Goal: Task Accomplishment & Management: Complete application form

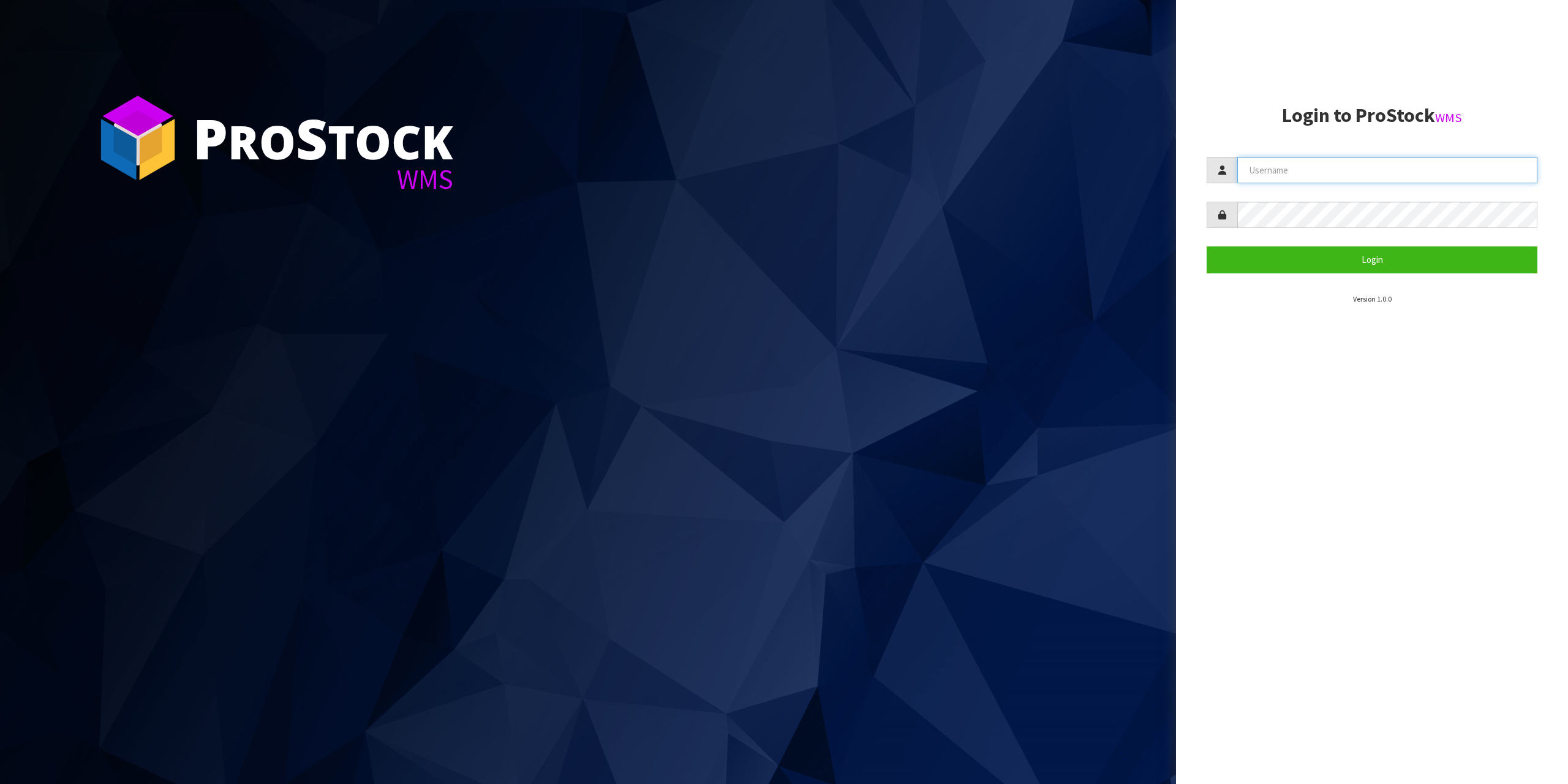
click at [1427, 157] on input "text" at bounding box center [1387, 170] width 300 height 27
type input "zubairmoolla"
click at [1207, 246] on button "Login" at bounding box center [1372, 259] width 331 height 27
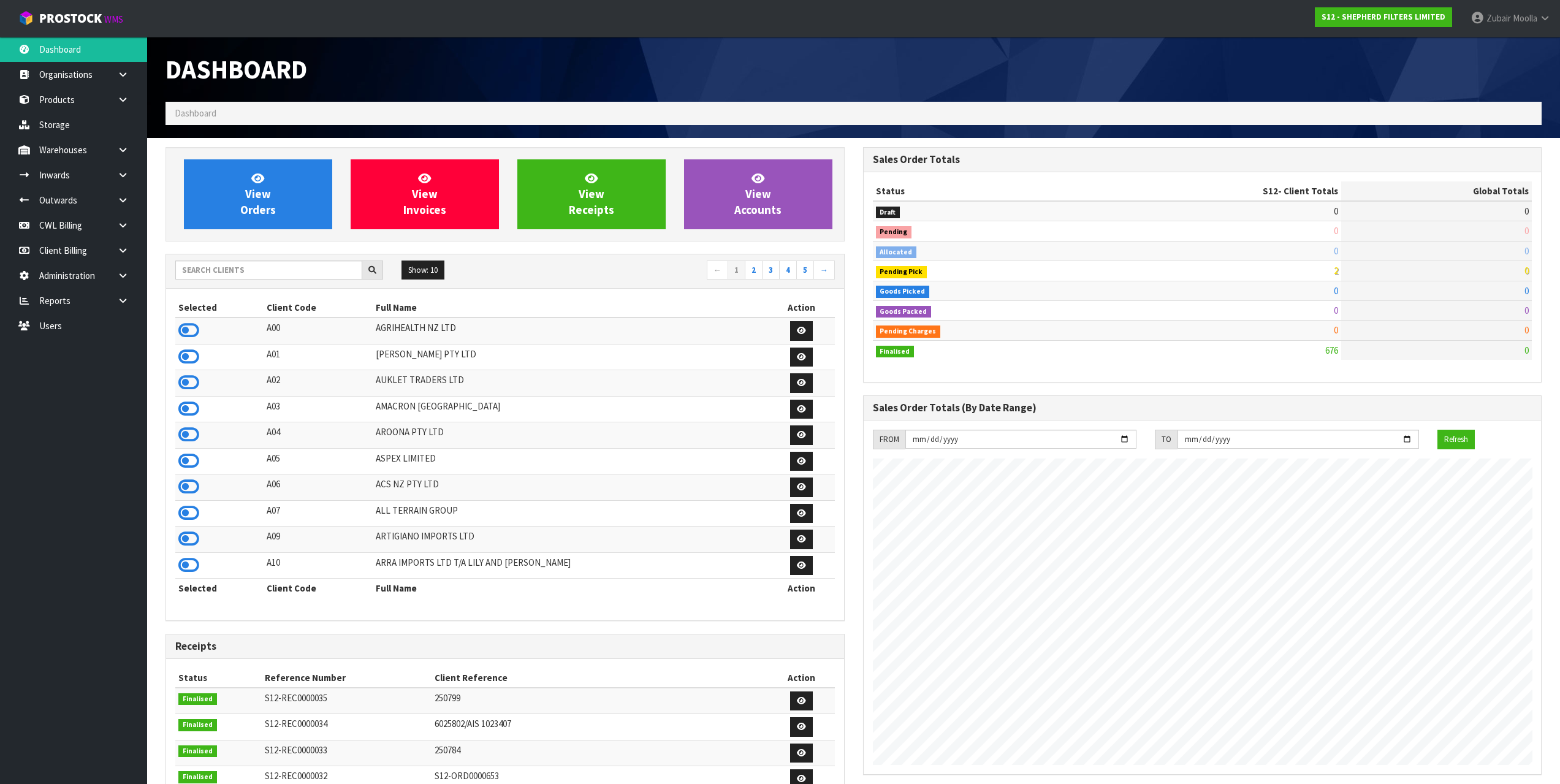
scroll to position [789, 697]
click at [226, 262] on input "text" at bounding box center [268, 270] width 187 height 19
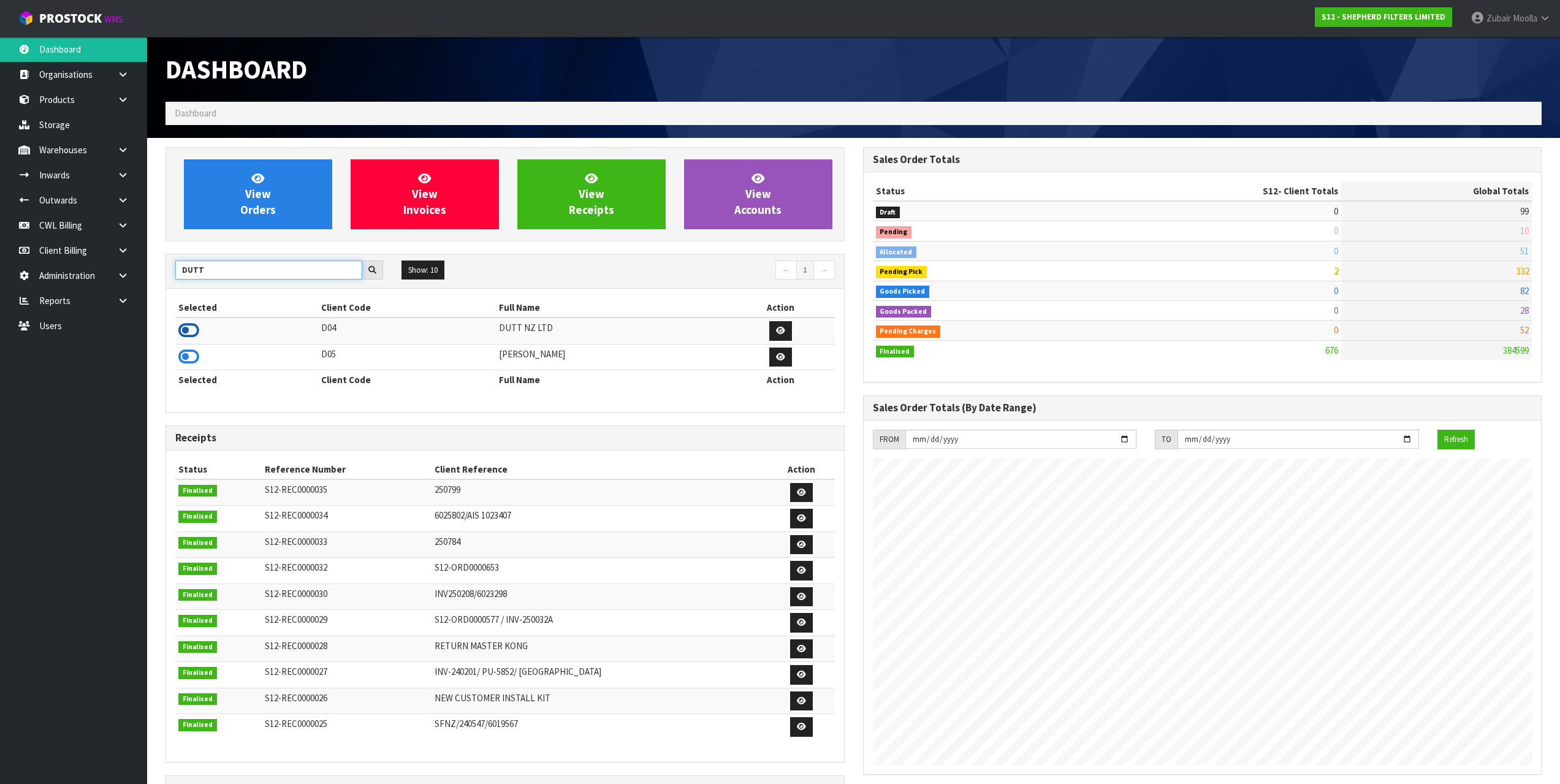
type input "DUTT"
click at [179, 330] on icon at bounding box center [189, 330] width 21 height 18
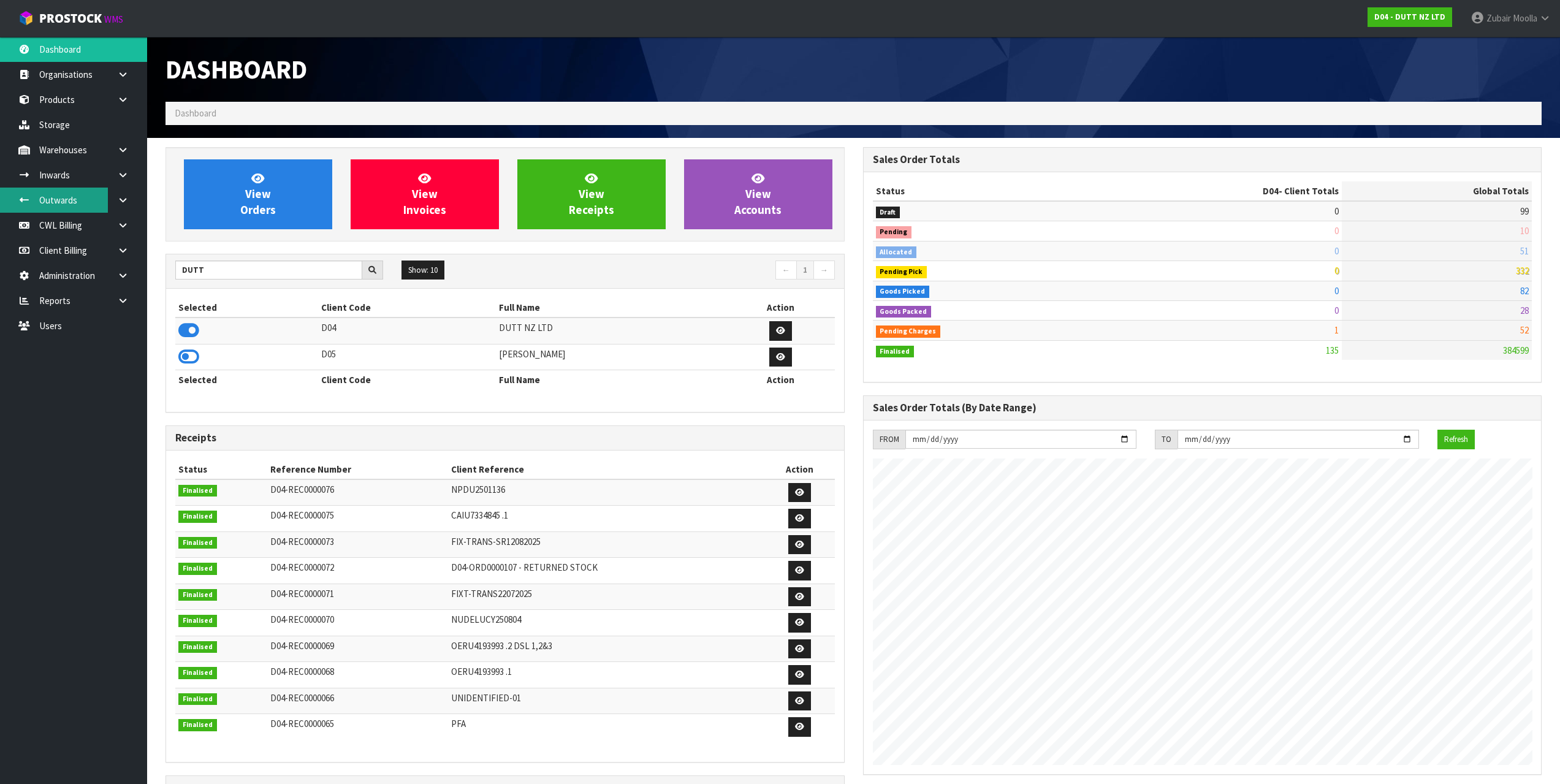
scroll to position [928, 697]
click at [65, 172] on link "Inwards" at bounding box center [73, 174] width 147 height 25
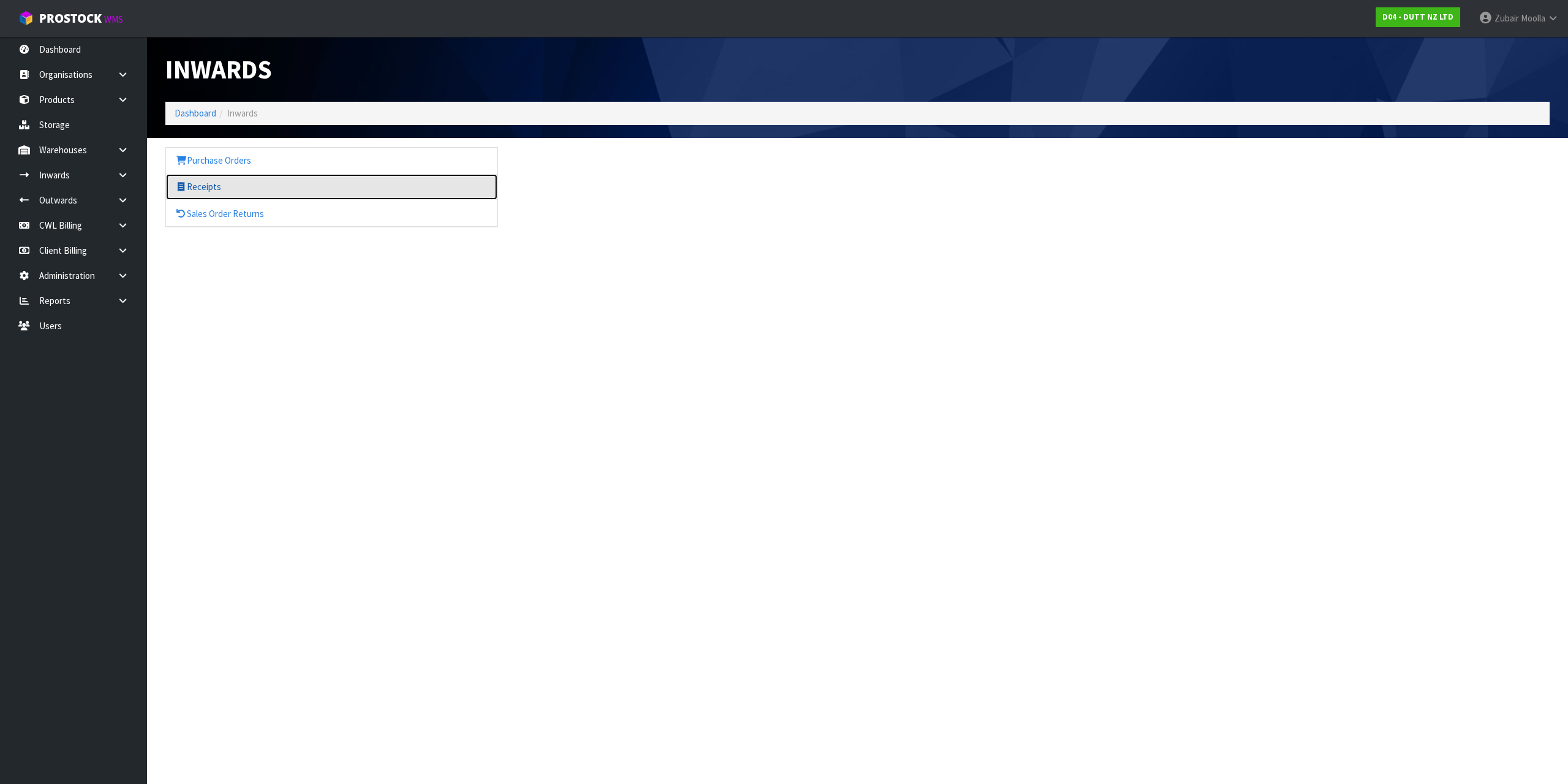
click at [222, 189] on link "Receipts" at bounding box center [332, 186] width 332 height 25
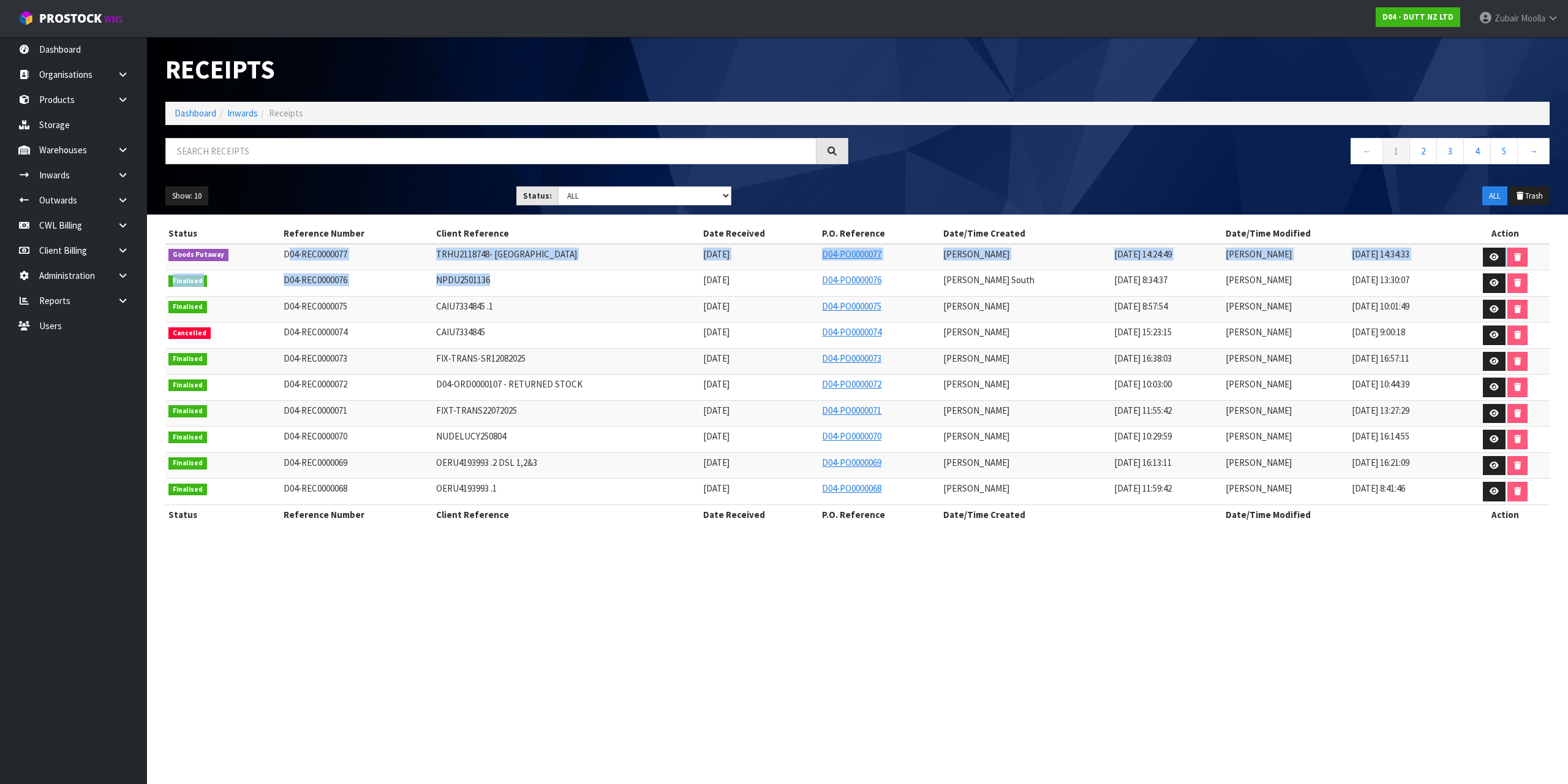
drag, startPoint x: 296, startPoint y: 254, endPoint x: 545, endPoint y: 293, distance: 252.0
click at [544, 293] on tbody "Goods Putaway D04-REC0000077 TRHU2118748- [GEOGRAPHIC_DATA] [DATE] D04-PO000007…" at bounding box center [858, 375] width 1384 height 261
click at [1493, 259] on icon at bounding box center [1494, 257] width 9 height 8
click at [1450, 309] on td "[DATE] 10:01:49" at bounding box center [1405, 309] width 111 height 27
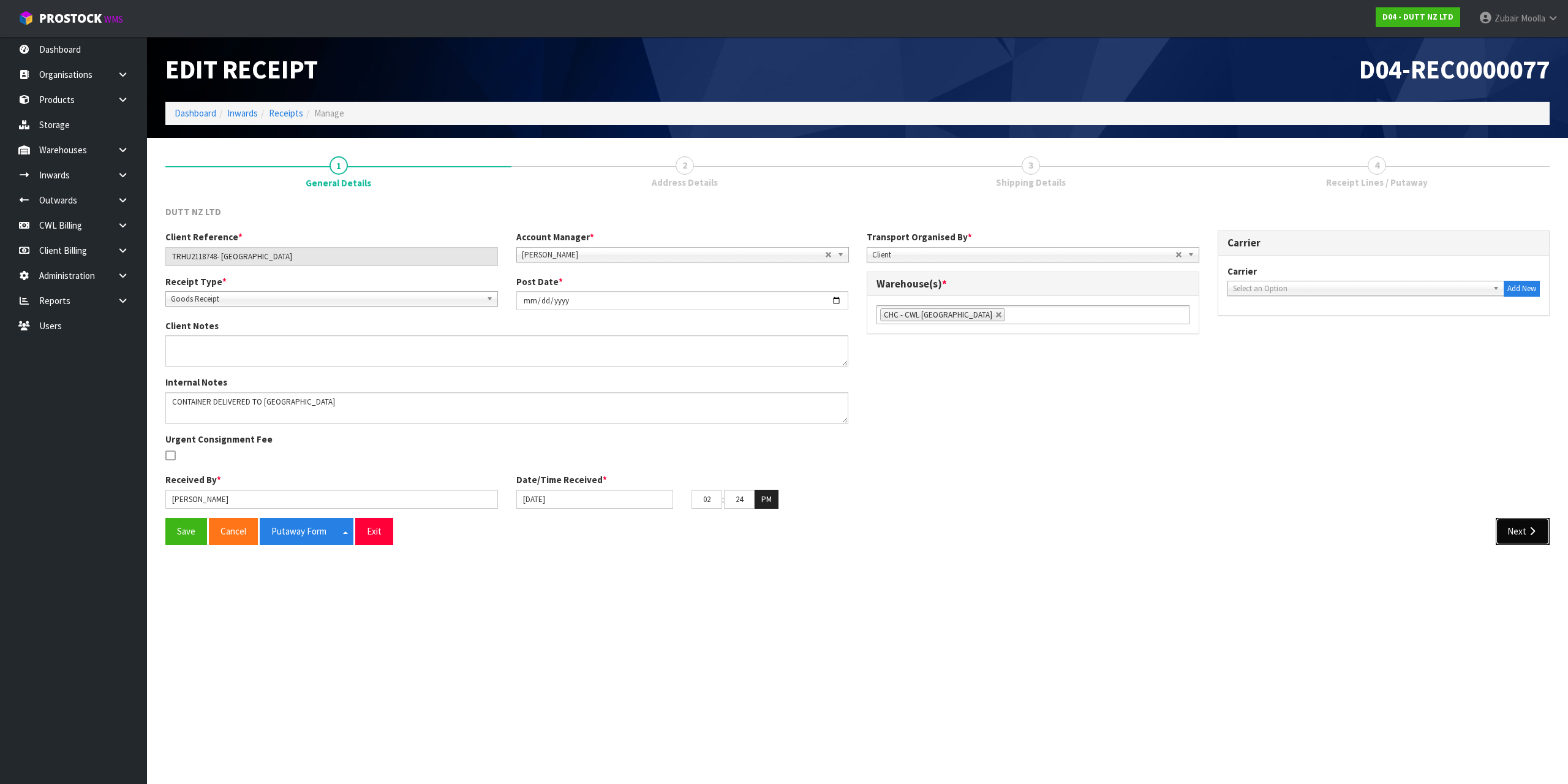
click at [1509, 530] on button "Next" at bounding box center [1522, 531] width 54 height 27
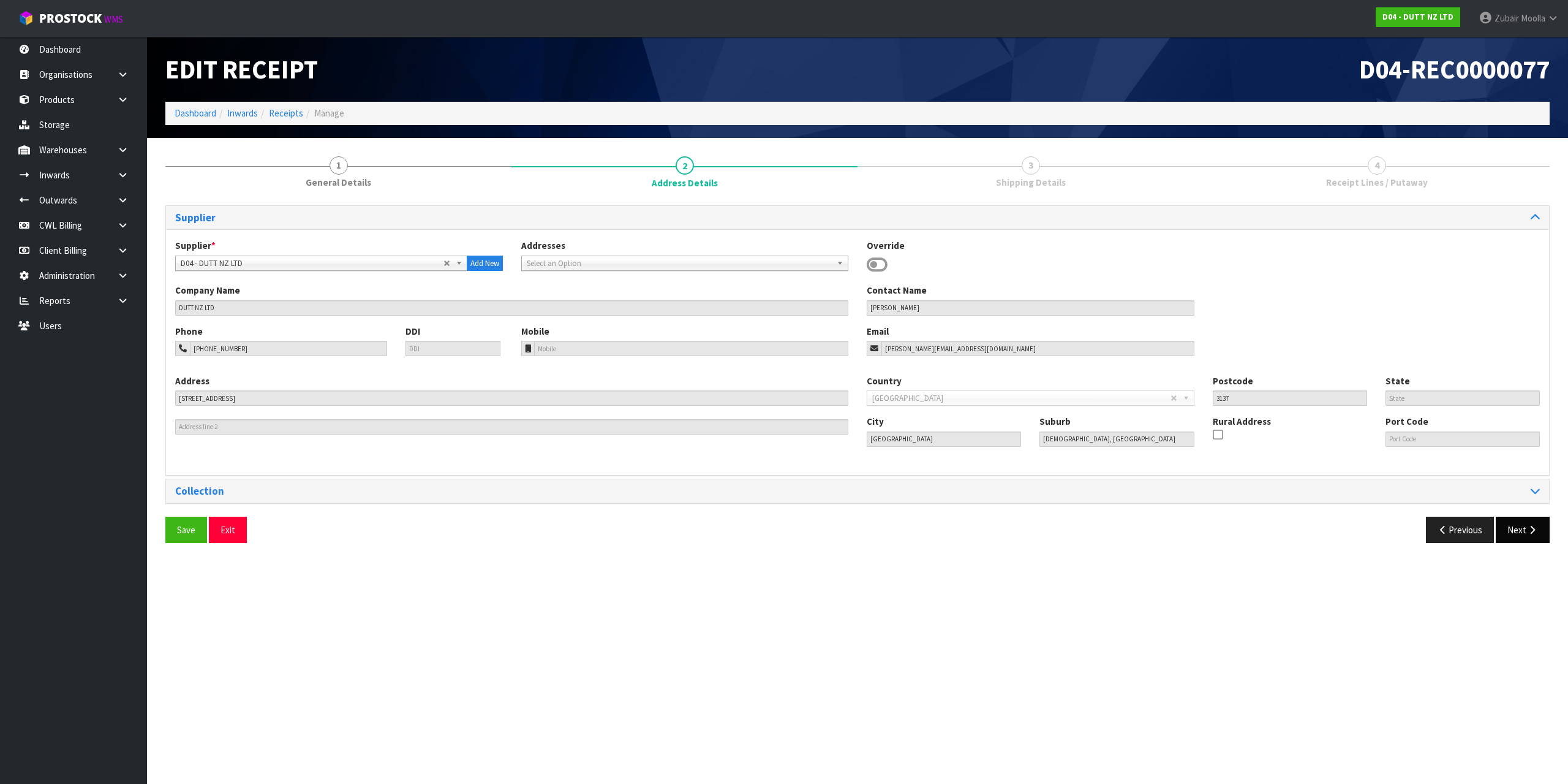
click at [1519, 544] on div "Save Exit Previous Next" at bounding box center [857, 534] width 1403 height 36
click at [1529, 536] on button "Next" at bounding box center [1522, 530] width 54 height 27
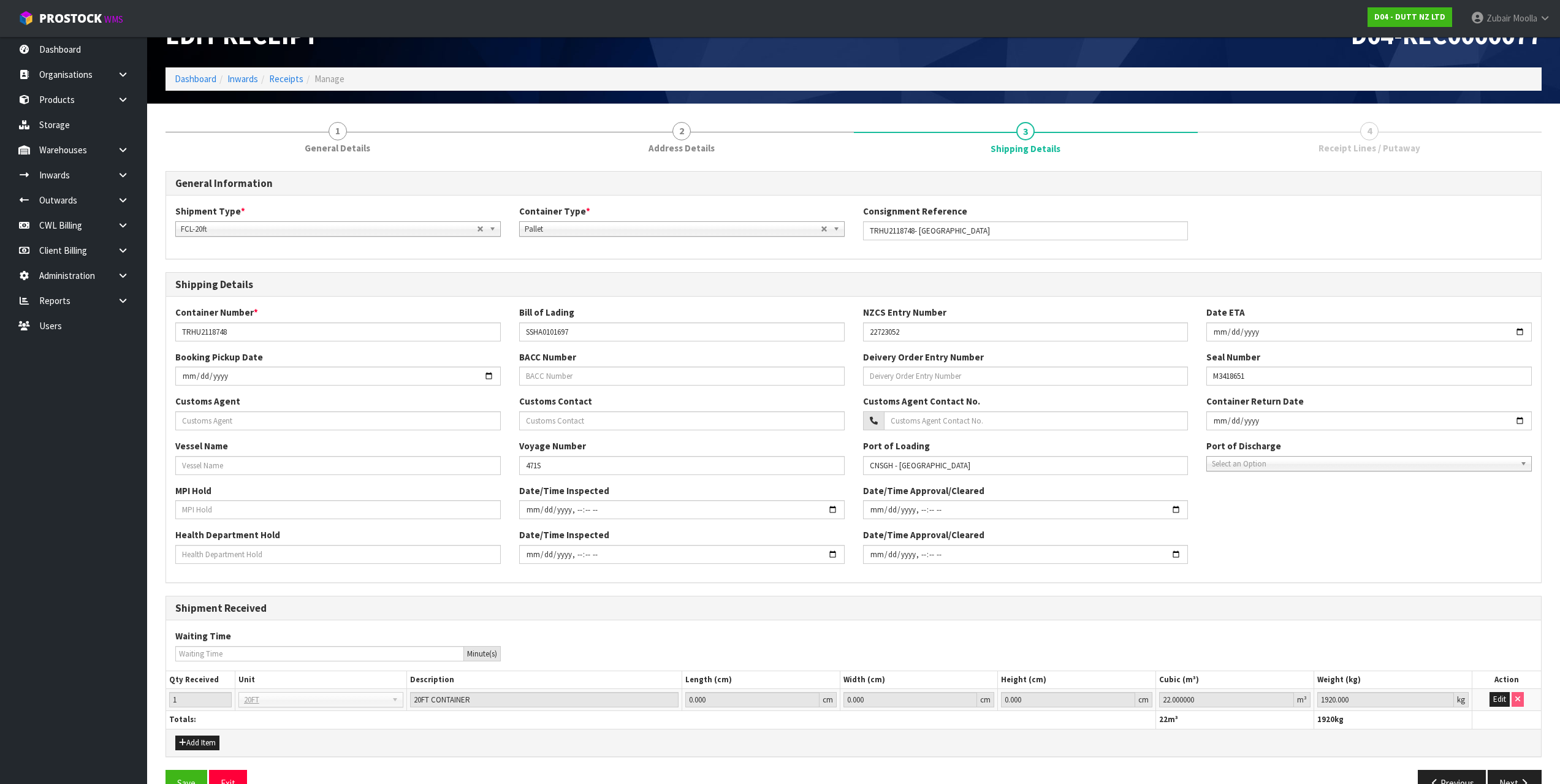
scroll to position [65, 0]
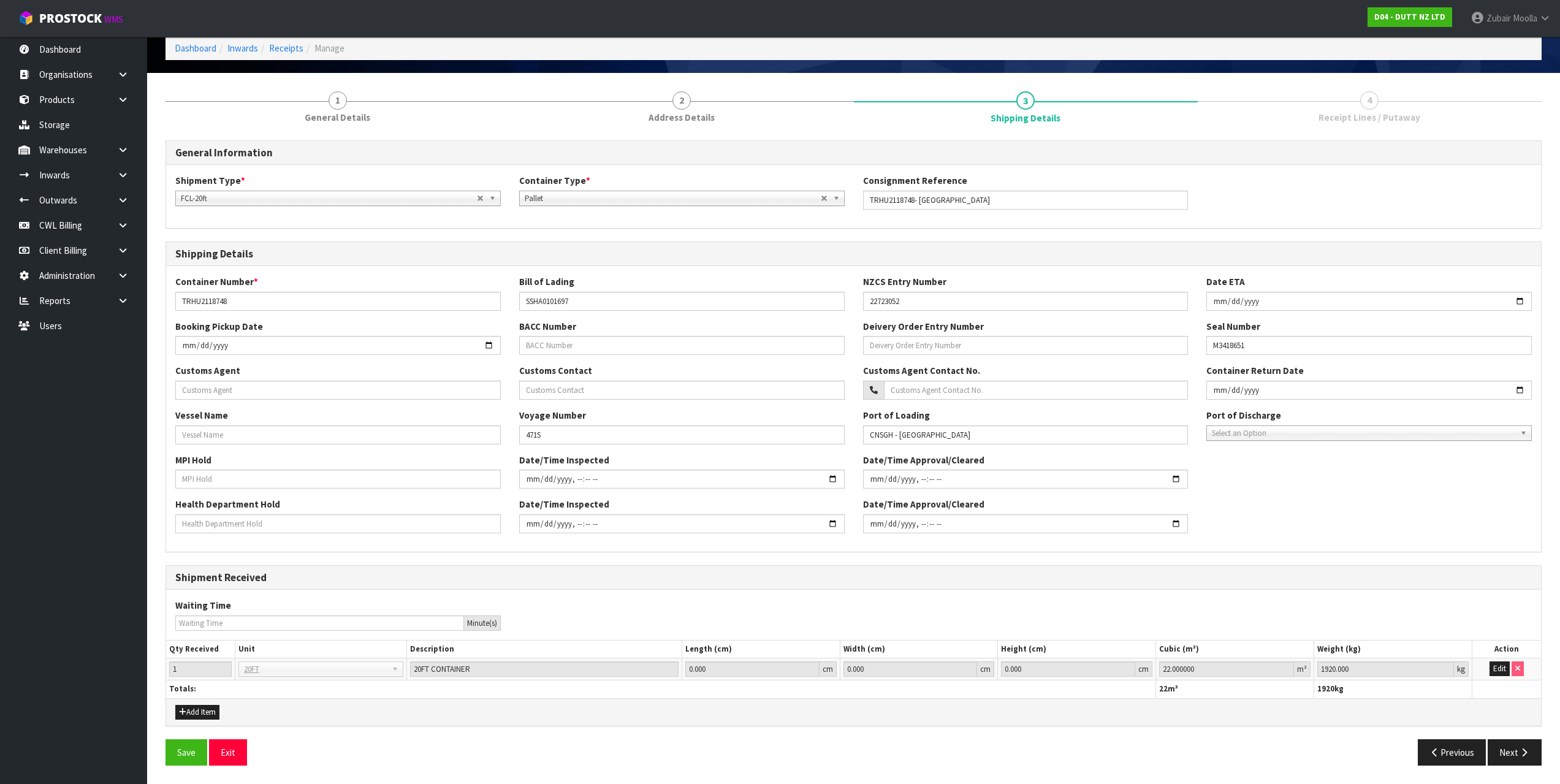
click at [1520, 573] on h3 "Shipment Received" at bounding box center [853, 577] width 1356 height 12
click at [1531, 755] on button "Next" at bounding box center [1514, 752] width 54 height 27
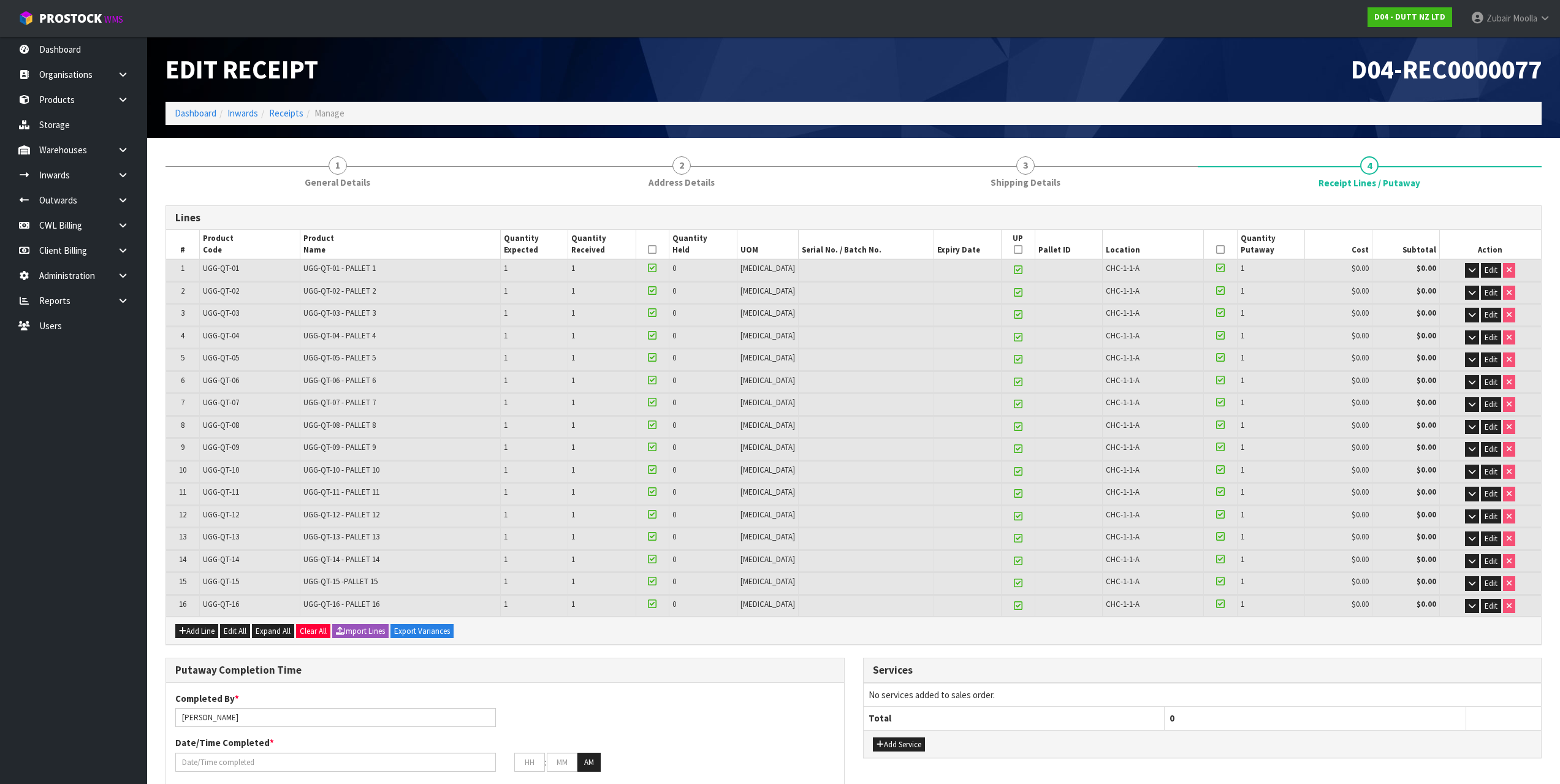
click at [967, 665] on h3 "Services" at bounding box center [1203, 670] width 660 height 12
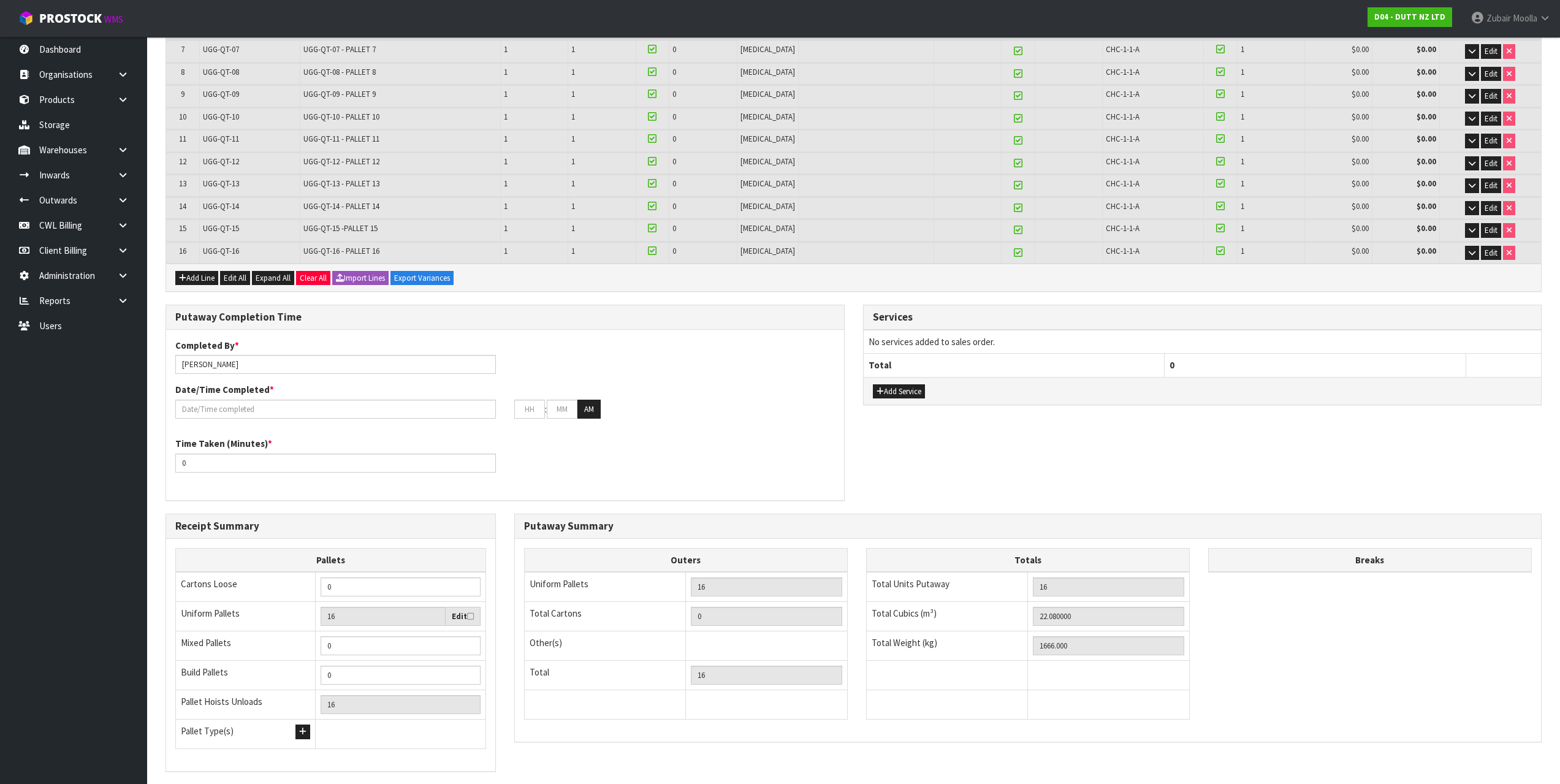
scroll to position [427, 0]
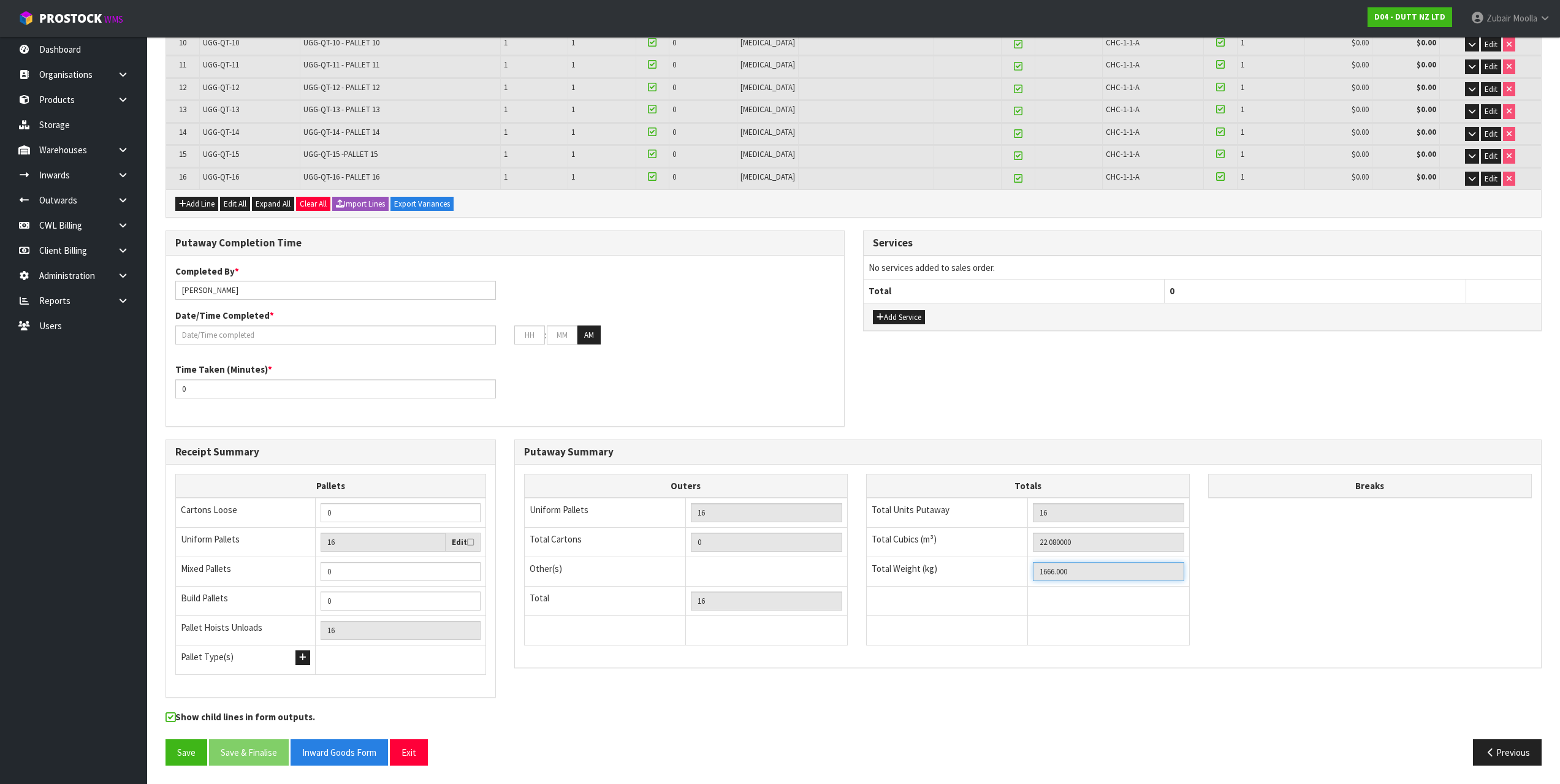
drag, startPoint x: 1041, startPoint y: 574, endPoint x: 1104, endPoint y: 566, distance: 63.5
click at [1104, 566] on input "1666.000" at bounding box center [1108, 571] width 151 height 19
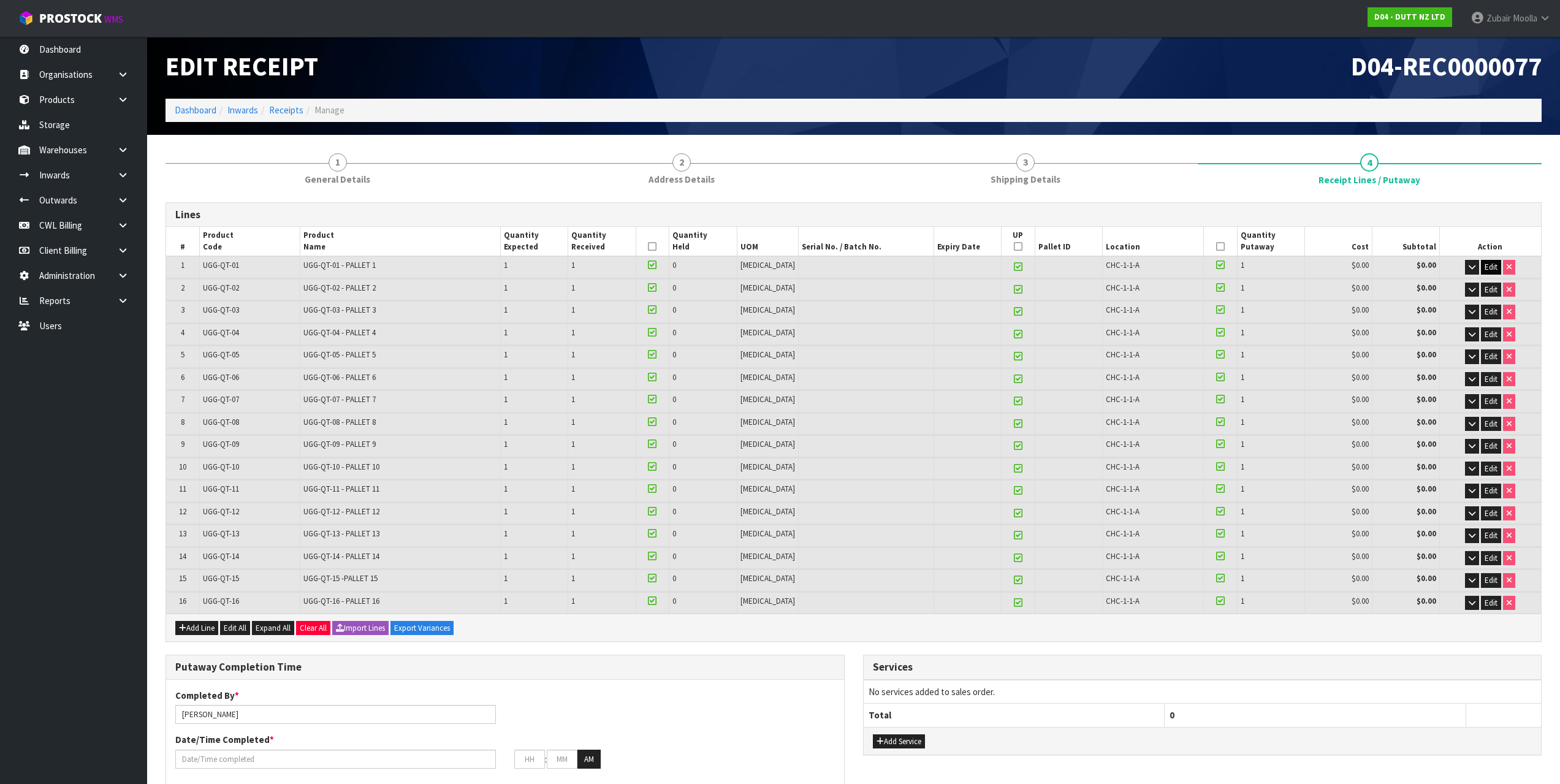
scroll to position [0, 0]
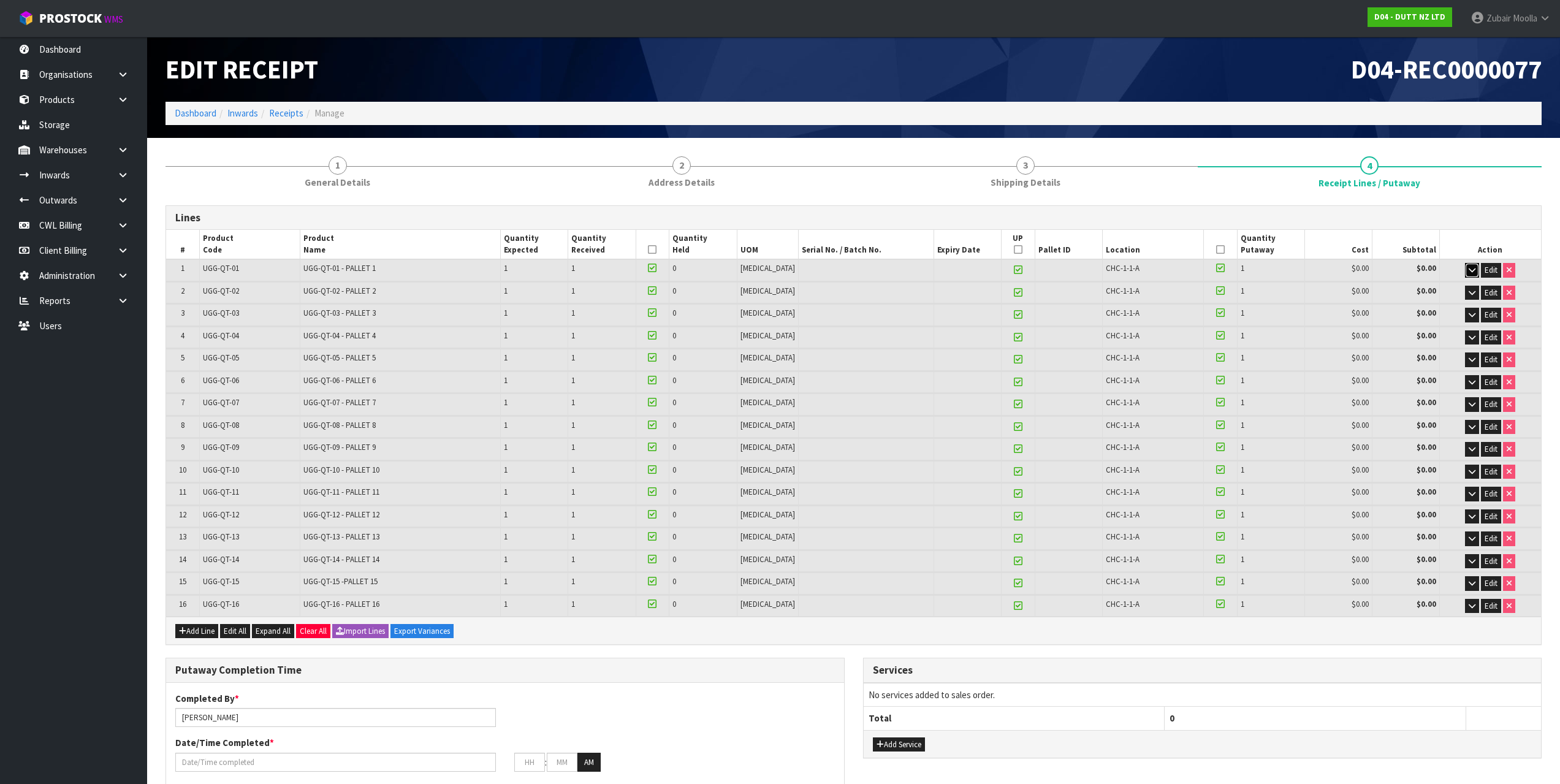
click at [1476, 267] on button "button" at bounding box center [1472, 270] width 14 height 14
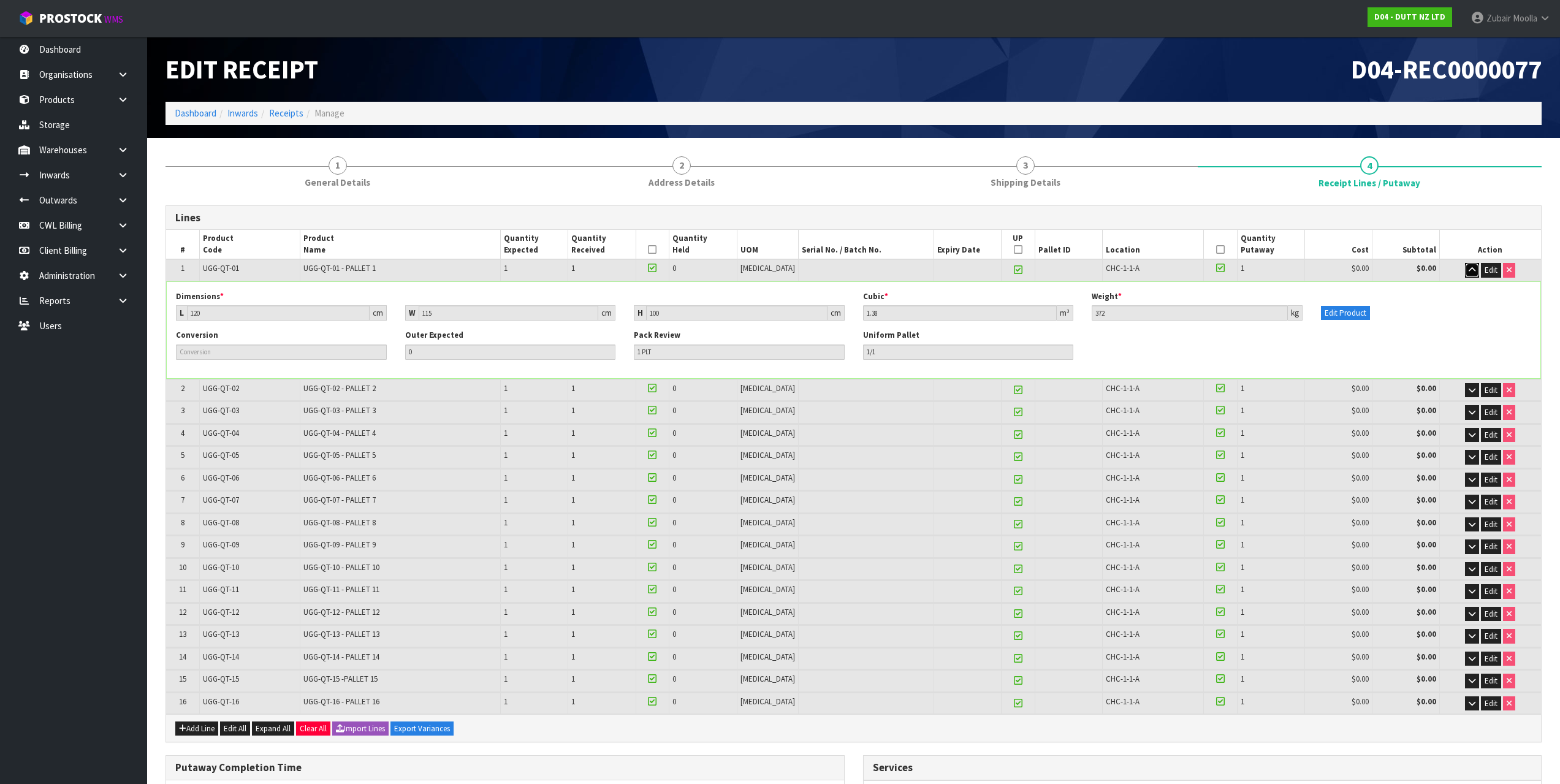
click at [1476, 268] on button "button" at bounding box center [1472, 270] width 14 height 14
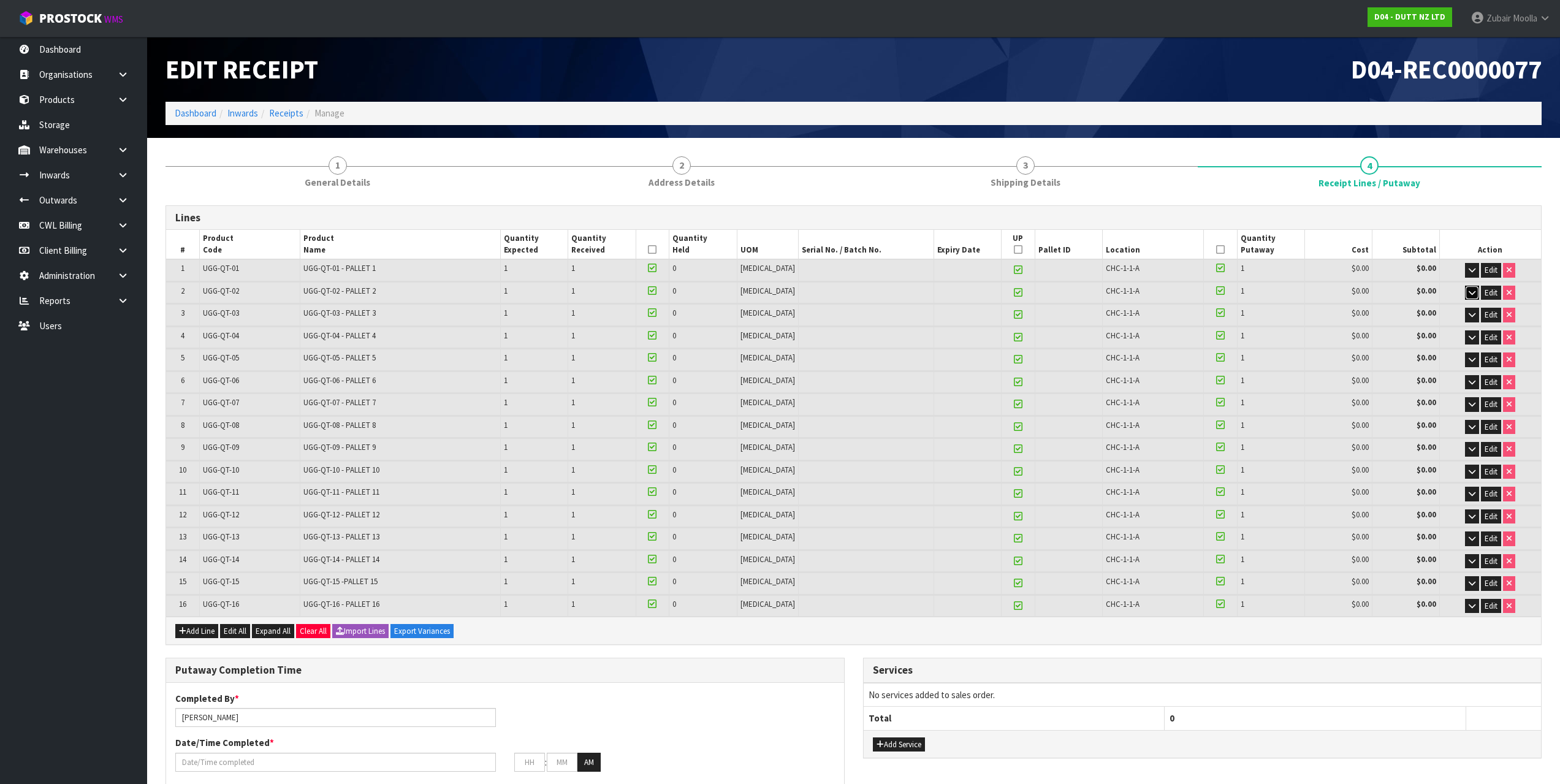
click at [1470, 295] on icon "button" at bounding box center [1472, 293] width 7 height 8
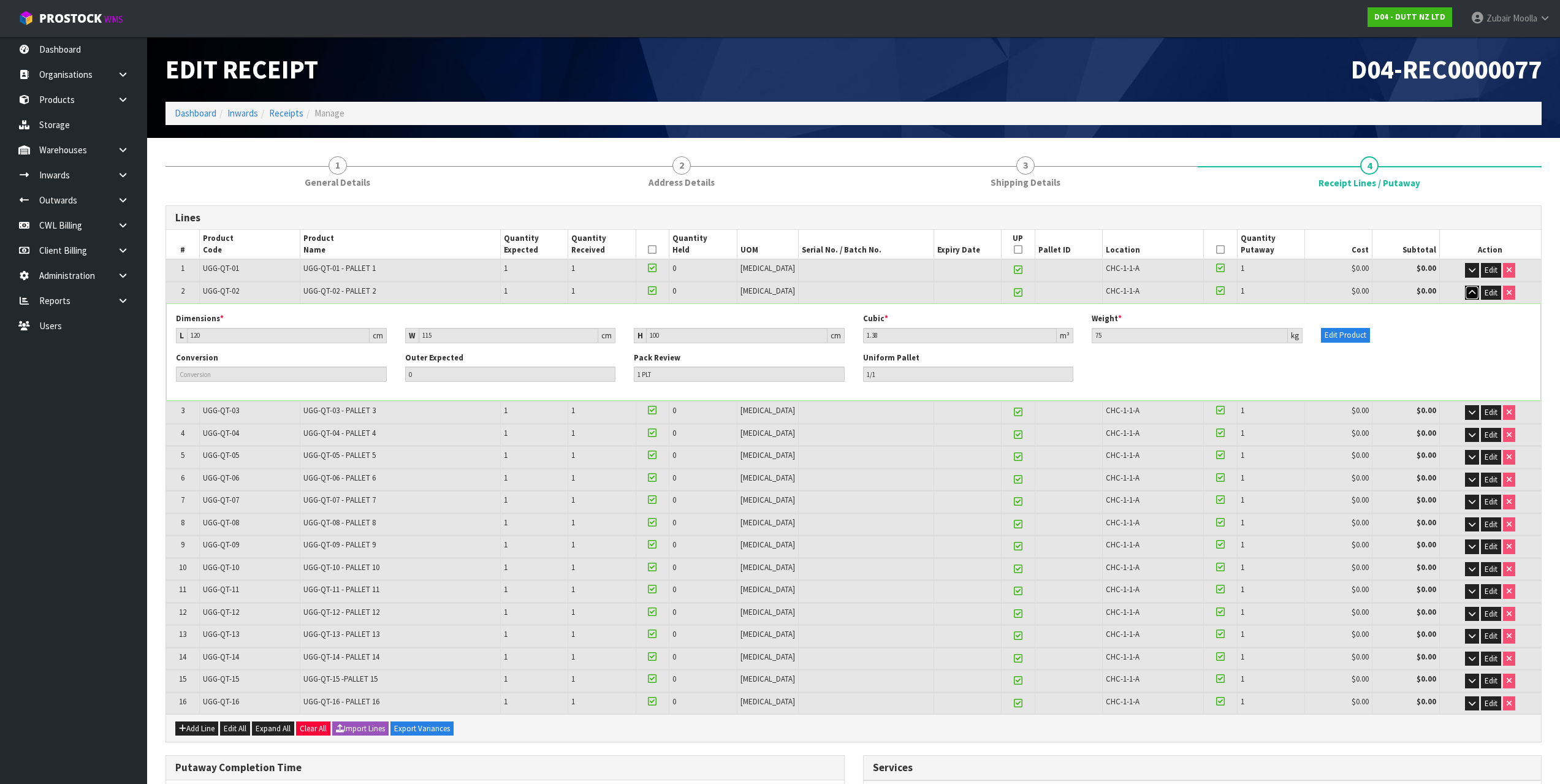
click at [1470, 295] on icon "button" at bounding box center [1472, 293] width 7 height 8
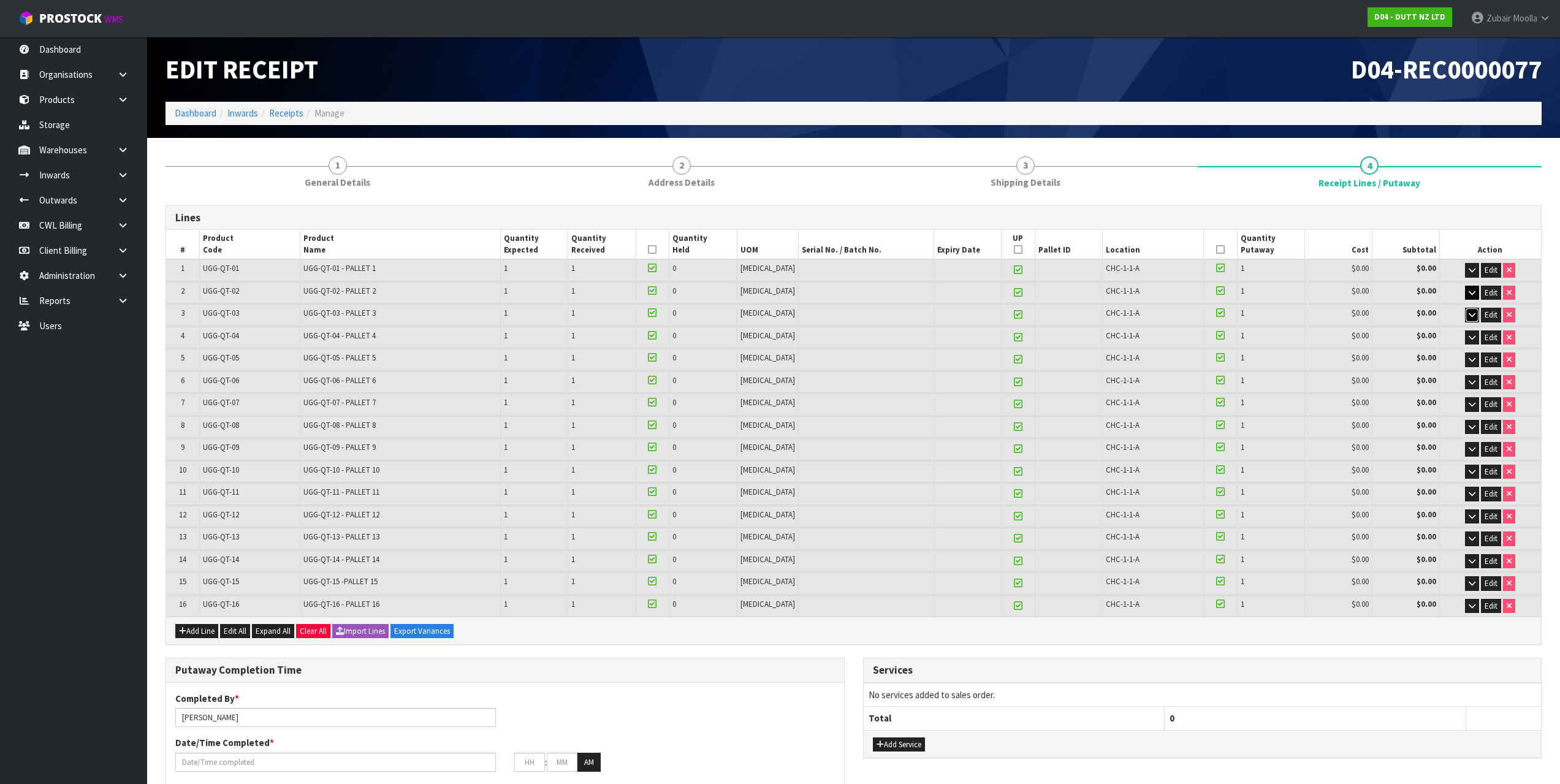
click at [1474, 317] on icon "button" at bounding box center [1472, 315] width 7 height 8
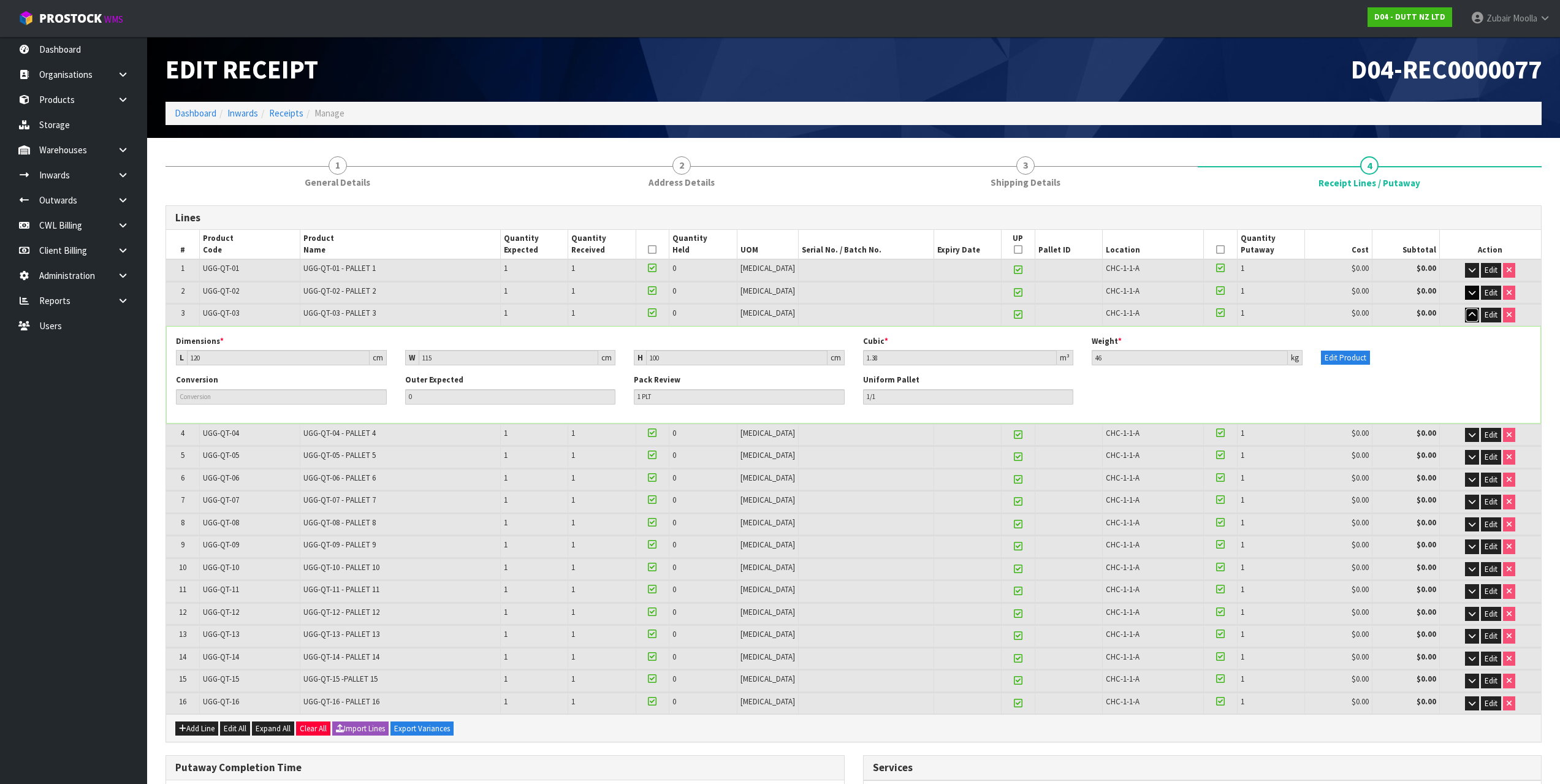
click at [1474, 317] on icon "button" at bounding box center [1472, 315] width 7 height 8
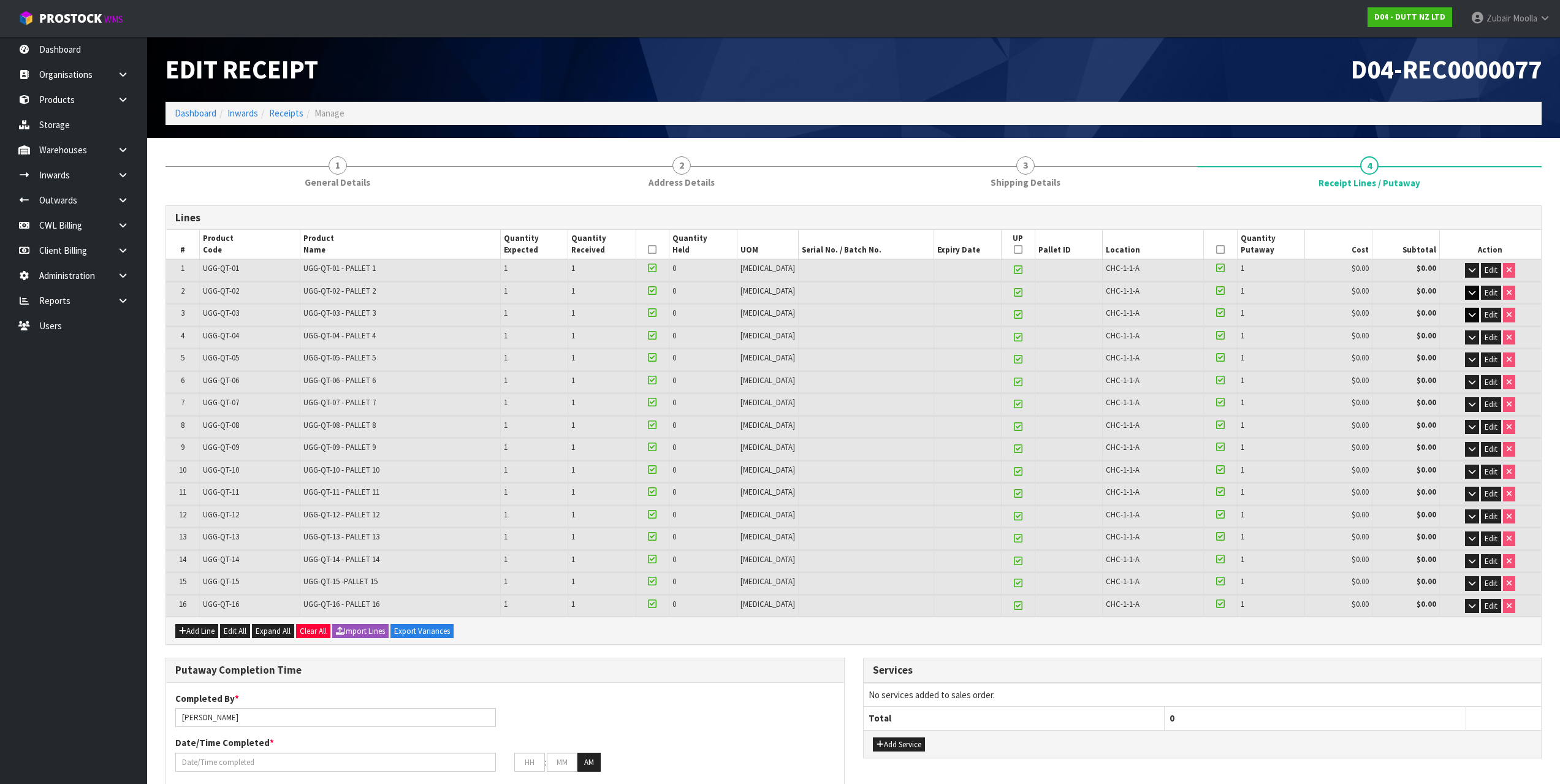
click at [1470, 327] on td "Edit" at bounding box center [1490, 337] width 102 height 21
click at [1473, 339] on icon "button" at bounding box center [1472, 337] width 7 height 8
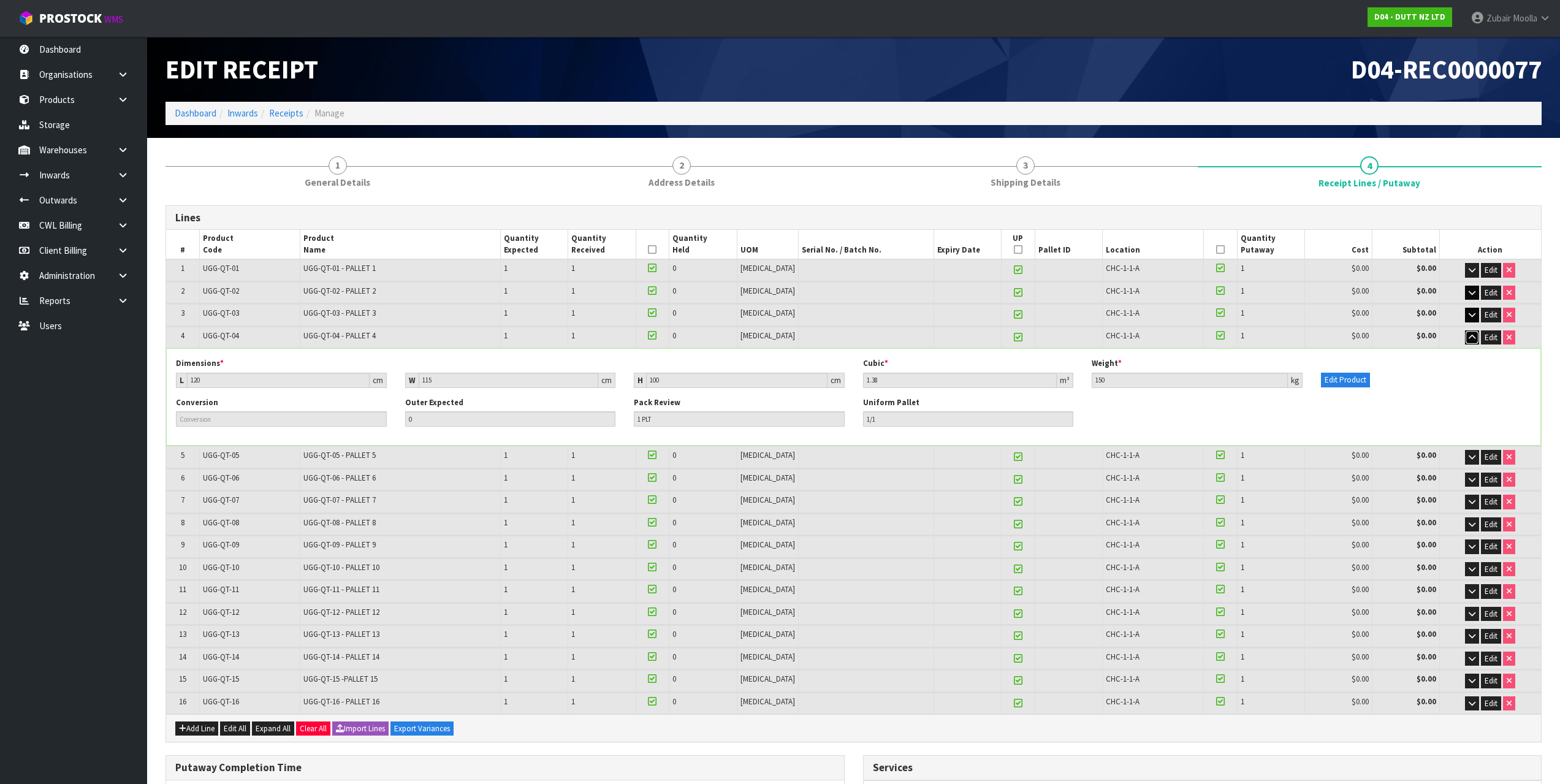
click at [1473, 339] on icon "button" at bounding box center [1472, 337] width 7 height 8
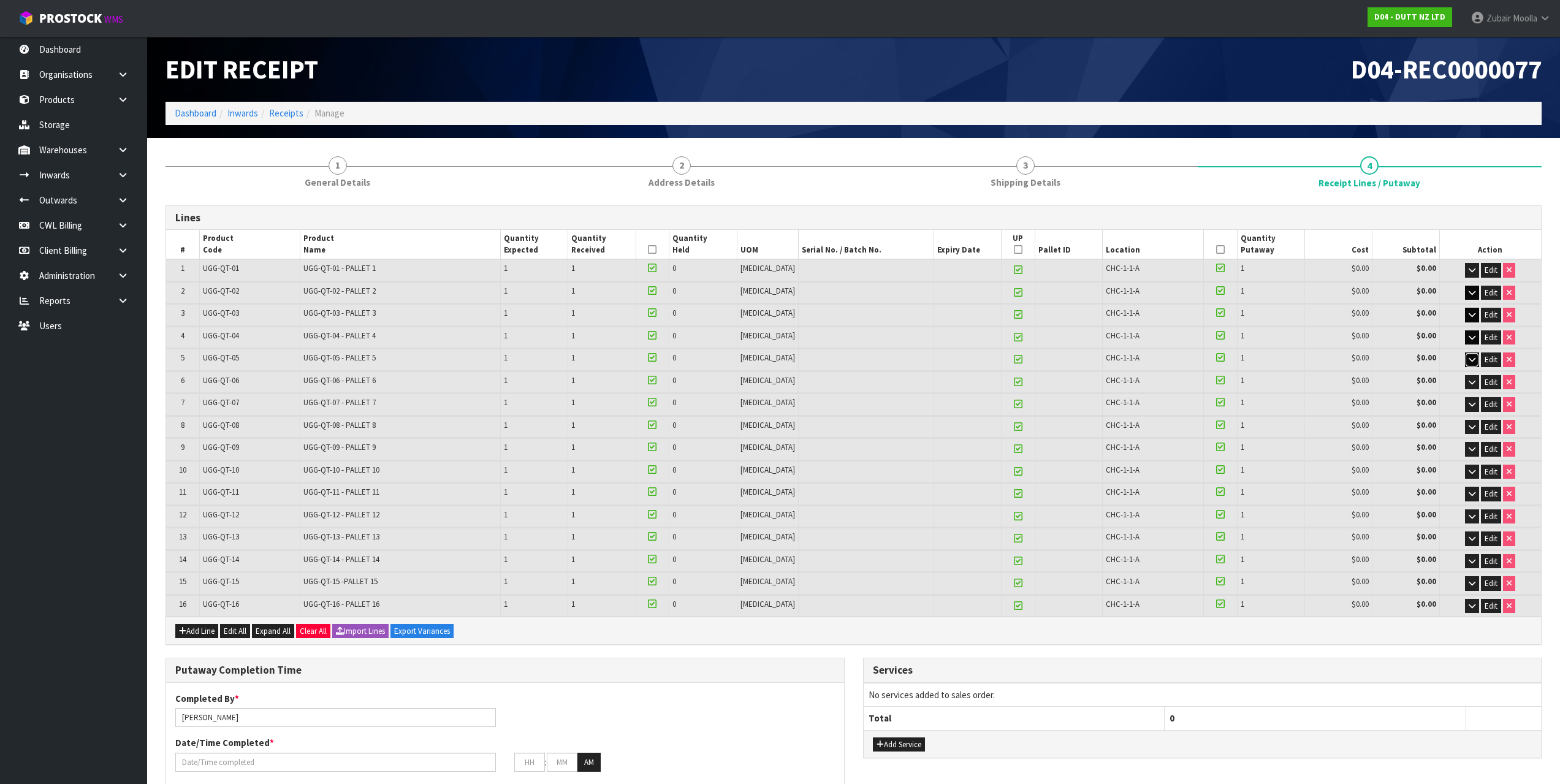
click at [1474, 358] on icon "button" at bounding box center [1472, 360] width 7 height 8
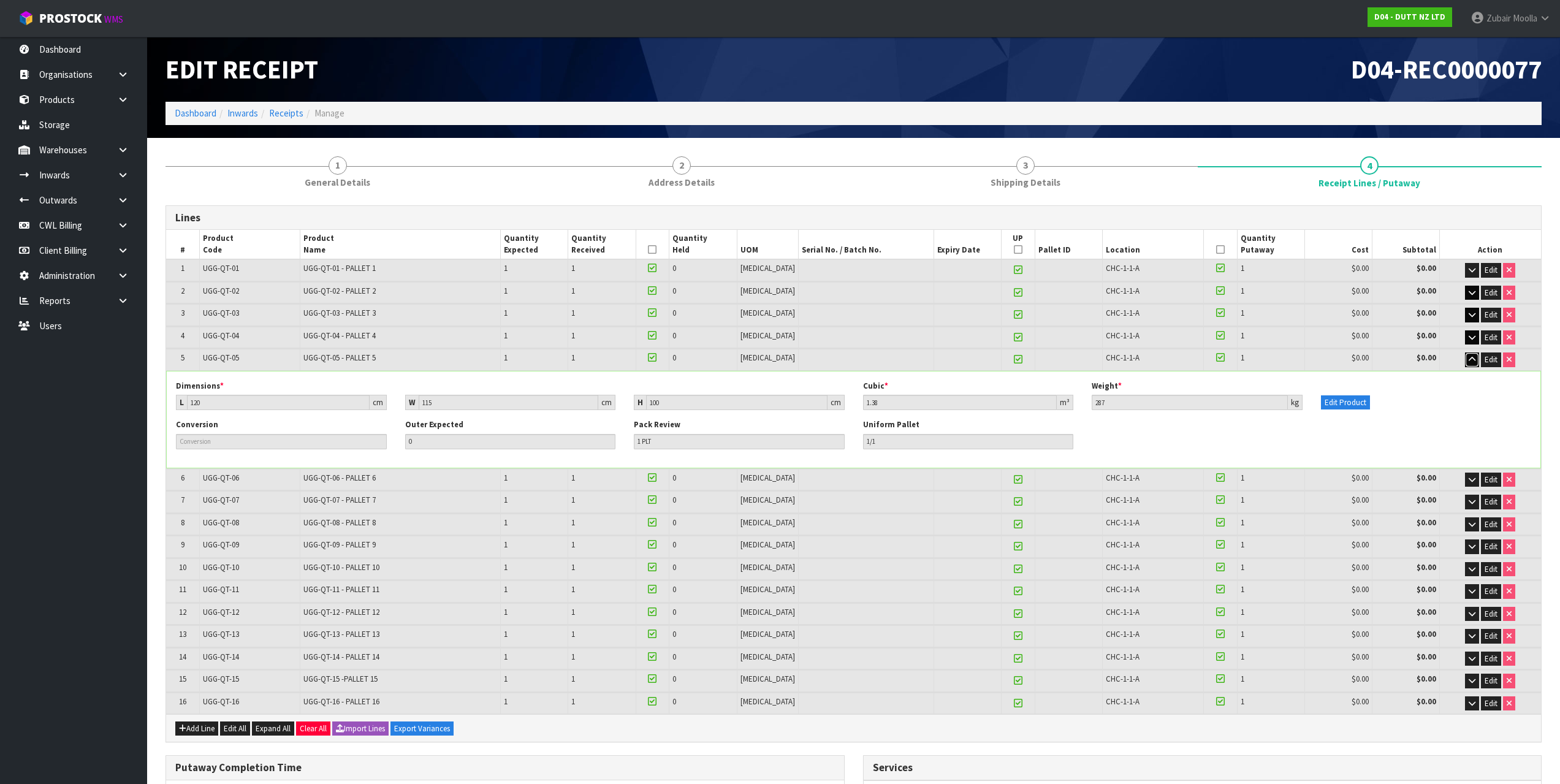
click at [1474, 358] on icon "button" at bounding box center [1472, 360] width 7 height 8
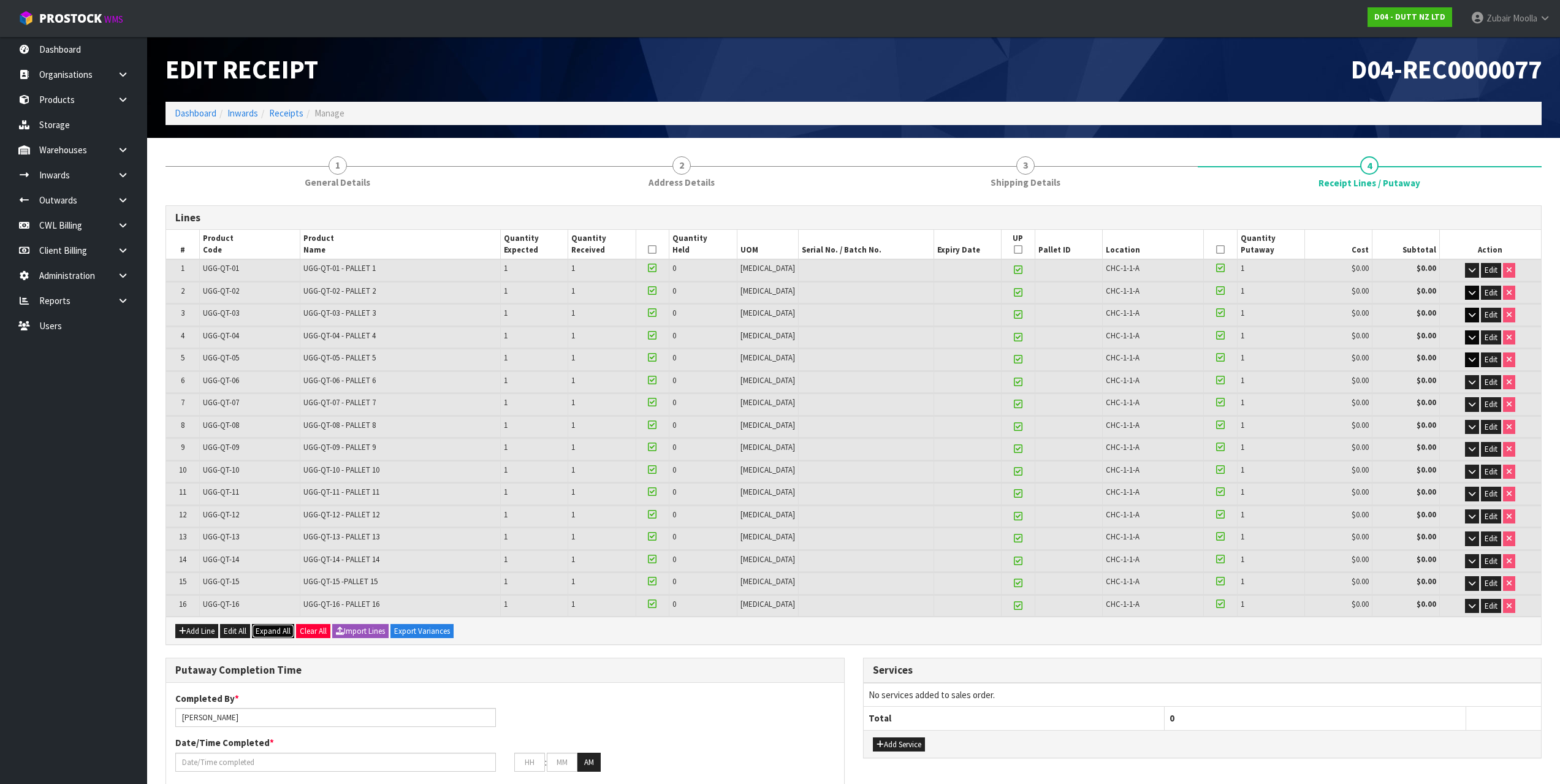
click at [291, 631] on span "Expand All" at bounding box center [273, 631] width 35 height 10
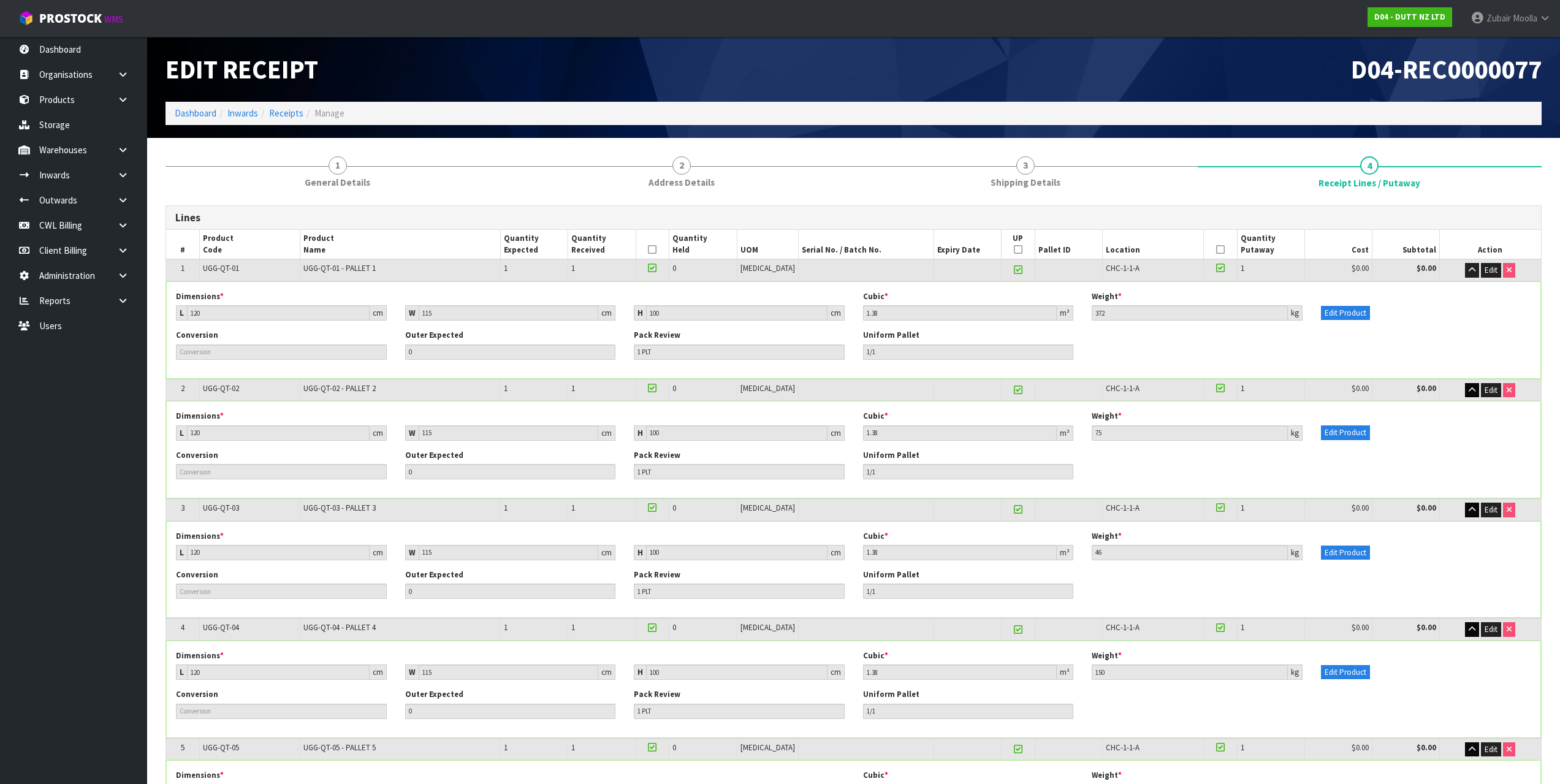
drag, startPoint x: 811, startPoint y: 55, endPoint x: 810, endPoint y: -56, distance: 111.0
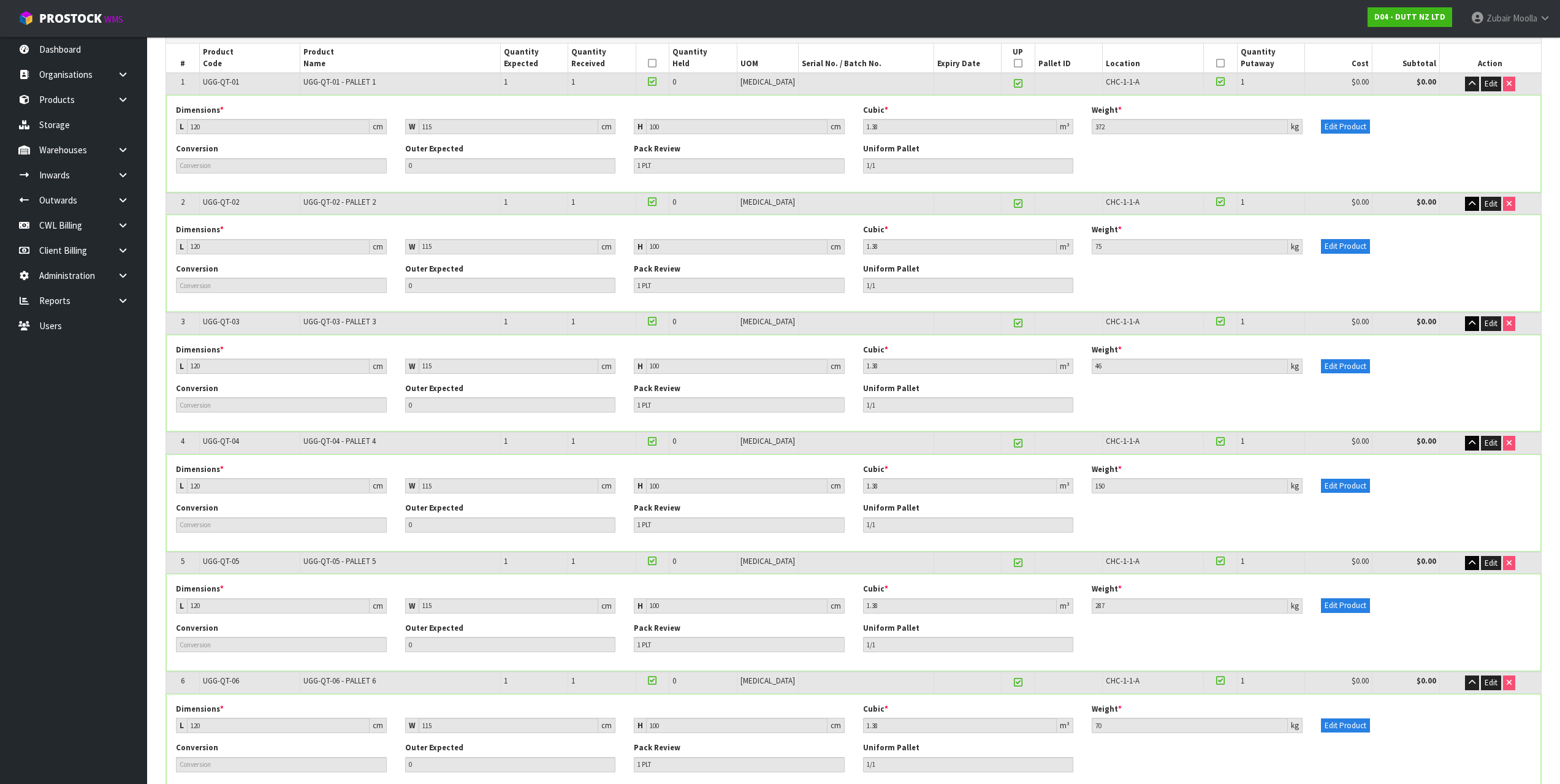
scroll to position [62, 0]
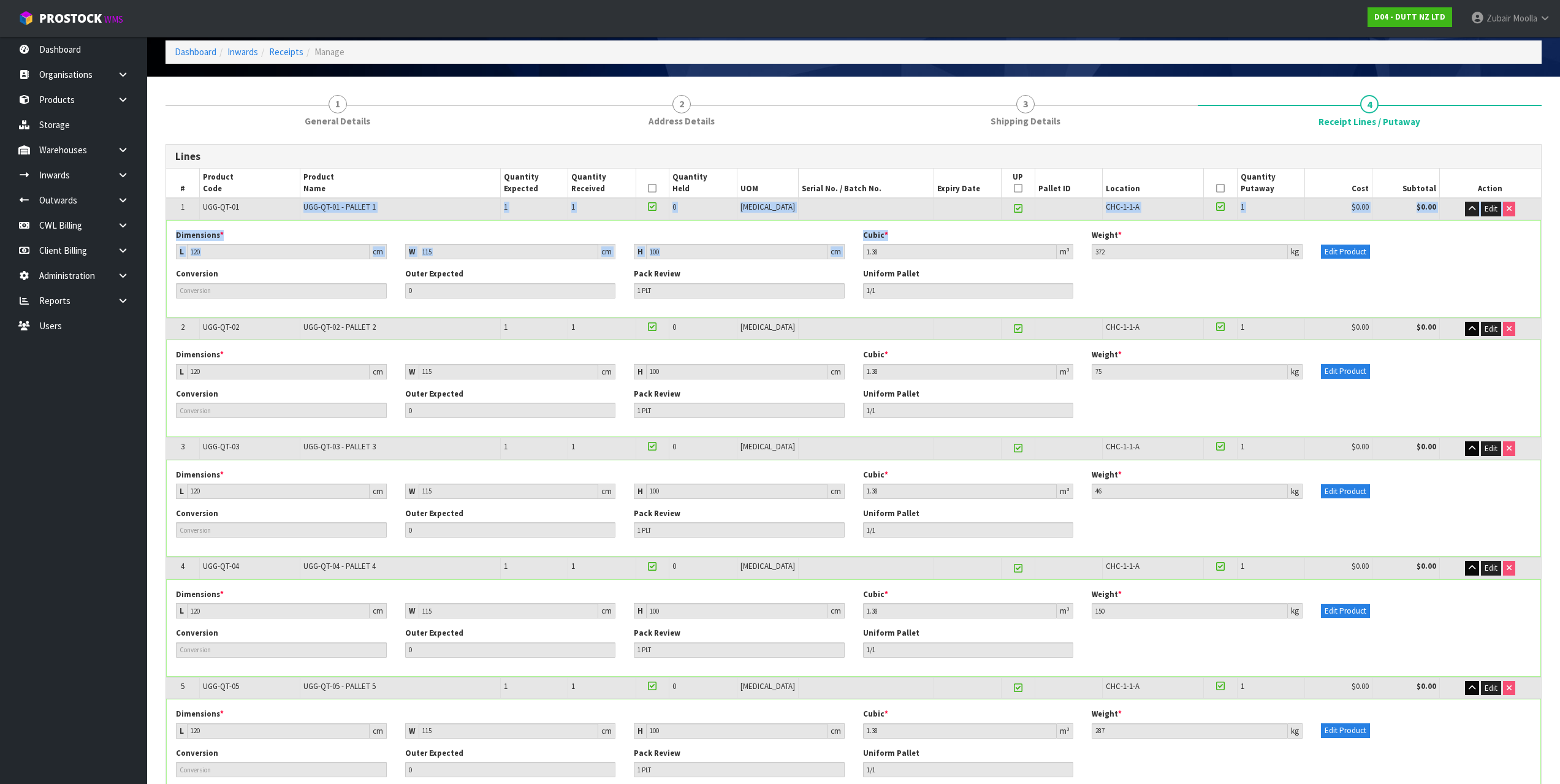
drag, startPoint x: 250, startPoint y: 215, endPoint x: 926, endPoint y: 237, distance: 676.4
click at [926, 237] on tbody "1 UGG-QT-01 UGG-QT-01 - PALLET 1 1 1 0 [MEDICAL_DATA] CHC-1-1-A 1 $0.00 $0.00 E…" at bounding box center [853, 257] width 1375 height 120
click at [937, 235] on div "Cubic * 1.38 m³" at bounding box center [968, 244] width 229 height 29
drag, startPoint x: 1155, startPoint y: 246, endPoint x: 1074, endPoint y: 251, distance: 81.2
click at [1074, 251] on div "Dimensions * L 120 cm W 115 cm H 100 cm Cubic * 1.38 m³ Weight * 372 kg Edit Pr…" at bounding box center [853, 249] width 1373 height 38
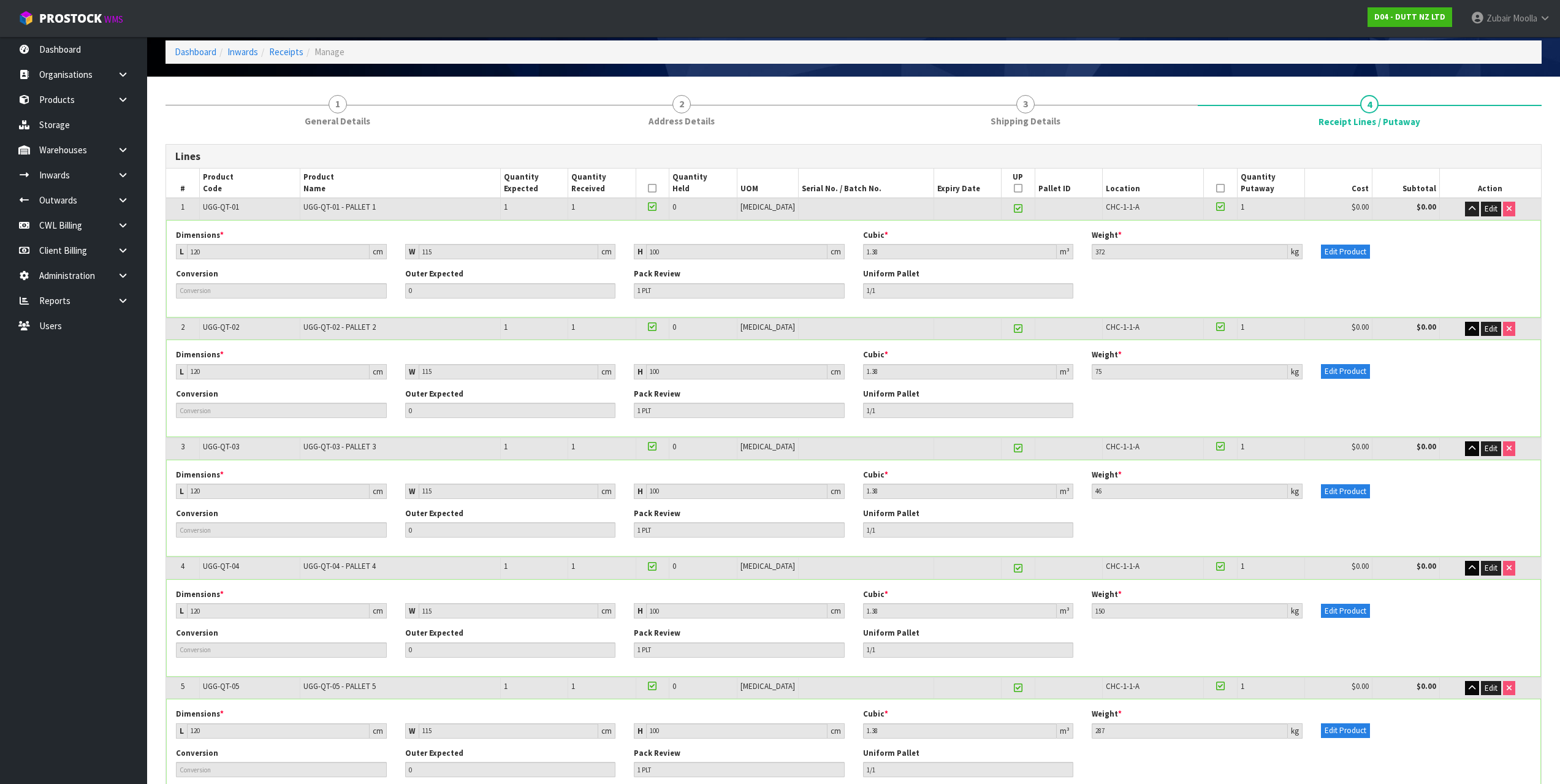
click at [1214, 307] on div "Conversion Outer Expected 0 Pack Review 1 PLT Uniform Pallet 1/1" at bounding box center [853, 287] width 1373 height 38
click at [1178, 259] on div "Dimensions * L 120 cm W 115 cm H 100 cm Cubic * 1.38 m³ Weight * 372 kg Edit Pr…" at bounding box center [853, 249] width 1373 height 38
click at [1126, 246] on input "372" at bounding box center [1189, 252] width 196 height 15
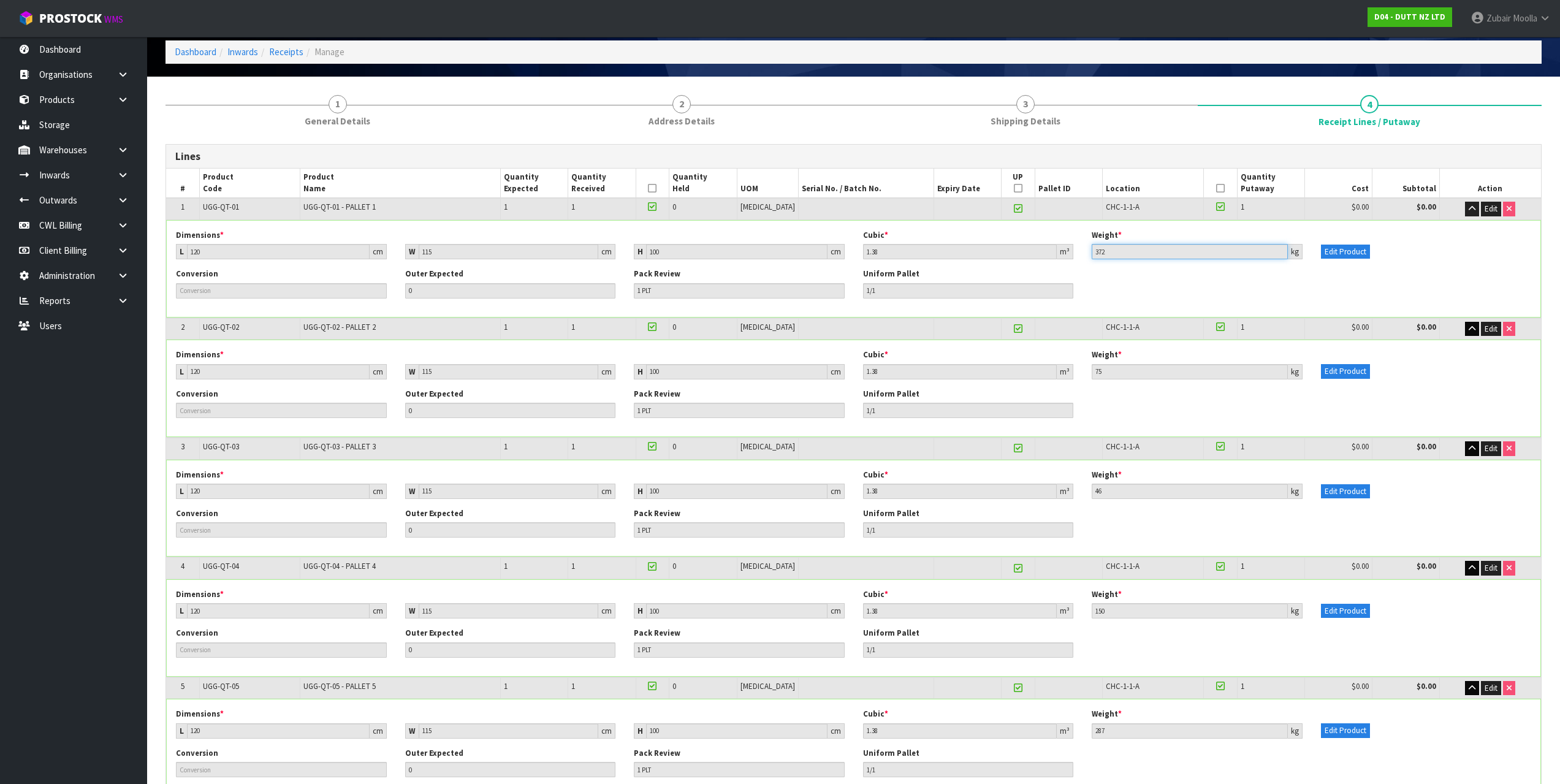
click at [1126, 246] on input "372" at bounding box center [1189, 252] width 196 height 15
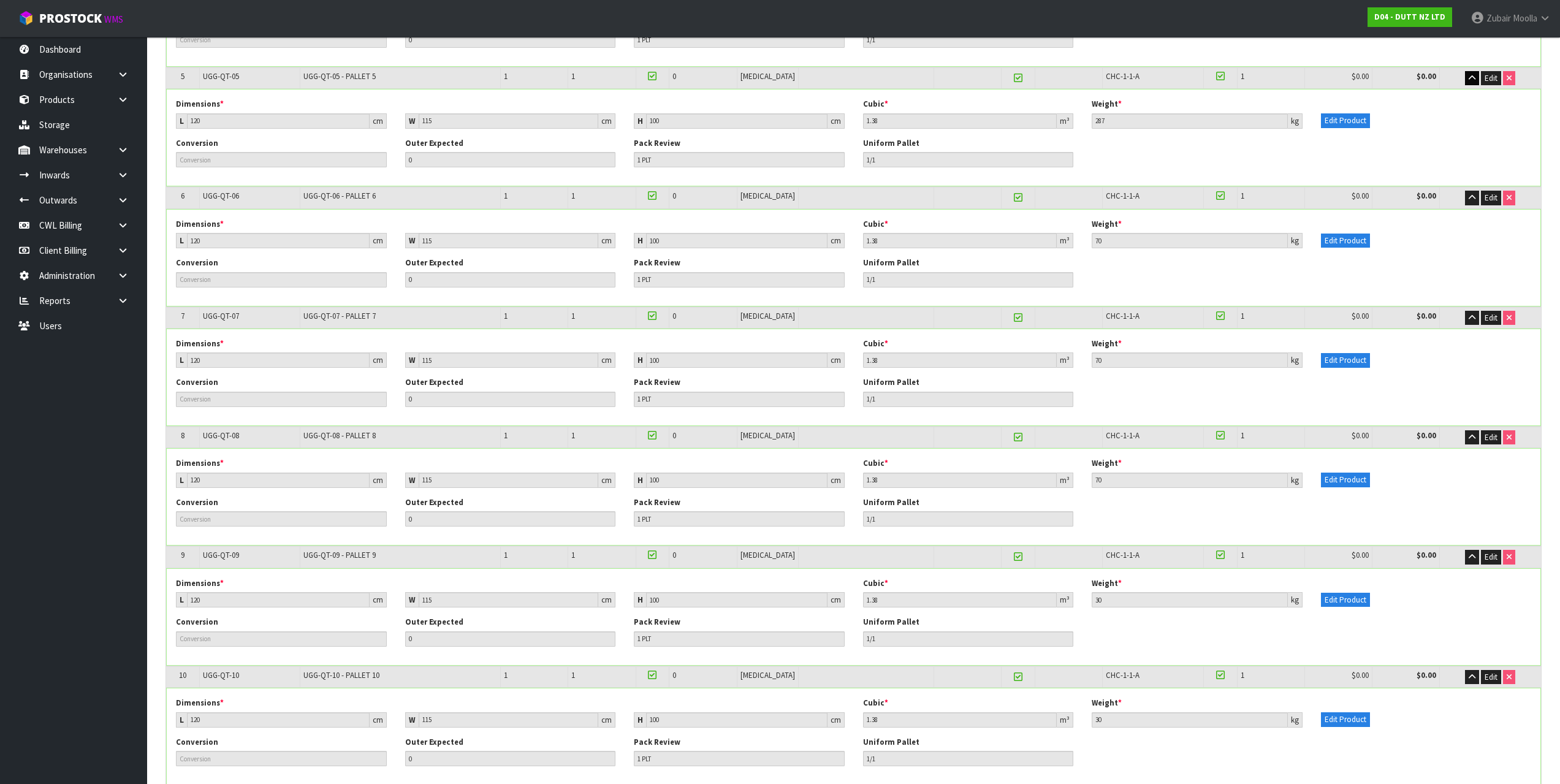
scroll to position [1985, 0]
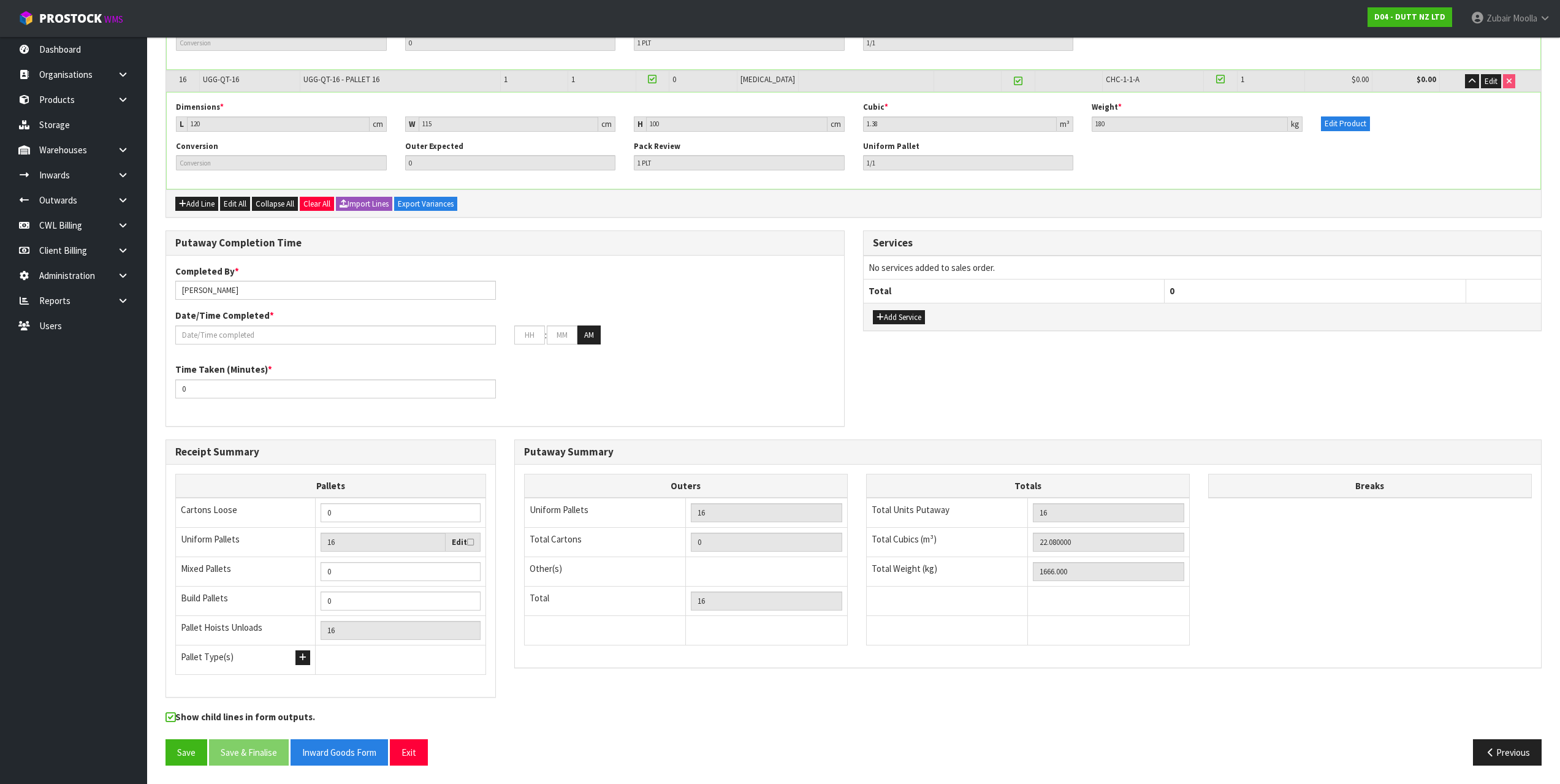
drag, startPoint x: 1058, startPoint y: 47, endPoint x: 1054, endPoint y: 393, distance: 346.0
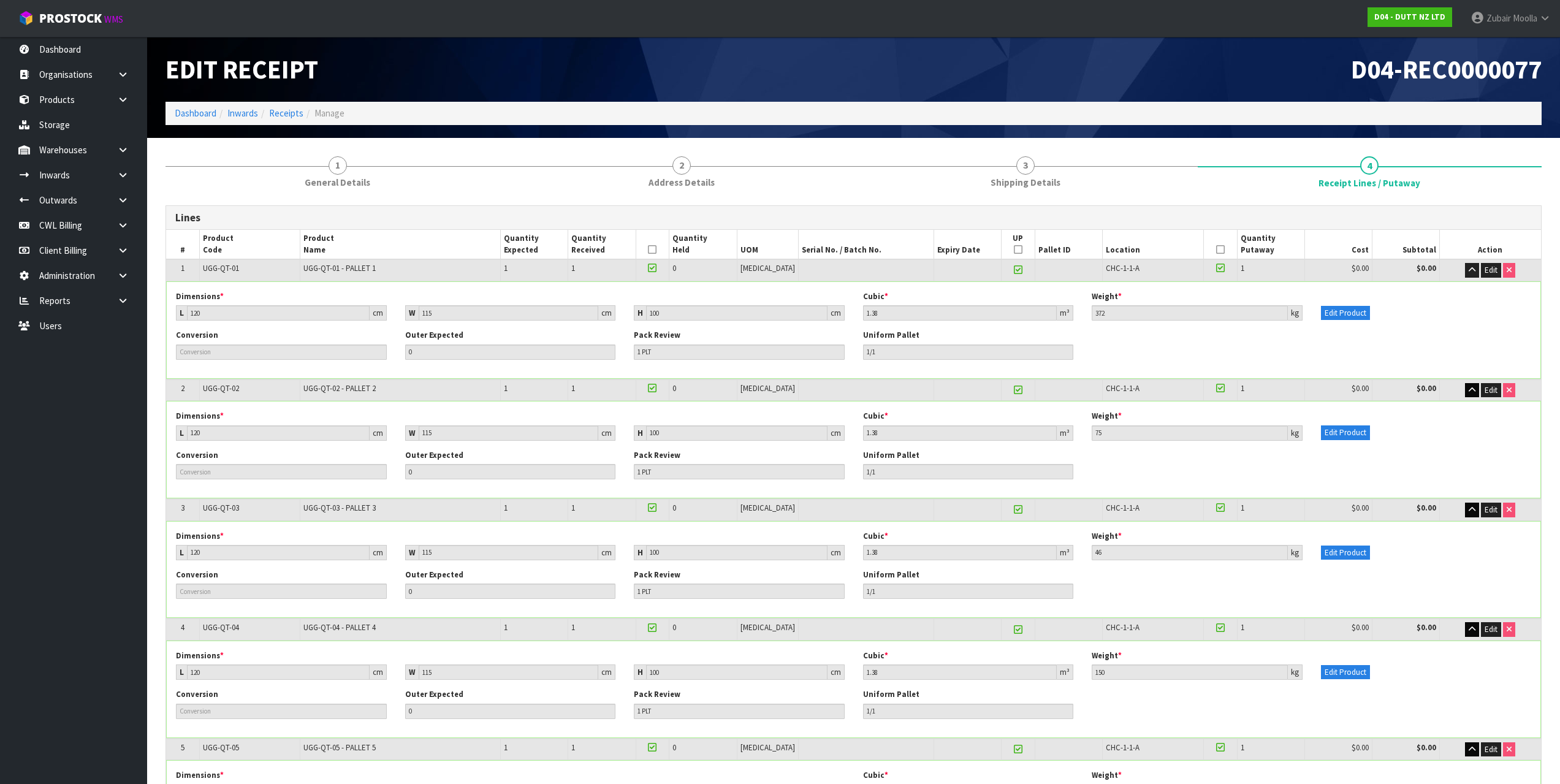
drag, startPoint x: 928, startPoint y: 159, endPoint x: 886, endPoint y: 105, distance: 68.4
drag, startPoint x: 205, startPoint y: 267, endPoint x: 252, endPoint y: 266, distance: 47.0
click at [252, 266] on td "UGG-QT-01" at bounding box center [250, 270] width 101 height 21
drag, startPoint x: 1121, startPoint y: 302, endPoint x: 1095, endPoint y: 307, distance: 26.5
click at [1095, 307] on div "Weight * 372 kg" at bounding box center [1197, 305] width 229 height 29
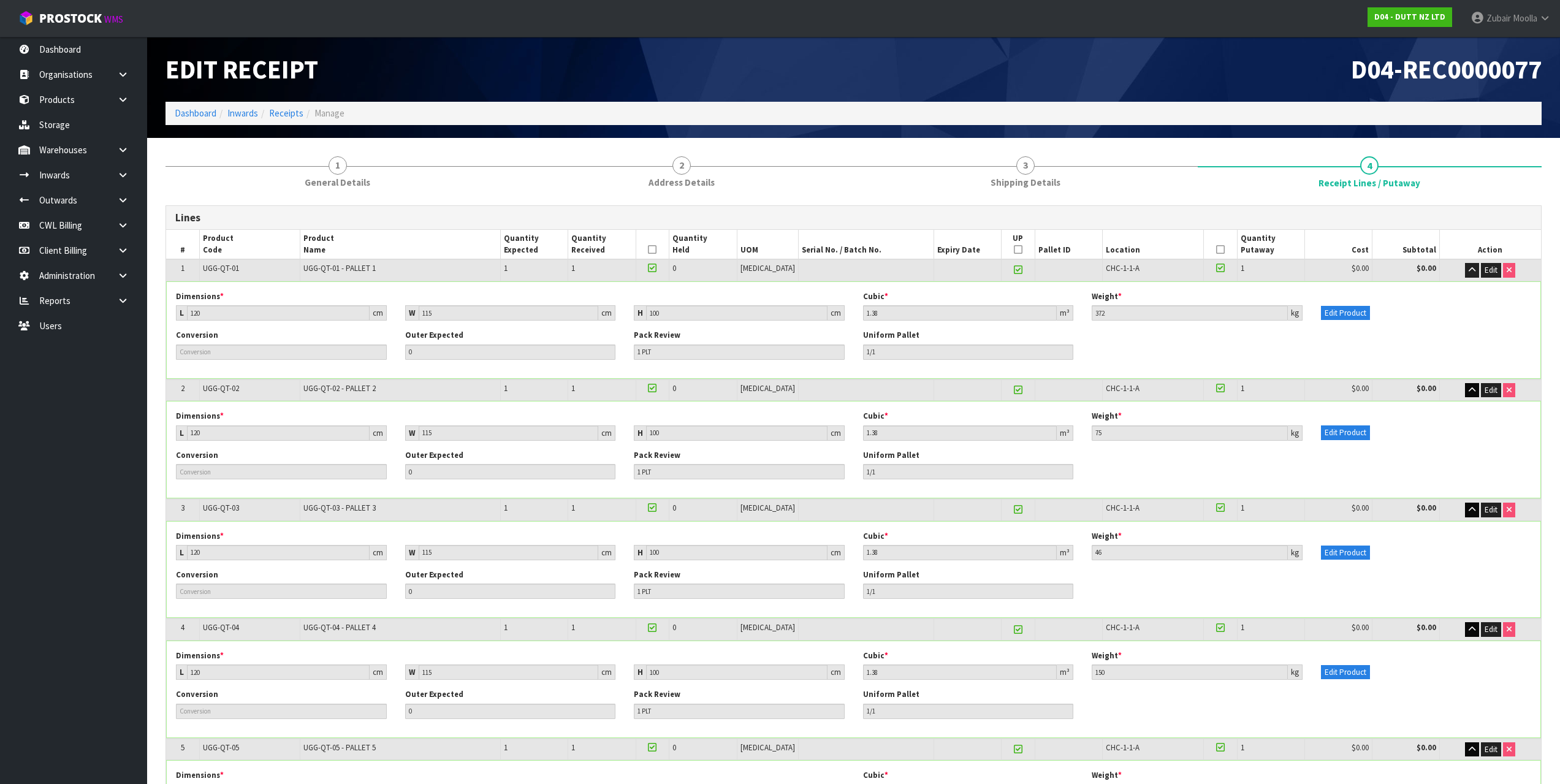
drag, startPoint x: 1163, startPoint y: 338, endPoint x: 1149, endPoint y: 334, distance: 14.6
click at [1150, 337] on div "Conversion Outer Expected 0 Pack Review 1 PLT Uniform Pallet 1/1" at bounding box center [853, 349] width 1373 height 38
drag, startPoint x: 1132, startPoint y: 306, endPoint x: 1024, endPoint y: 305, distance: 108.0
click at [1024, 305] on div "Dimensions * L 120 cm W 115 cm H 100 cm Cubic * 1.38 m³ Weight * 372 kg Edit Pr…" at bounding box center [853, 310] width 1373 height 38
click at [1230, 362] on div "Conversion Outer Expected 0 Pack Review 1 PLT Uniform Pallet 1/1" at bounding box center [853, 349] width 1373 height 38
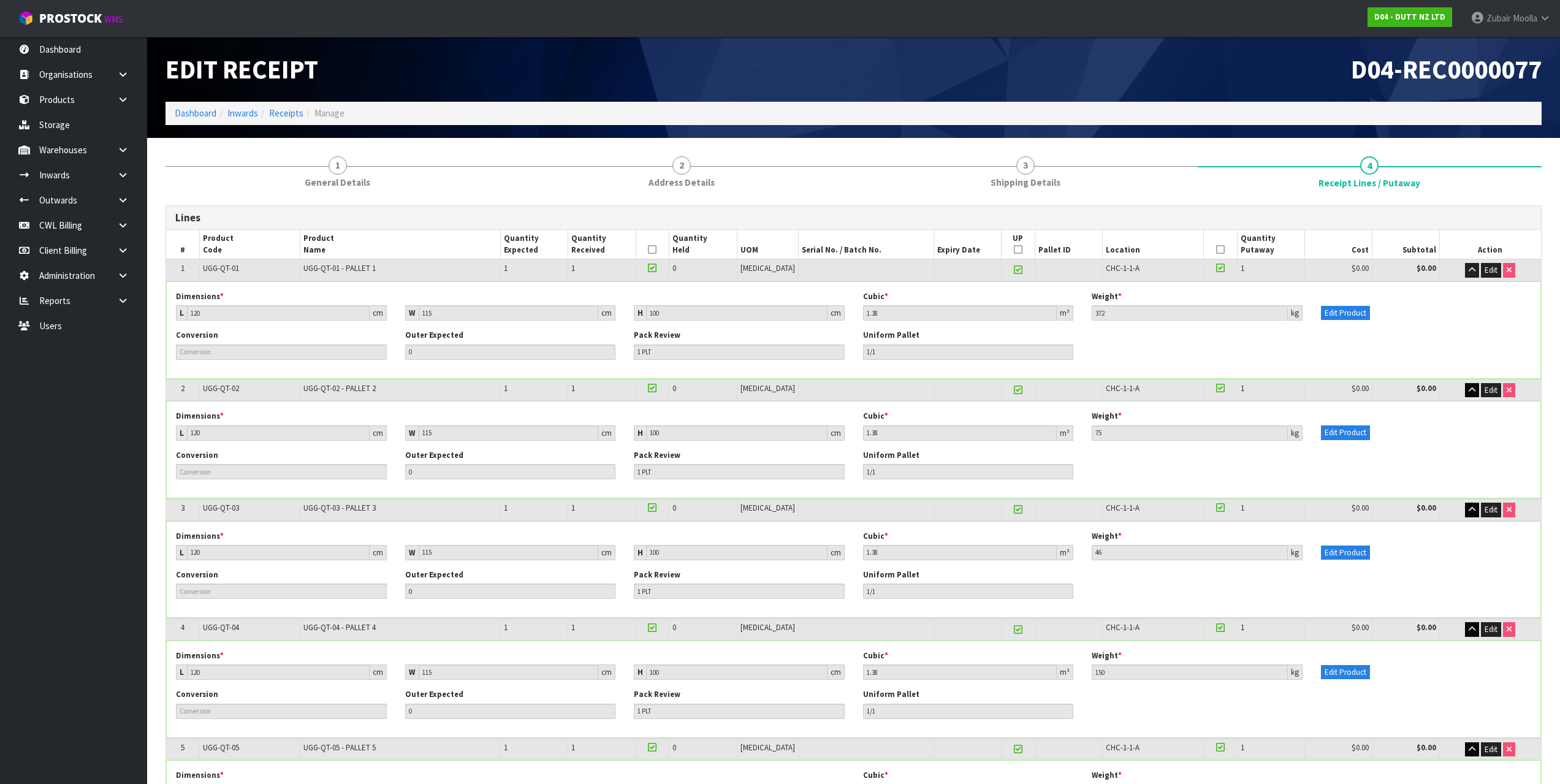
click at [1230, 362] on div "Conversion Outer Expected 0 Pack Review 1 PLT Uniform Pallet 1/1" at bounding box center [853, 349] width 1373 height 38
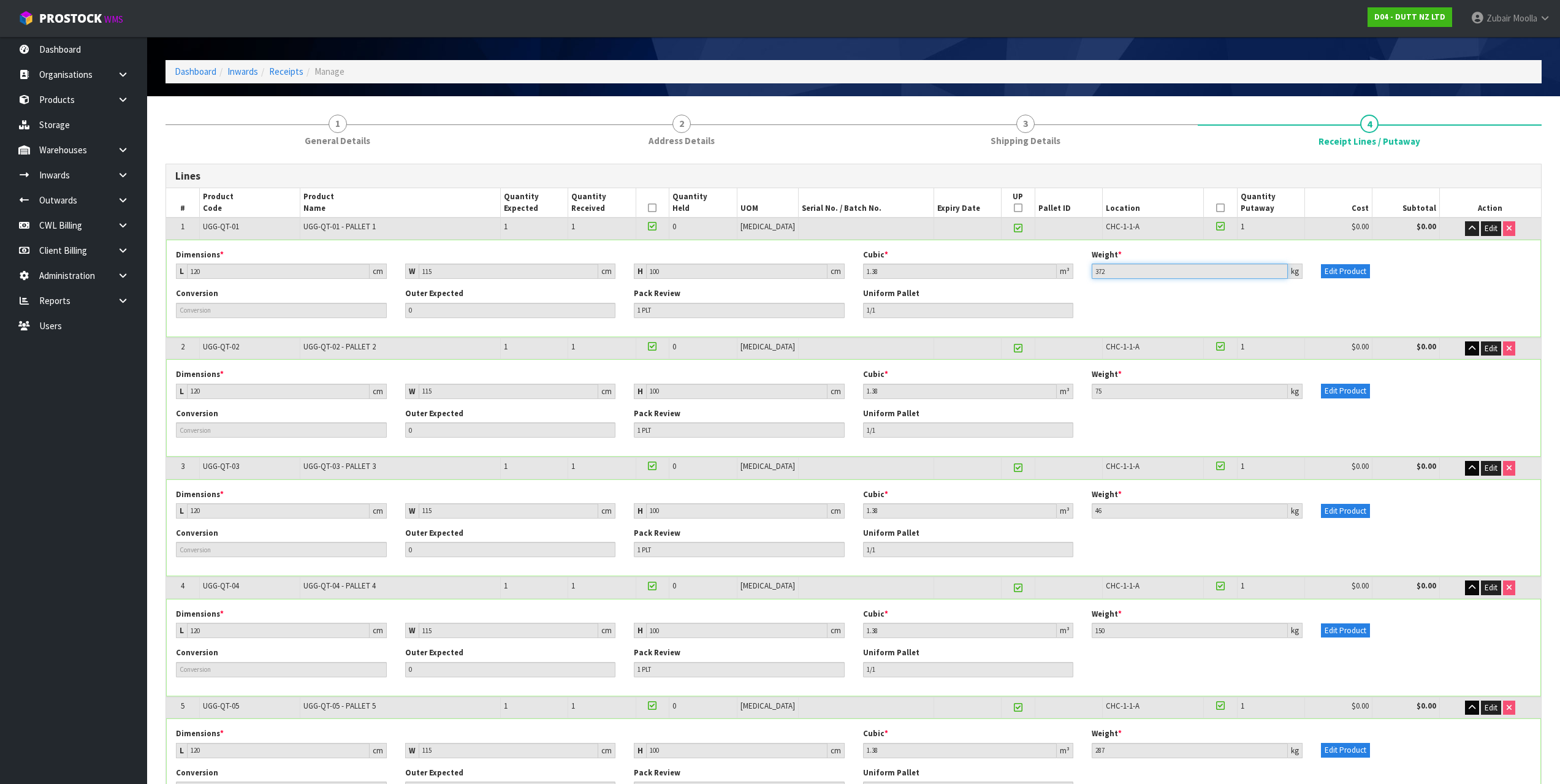
scroll to position [1985, 0]
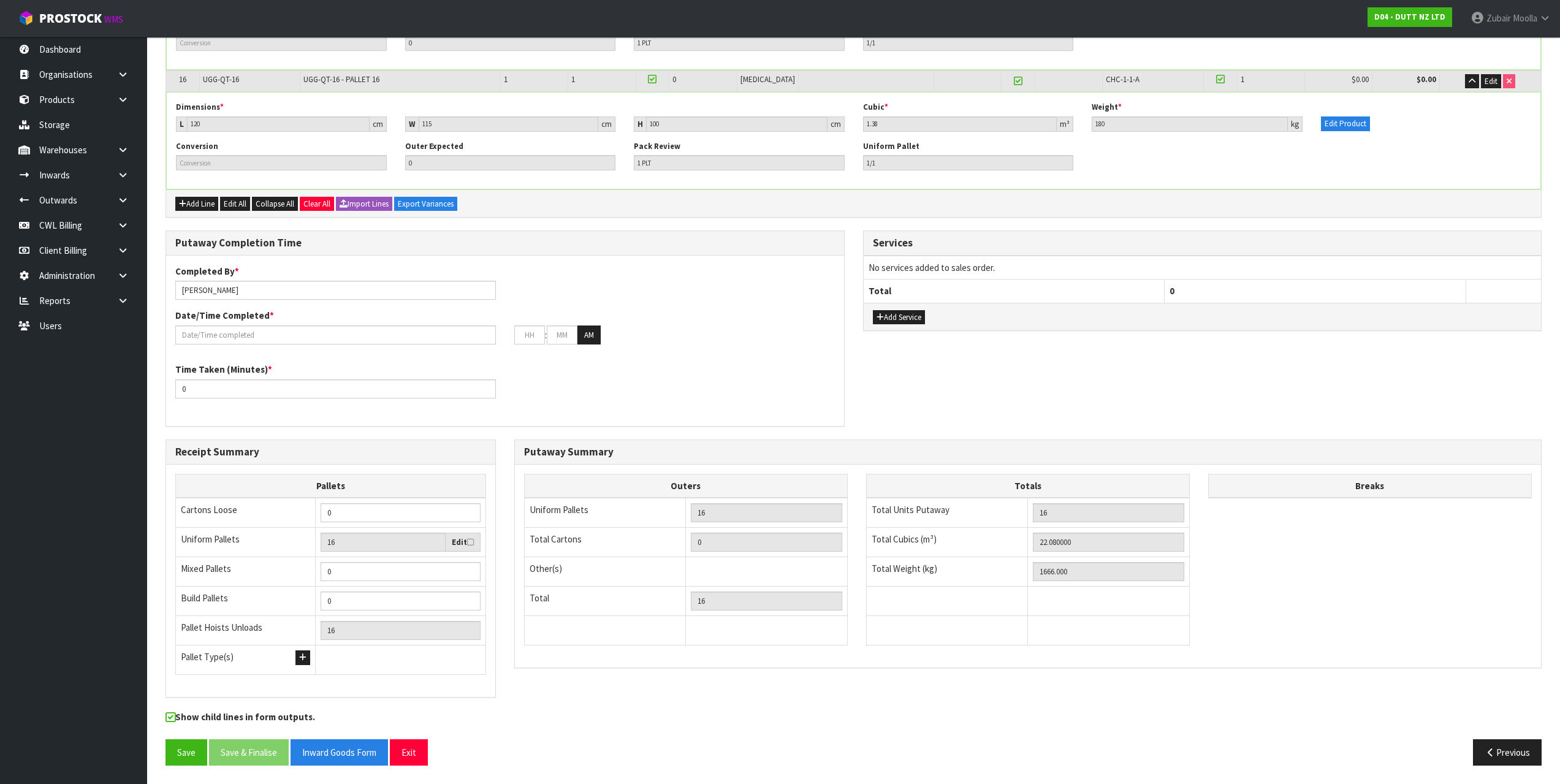
drag, startPoint x: 1144, startPoint y: 395, endPoint x: 1143, endPoint y: 727, distance: 332.0
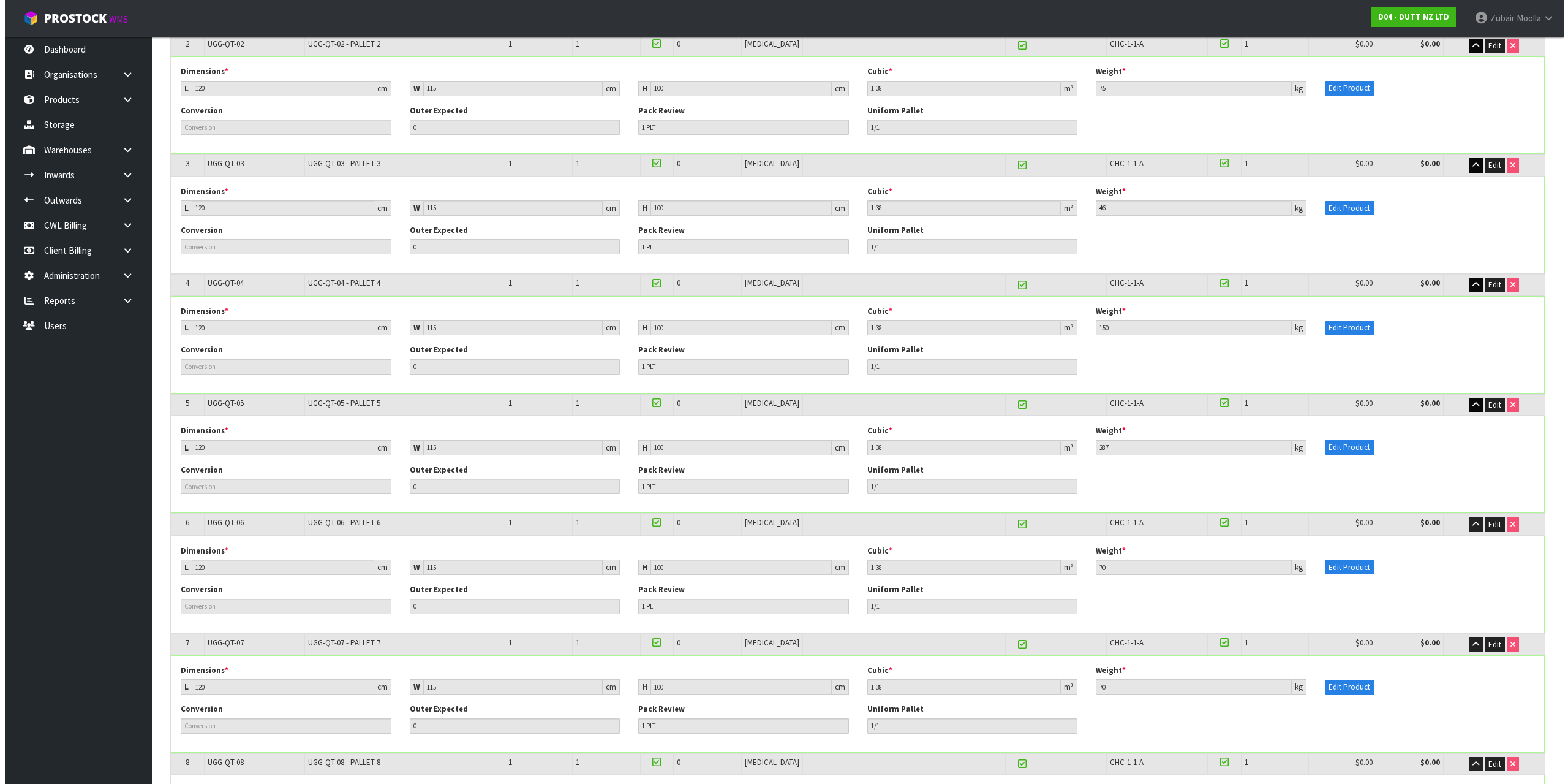
scroll to position [0, 0]
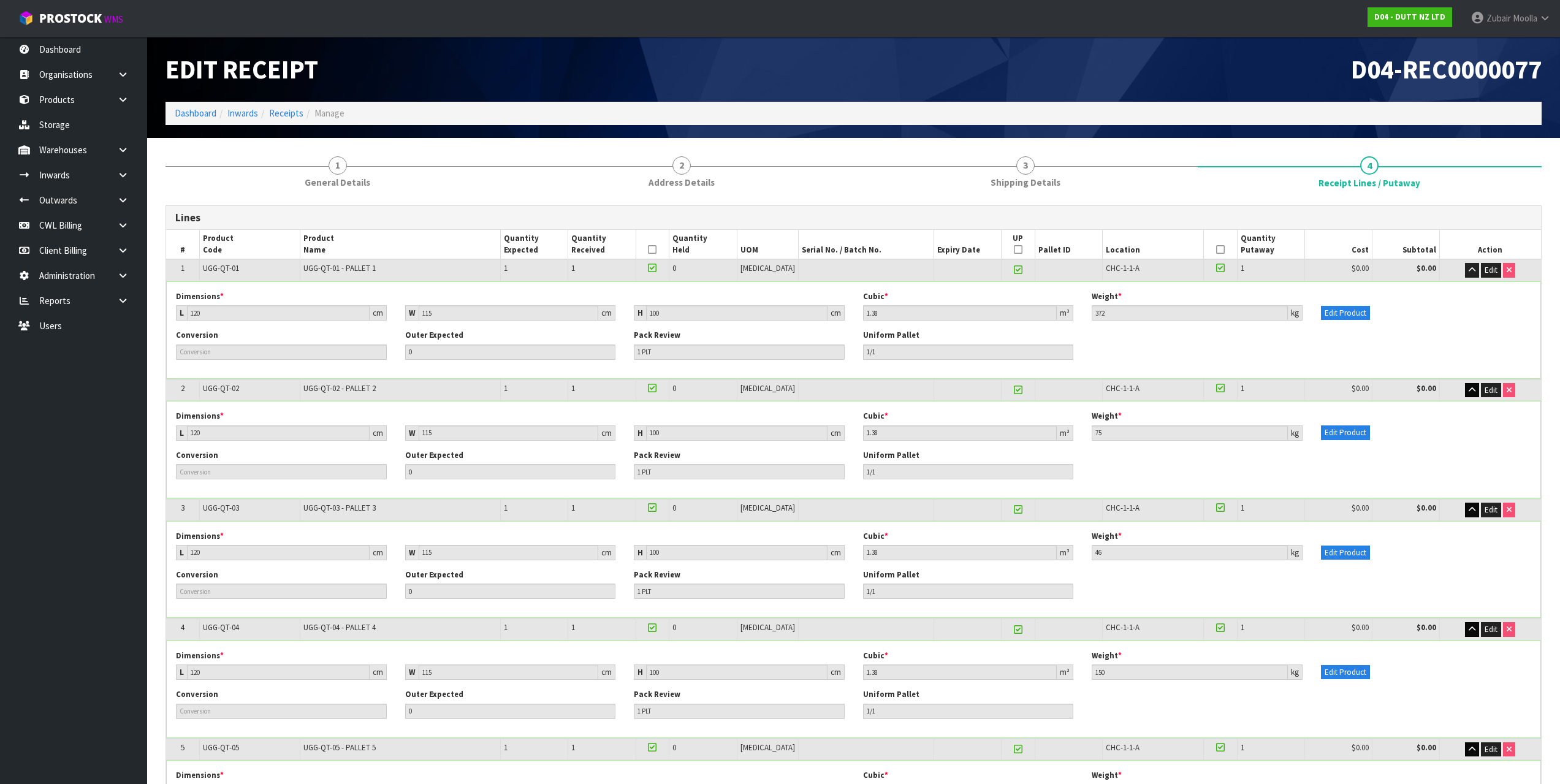
drag, startPoint x: 1132, startPoint y: 750, endPoint x: 1005, endPoint y: 263, distance: 503.3
drag, startPoint x: 246, startPoint y: 271, endPoint x: 189, endPoint y: 270, distance: 57.0
click at [189, 270] on tr "1 UGG-QT-01 UGG-QT-01 - PALLET 1 1 1 0 [MEDICAL_DATA] CHC-1-1-A 1 $0.00 $0.00 E…" at bounding box center [853, 270] width 1375 height 21
copy tr "UGG-QT-01"
click at [49, 103] on link "Products" at bounding box center [73, 99] width 147 height 25
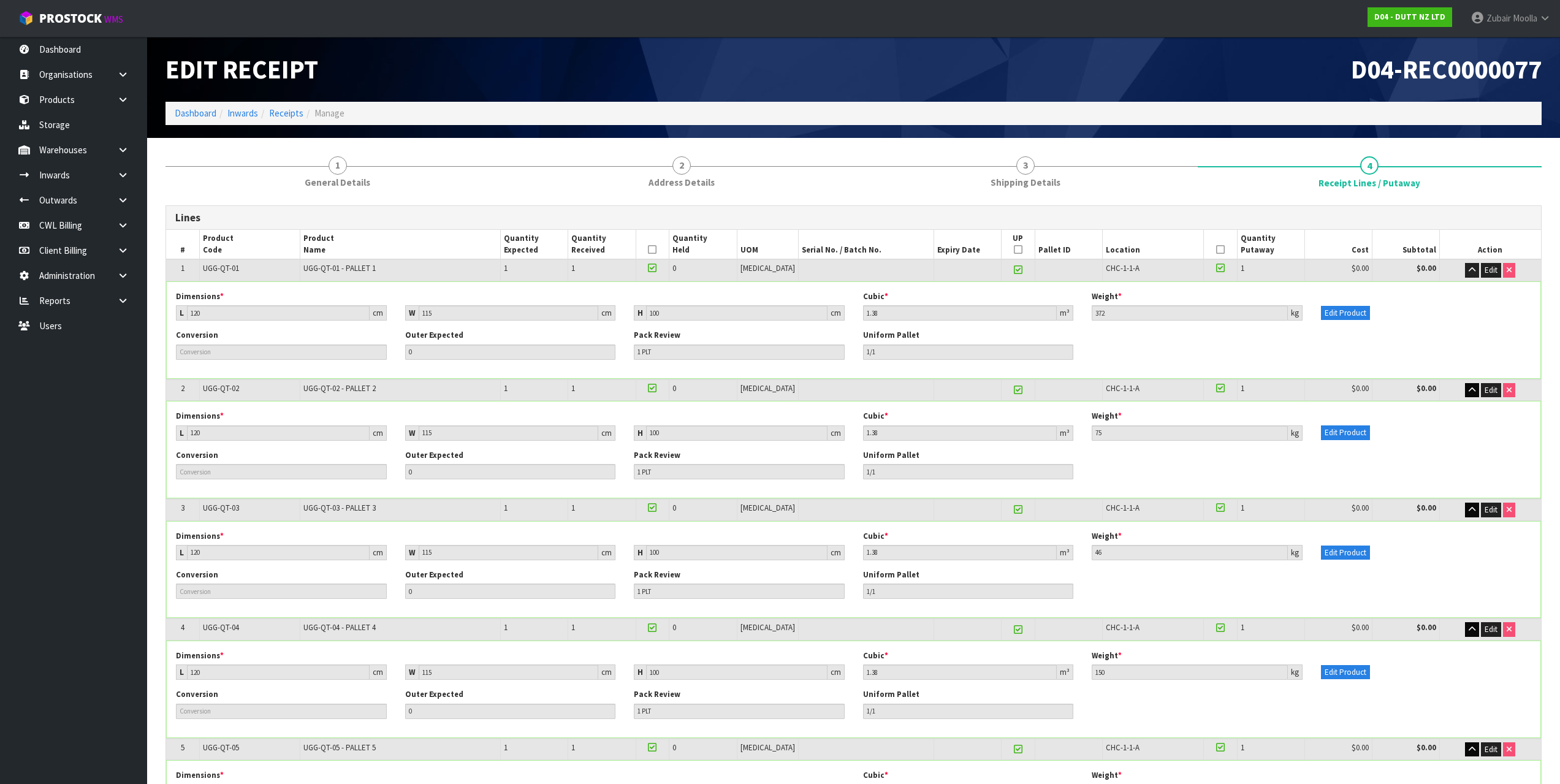
click at [623, 95] on div "Edit Receipt" at bounding box center [504, 69] width 697 height 65
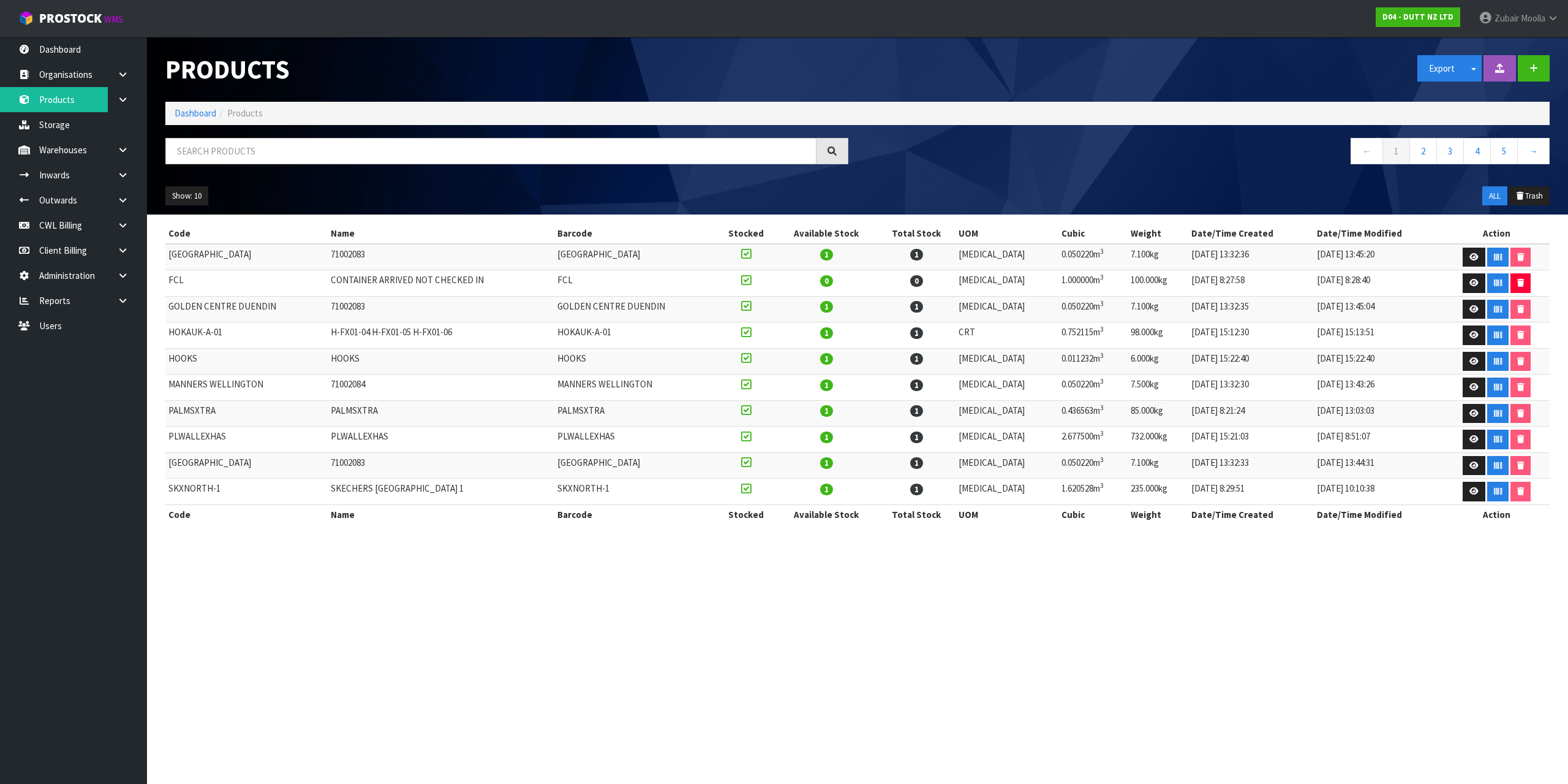
drag, startPoint x: 278, startPoint y: 178, endPoint x: 295, endPoint y: 150, distance: 32.8
click at [279, 178] on div "Show: 10 5 10 25 50 ALL Trash" at bounding box center [857, 196] width 1403 height 38
click at [295, 150] on input "text" at bounding box center [491, 151] width 651 height 27
paste input "UGG-QT-01"
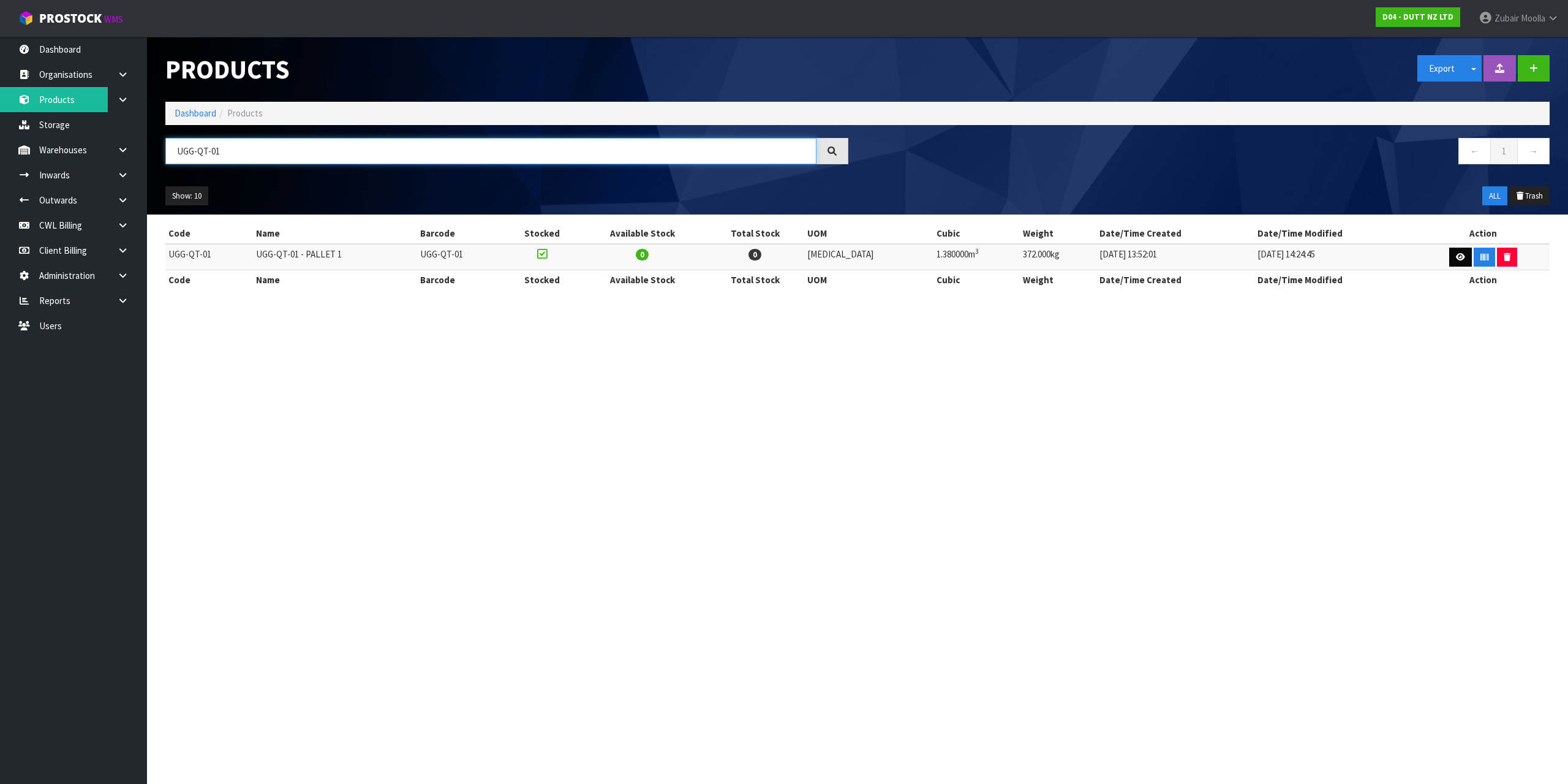
type input "UGG-QT-01"
click at [1457, 261] on link at bounding box center [1460, 257] width 23 height 20
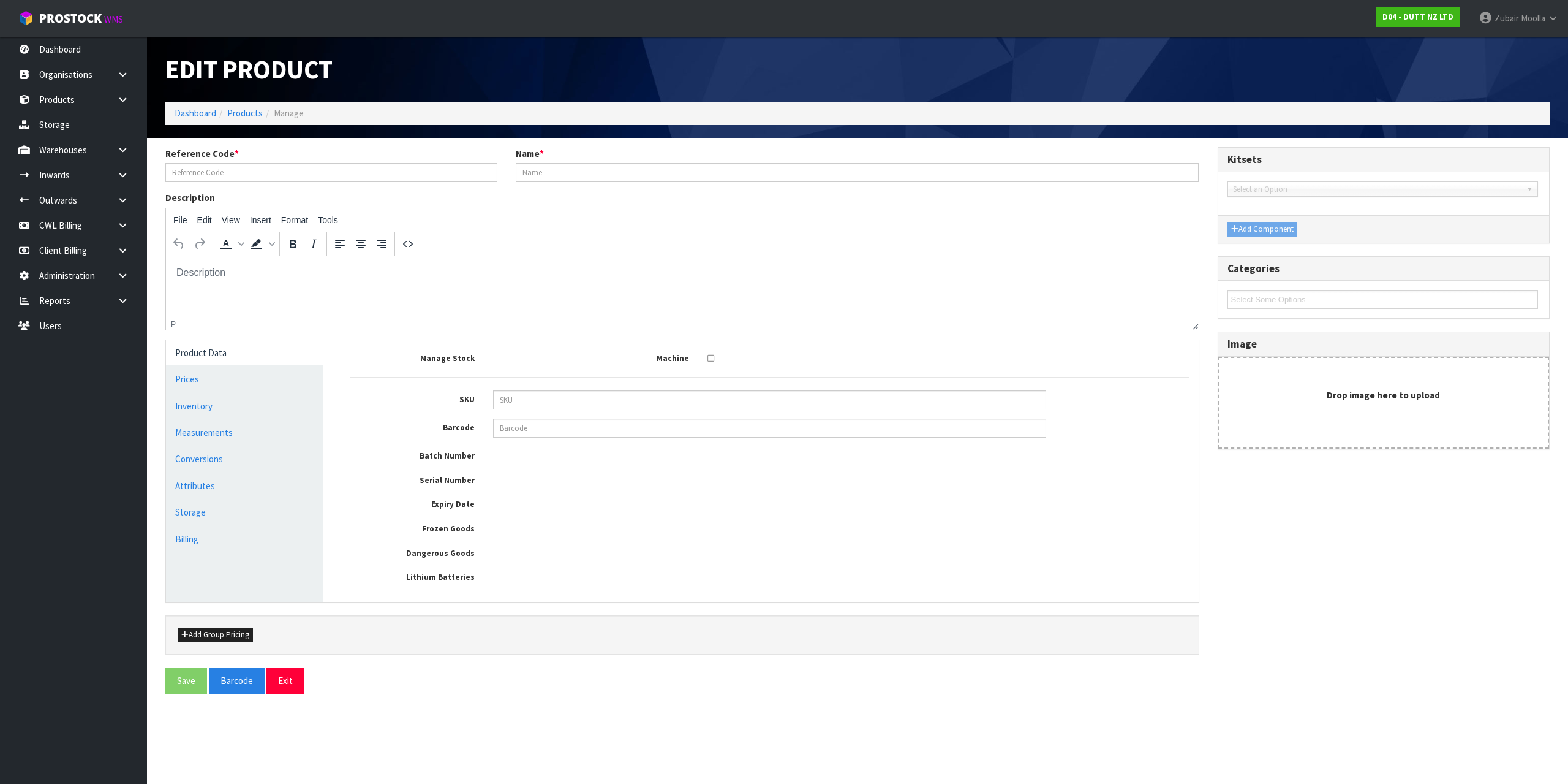
type input "UGG-QT-01"
type input "UGG-QT-01 - PALLET 1"
click at [211, 462] on link "Conversions" at bounding box center [244, 458] width 157 height 25
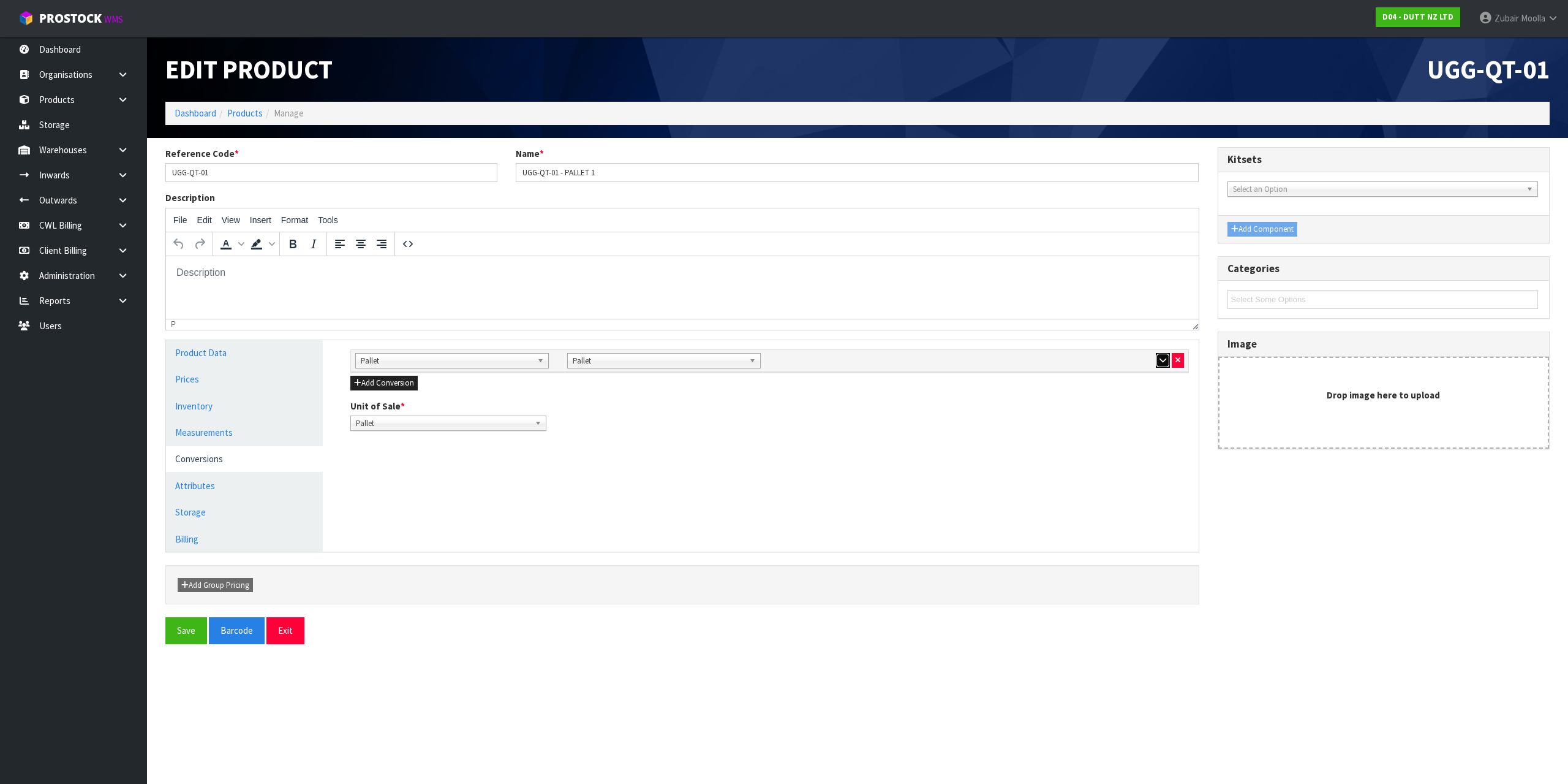
click at [1162, 362] on icon "button" at bounding box center [1163, 360] width 7 height 8
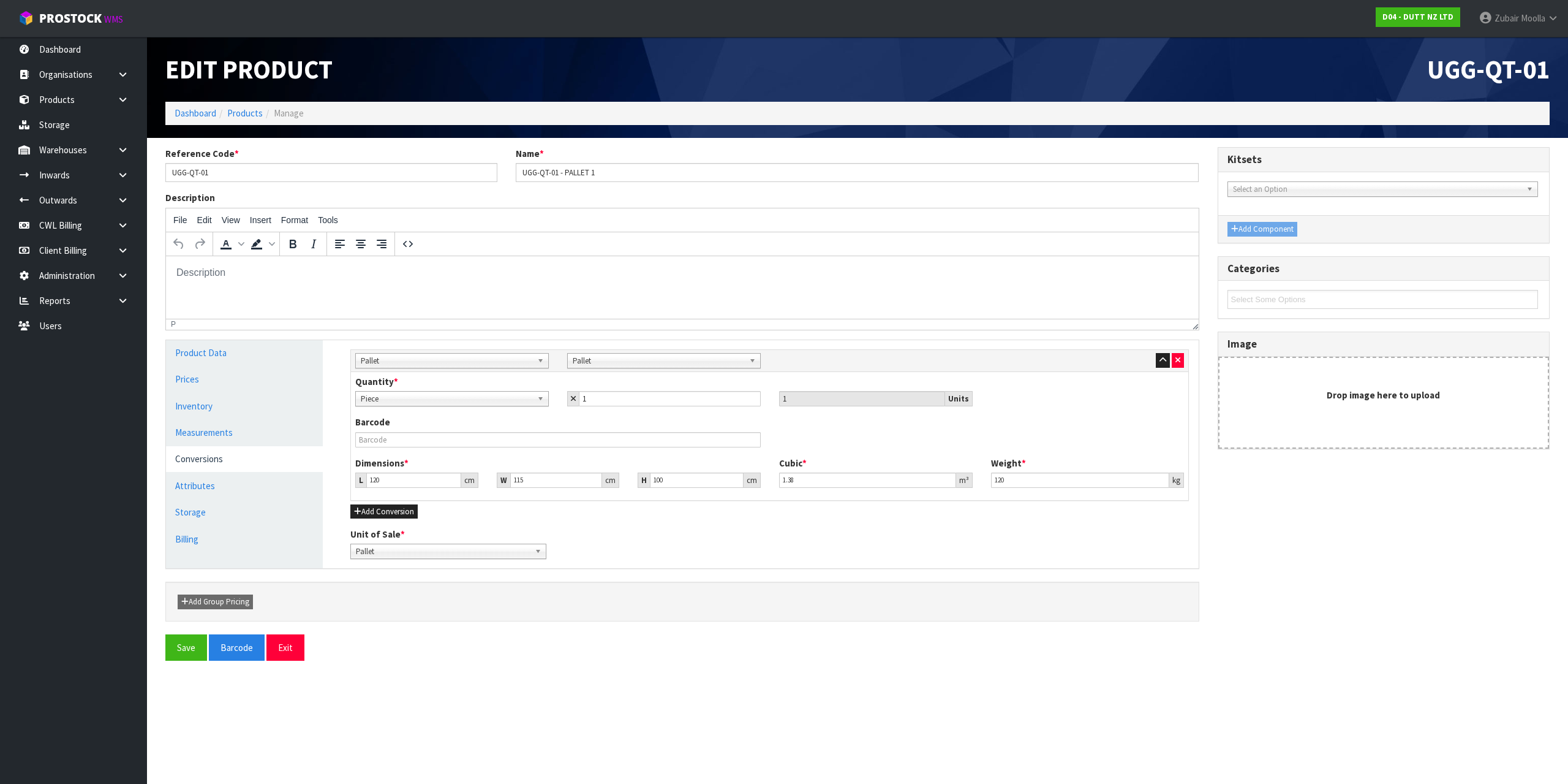
click at [1309, 590] on div "Reference Code * UGG-QT-01 Name * UGG-QT-01 - PALLET 1 Description File Edit Vi…" at bounding box center [857, 390] width 1403 height 486
click at [219, 425] on link "Measurements" at bounding box center [244, 432] width 157 height 25
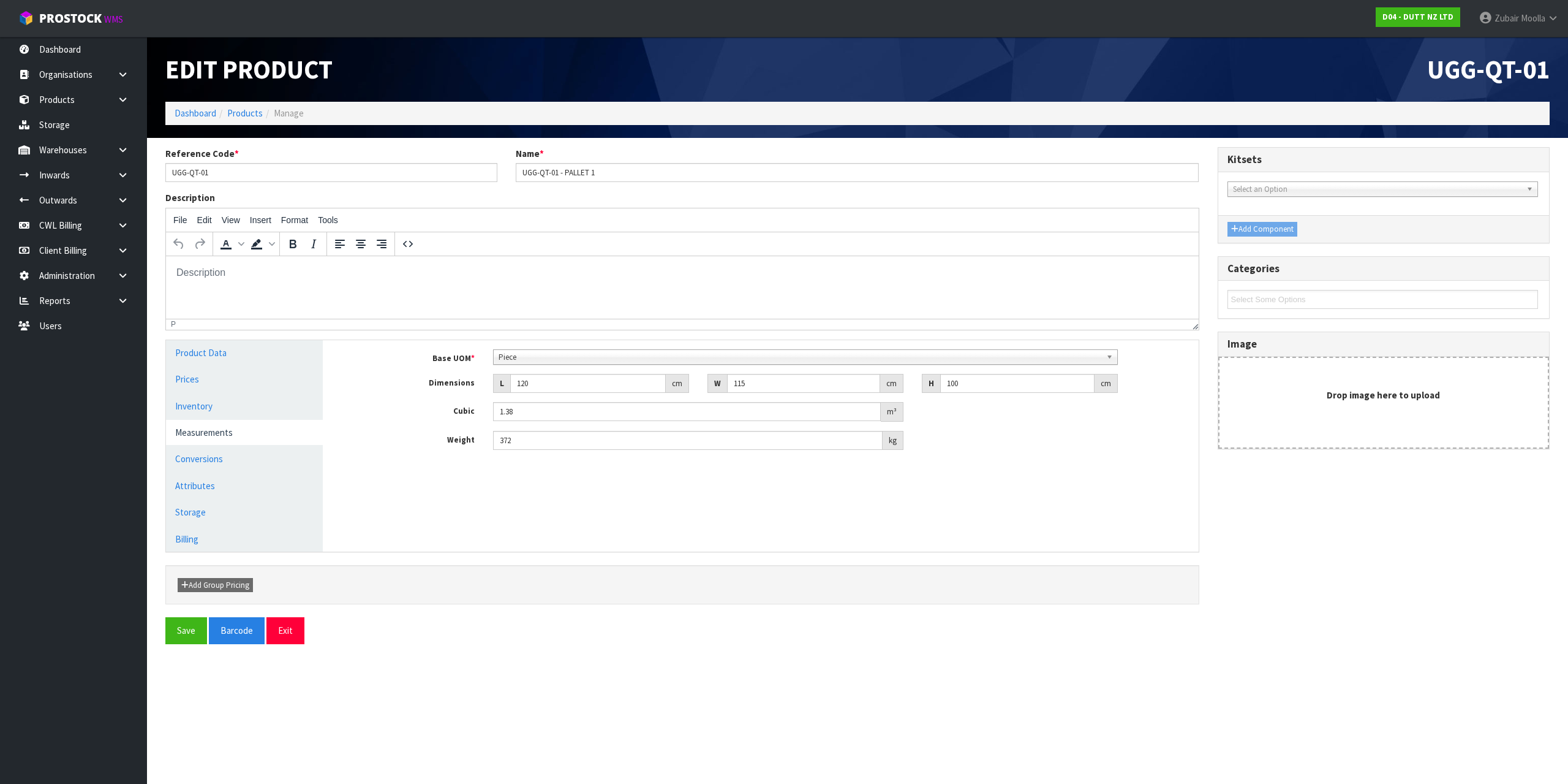
click at [457, 493] on div "Manage Stock Machine SKU Barcode Batch Number Serial Number Expiry Date Frozen …" at bounding box center [770, 445] width 876 height 211
click at [648, 530] on div "Manage Stock Machine SKU Barcode Batch Number Serial Number Expiry Date Frozen …" at bounding box center [770, 445] width 876 height 211
click at [195, 471] on link "Conversions" at bounding box center [244, 458] width 157 height 25
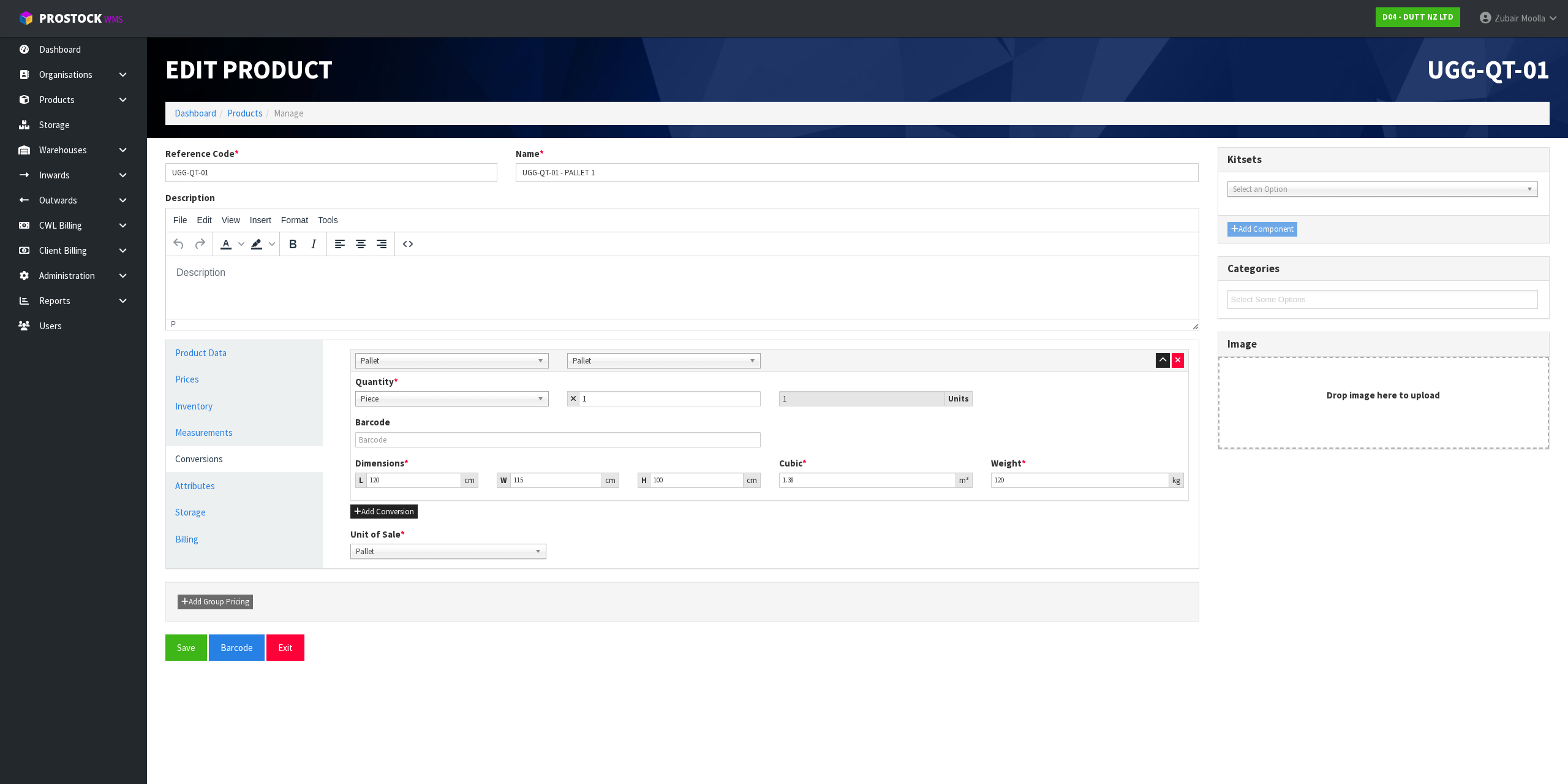
click at [802, 562] on div "Sub Inner Inner Outer Pallet Pallet Bag Bar Basket Bin Bottle Box Bundle Cabine…" at bounding box center [770, 454] width 858 height 228
click at [57, 165] on link "Inwards" at bounding box center [73, 174] width 147 height 25
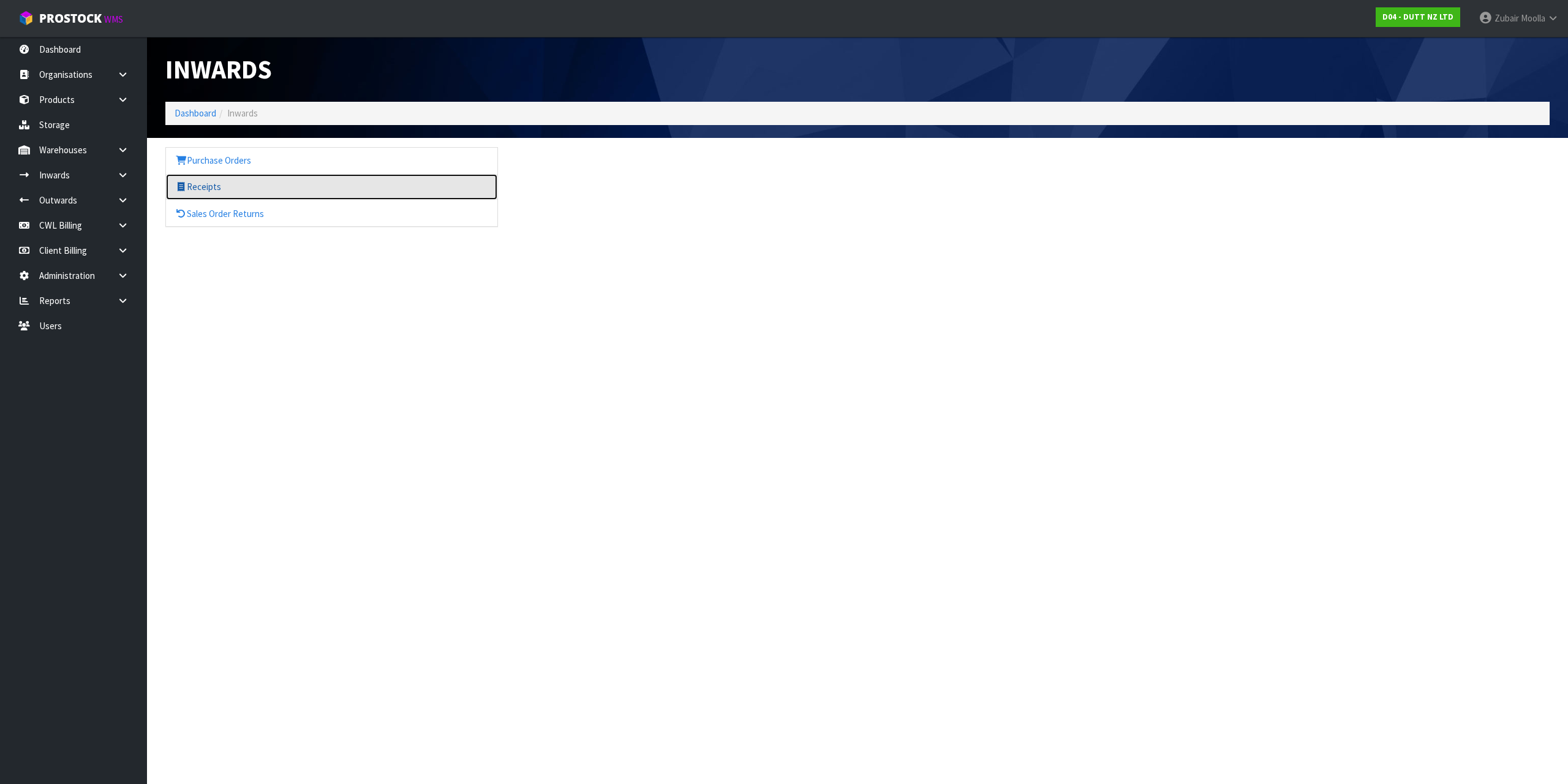
drag, startPoint x: 258, startPoint y: 185, endPoint x: 805, endPoint y: 138, distance: 549.0
click at [259, 184] on link "Receipts" at bounding box center [332, 186] width 332 height 25
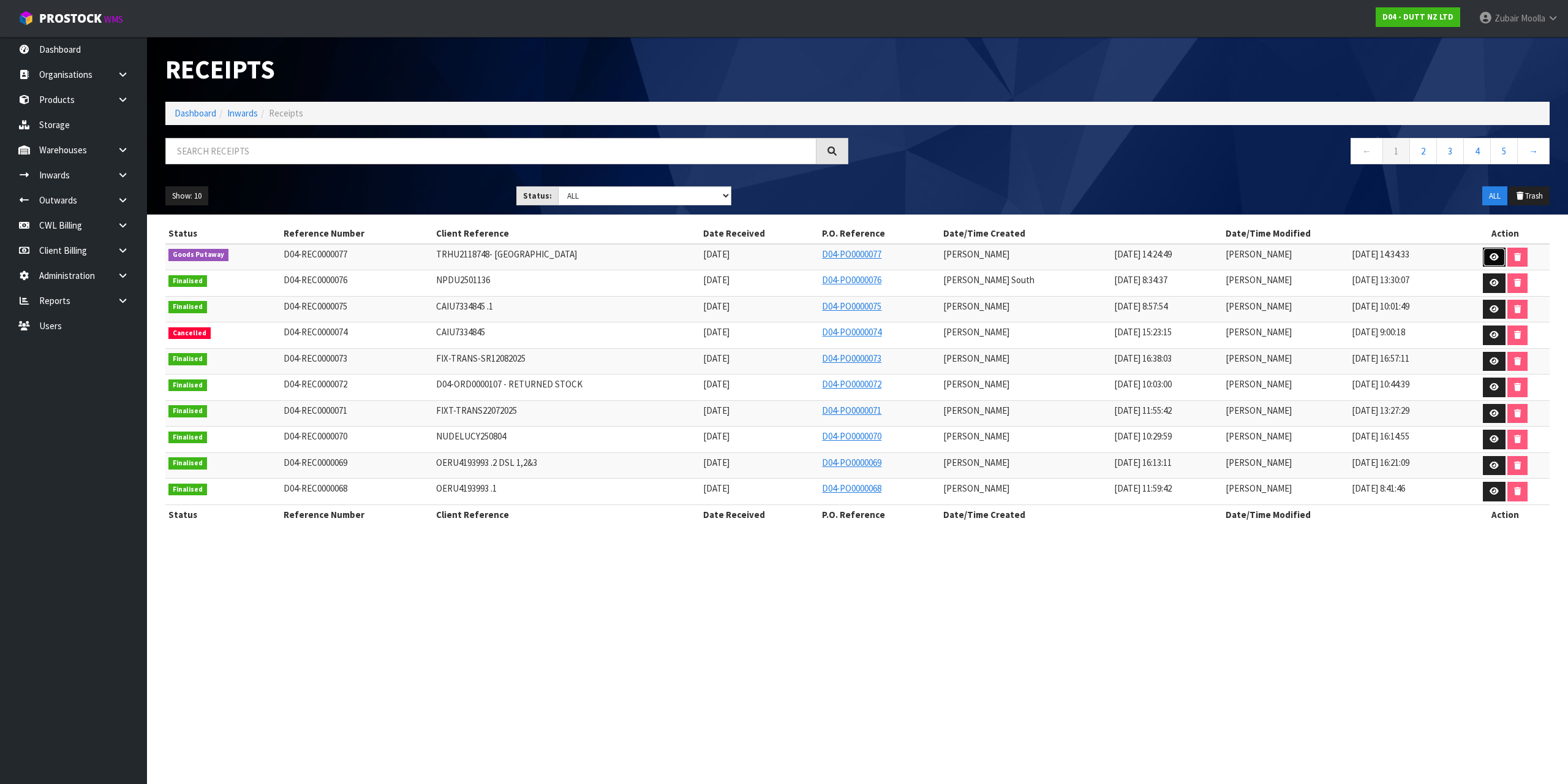
click at [1498, 259] on link at bounding box center [1494, 257] width 23 height 20
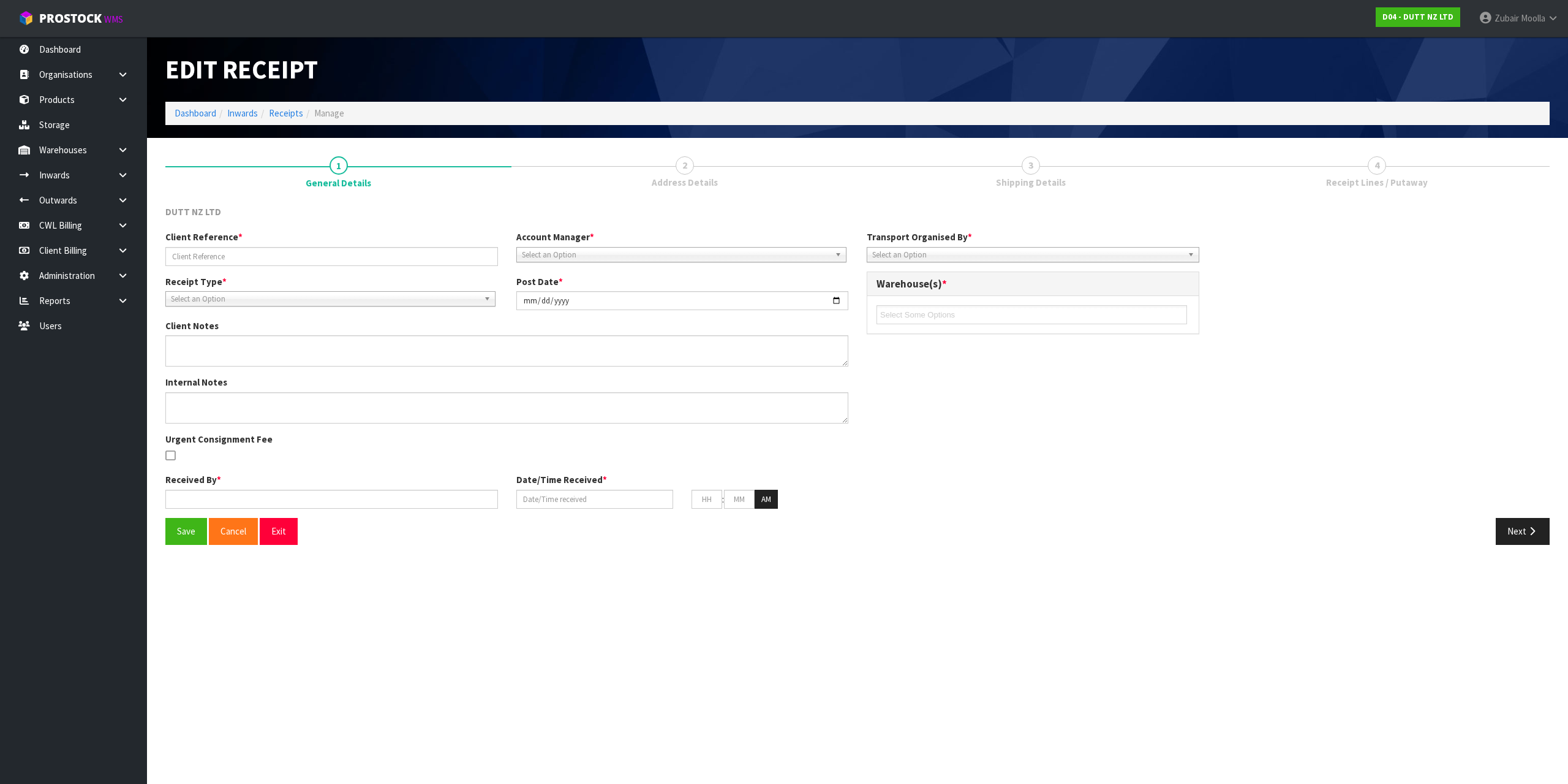
type input "TRHU2118748- [GEOGRAPHIC_DATA]"
type input "[DATE]"
type textarea "CONTAINER DELIVERED TO [GEOGRAPHIC_DATA]"
type input "[PERSON_NAME]"
type input "[DATE]"
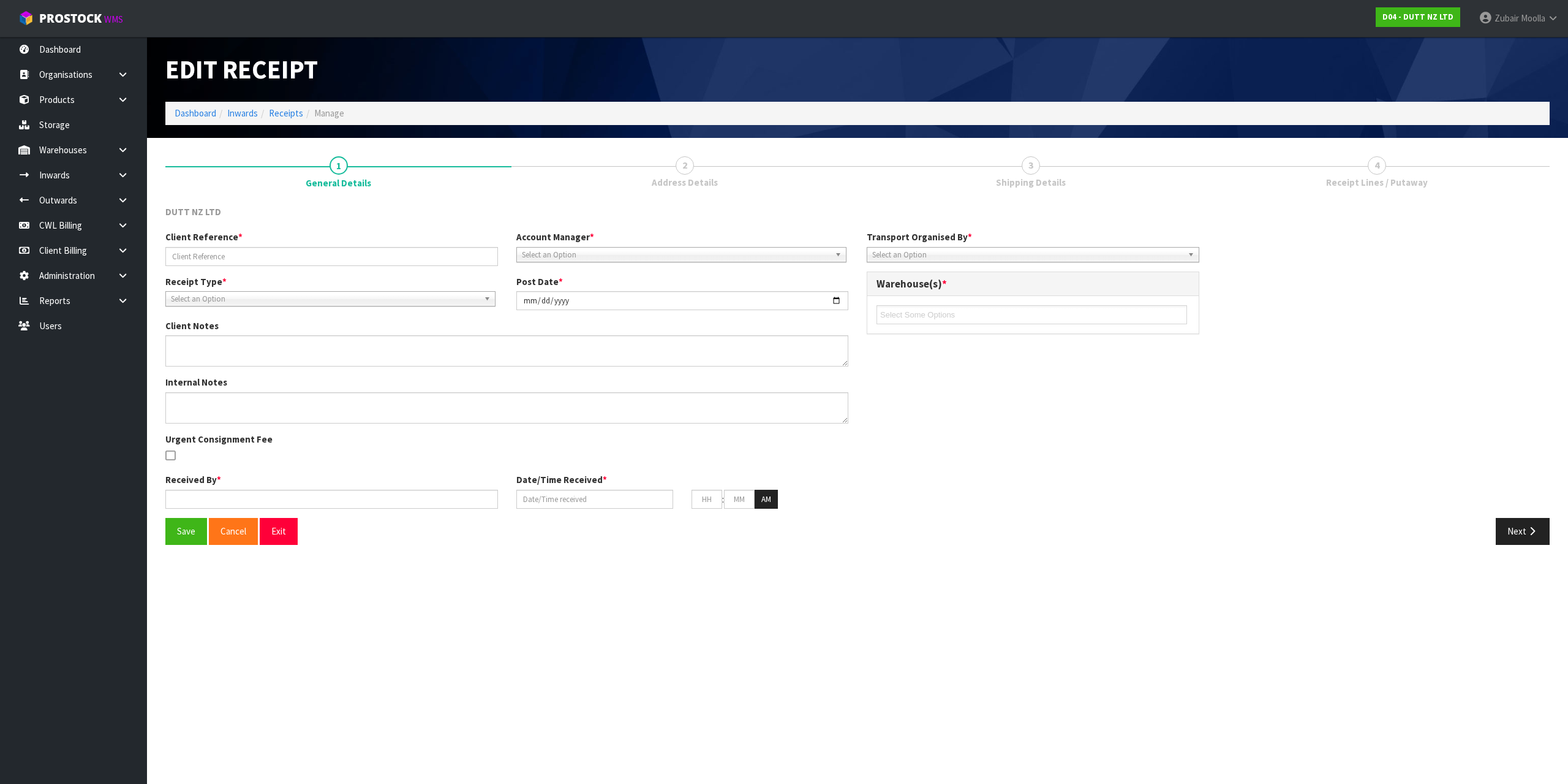
type input "02"
type input "24"
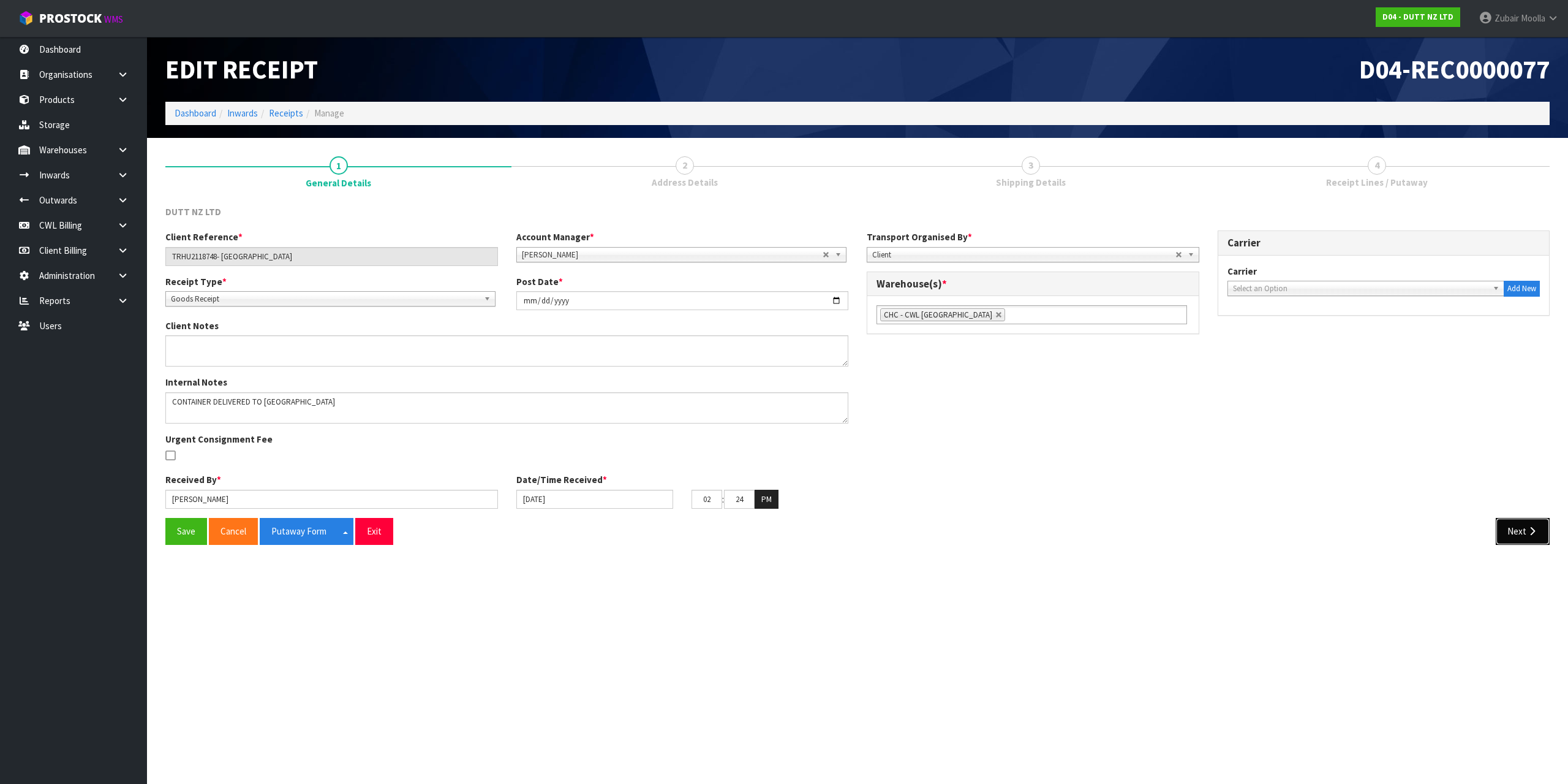
drag, startPoint x: 1522, startPoint y: 539, endPoint x: 1513, endPoint y: 521, distance: 20.1
click at [1522, 538] on button "Next" at bounding box center [1522, 531] width 54 height 27
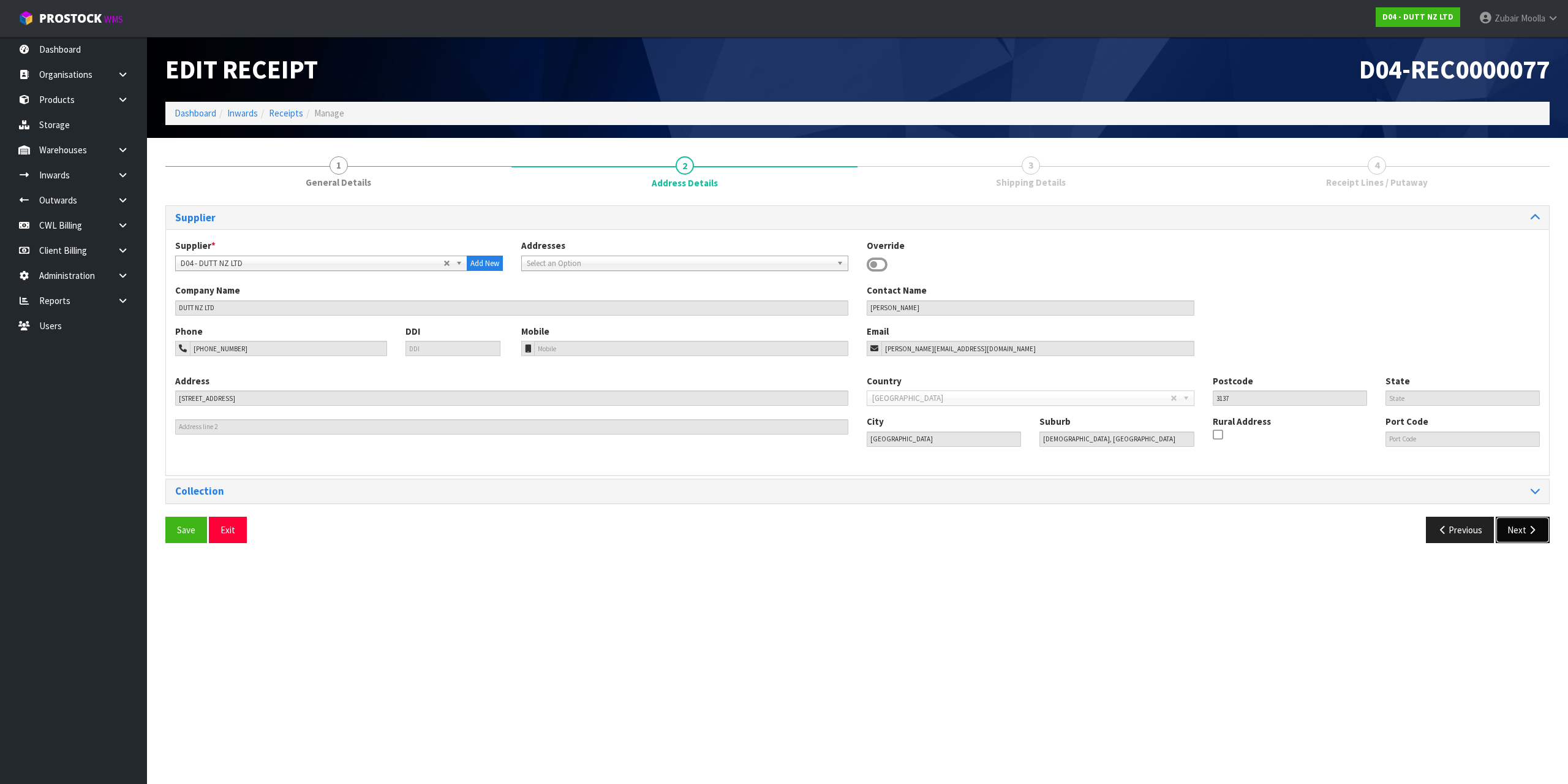
click at [1526, 533] on icon "button" at bounding box center [1532, 530] width 12 height 9
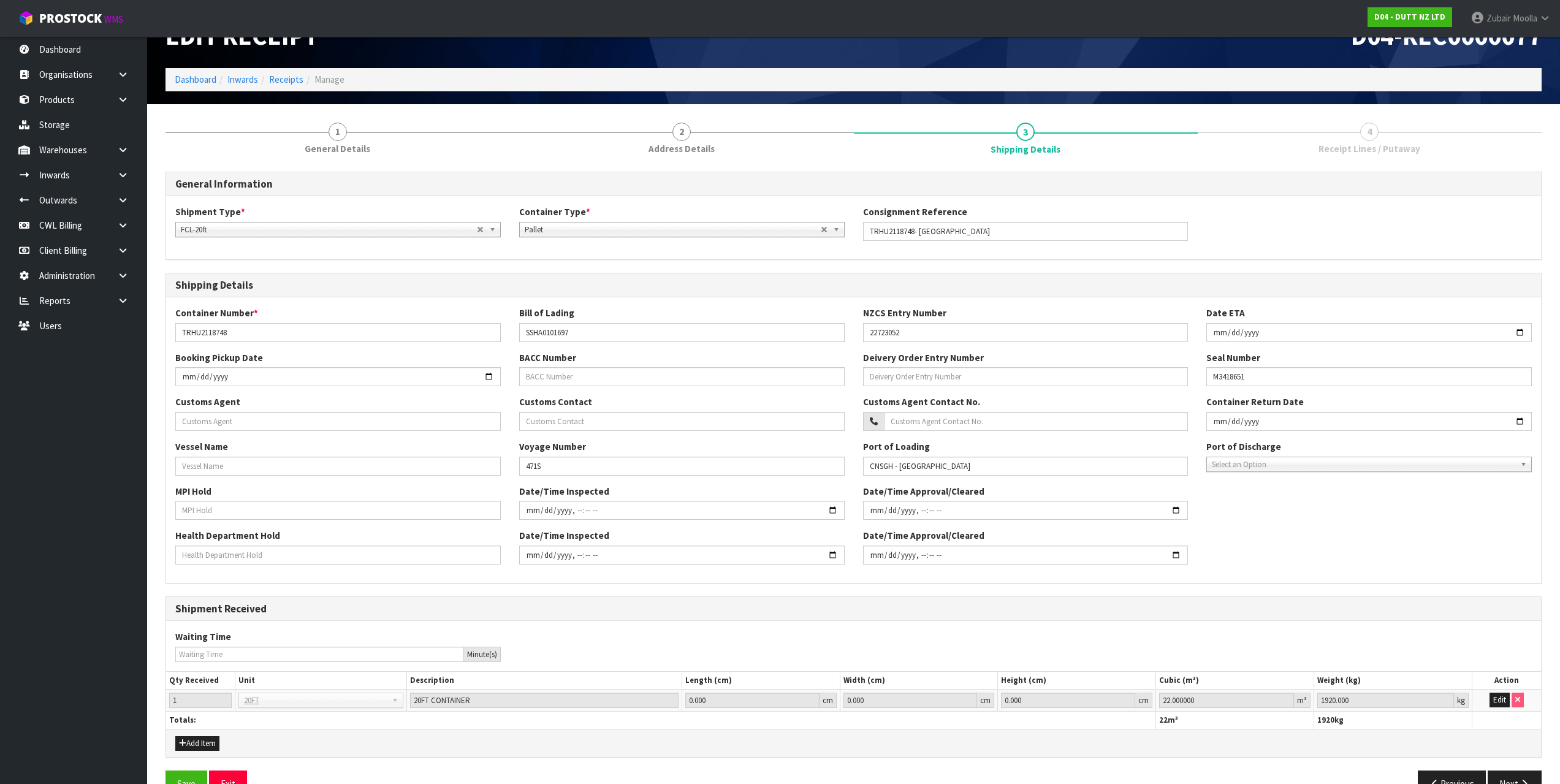
scroll to position [65, 0]
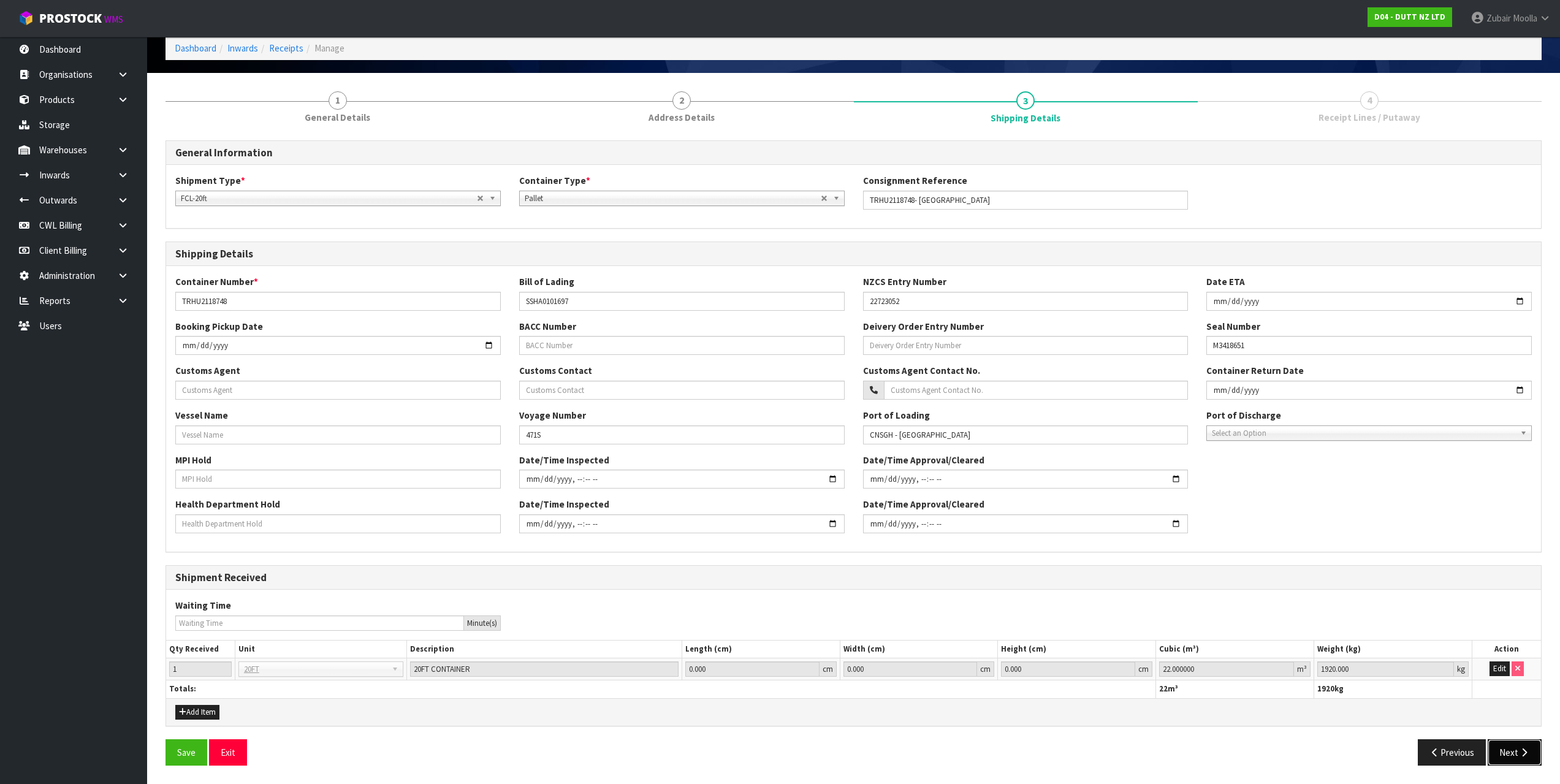
click at [1525, 764] on button "Next" at bounding box center [1514, 752] width 54 height 27
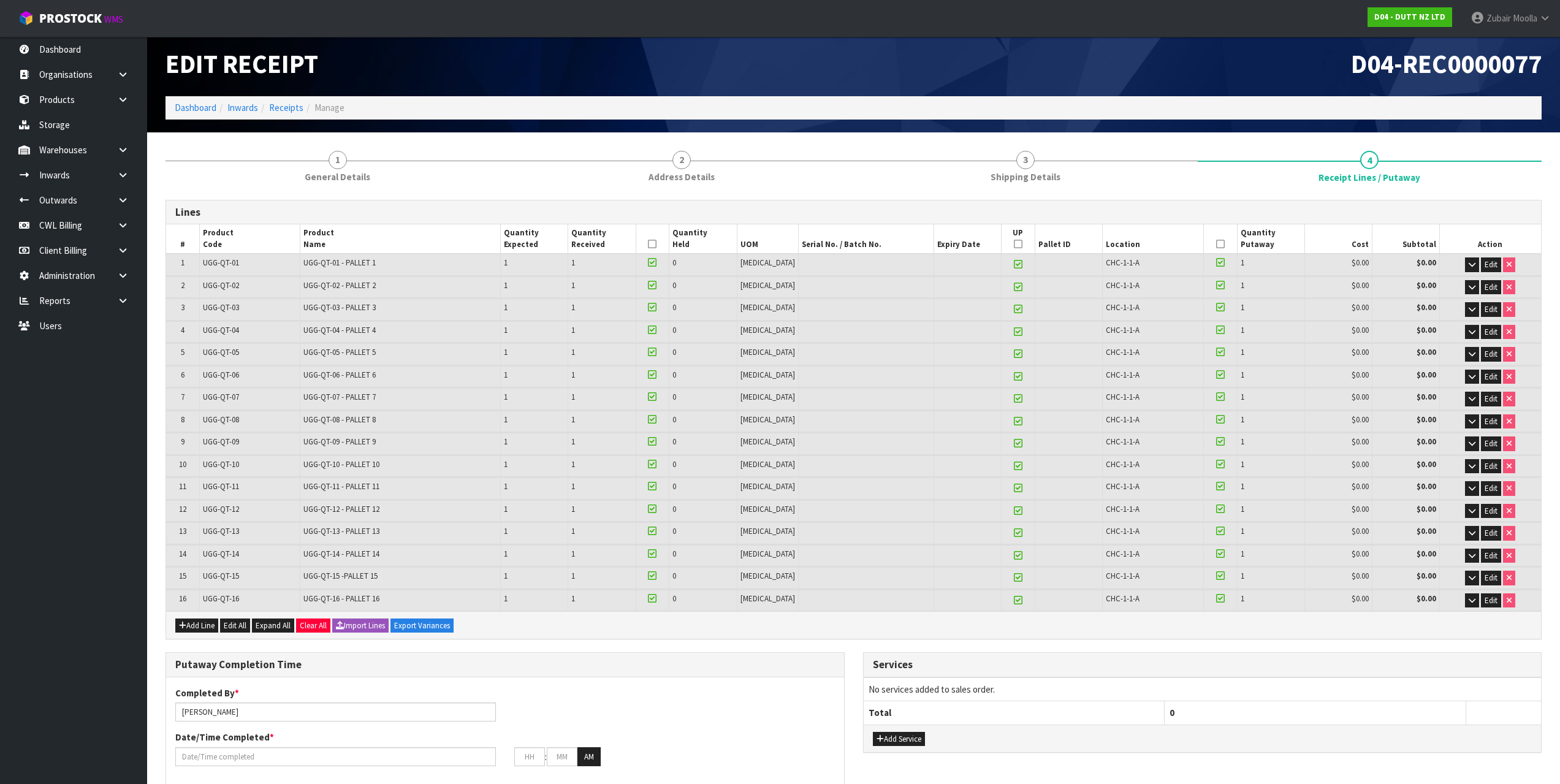
scroll to position [0, 0]
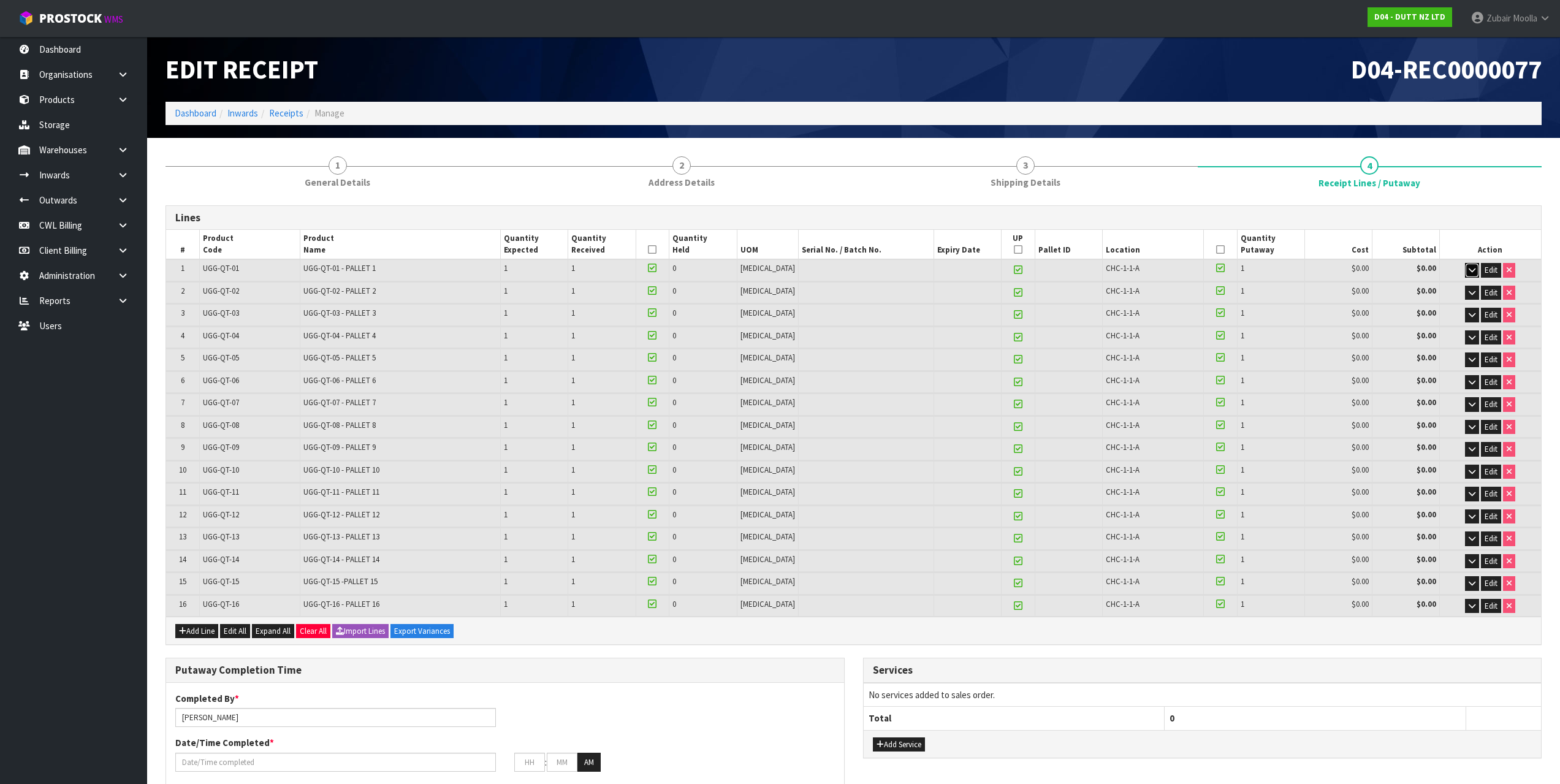
click at [1471, 267] on icon "button" at bounding box center [1472, 270] width 7 height 8
click at [1475, 155] on link "4 Receipt Lines / Putaway" at bounding box center [1369, 172] width 344 height 49
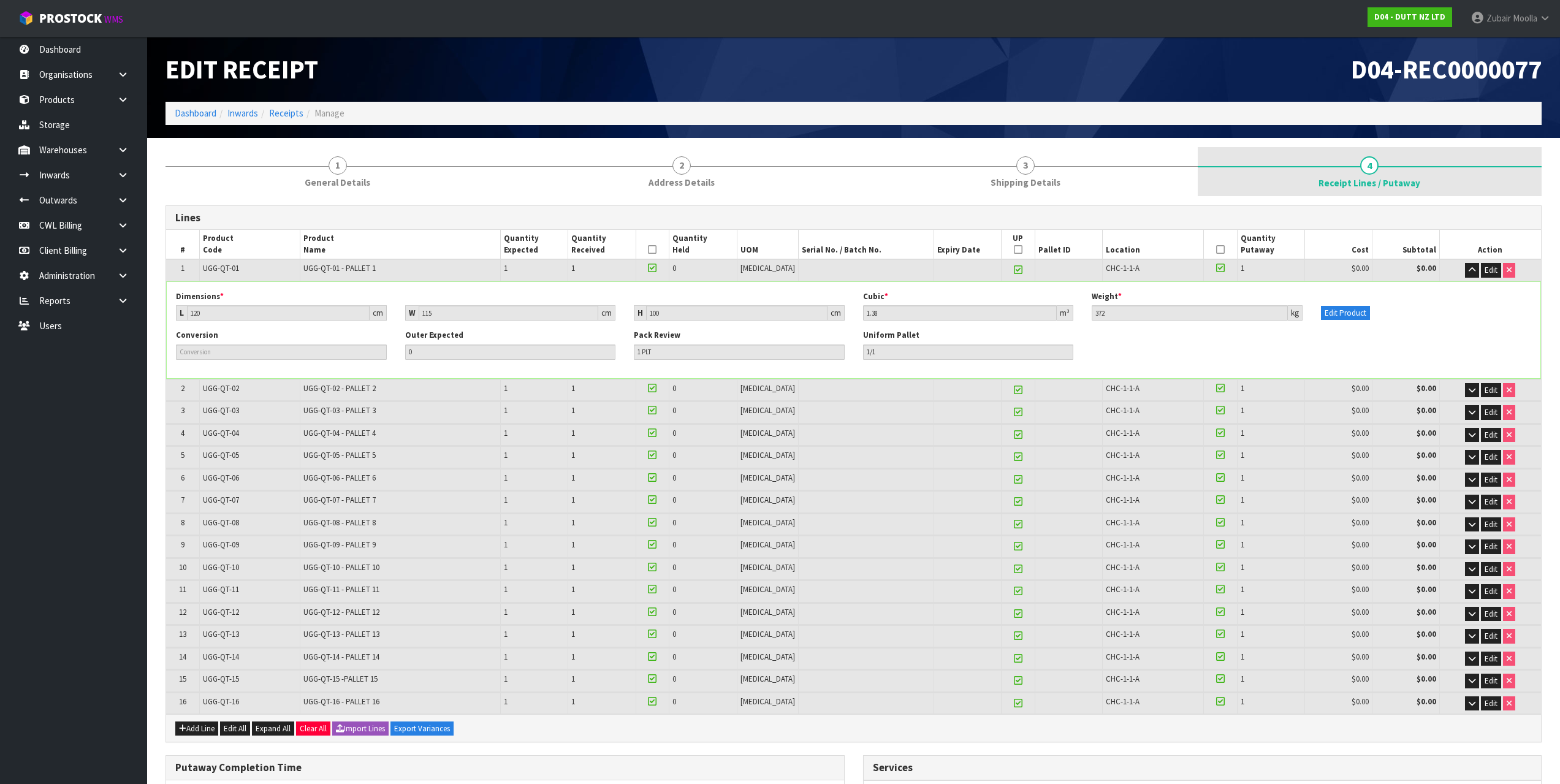
click at [1475, 155] on link "4 Receipt Lines / Putaway" at bounding box center [1369, 172] width 344 height 49
click at [998, 92] on div "D04-REC0000077" at bounding box center [1202, 69] width 697 height 65
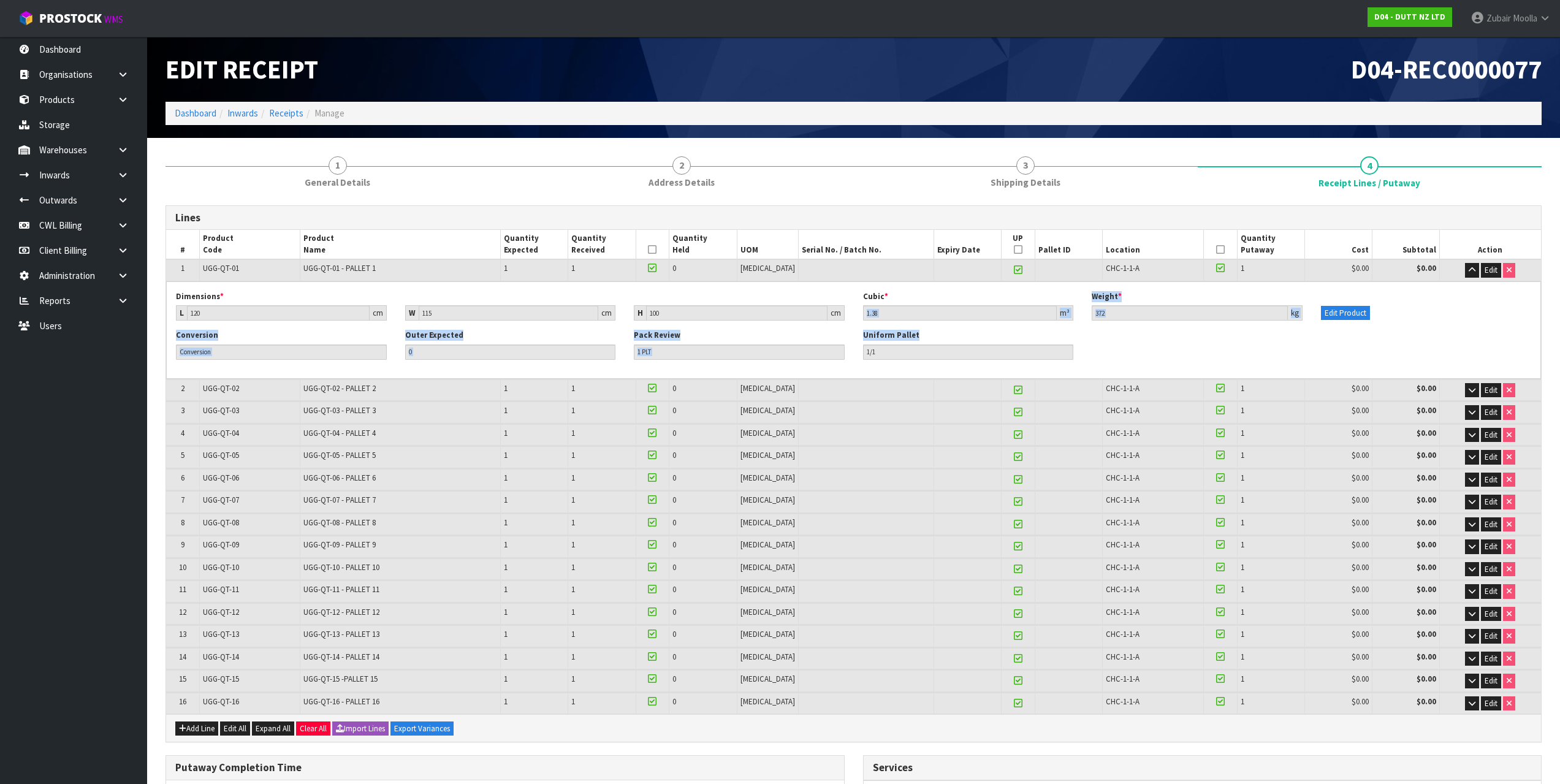
drag, startPoint x: 939, startPoint y: 290, endPoint x: 1166, endPoint y: 366, distance: 239.4
click at [1166, 366] on div "Dimensions * L 120 cm W 115 cm H 100 cm Cubic * 1.38 m³ Weight * 372 kg Edit Pr…" at bounding box center [853, 330] width 1373 height 96
click at [1186, 355] on div "Conversion Outer Expected 0 Pack Review 1 PLT Uniform Pallet 1/1" at bounding box center [853, 349] width 1373 height 38
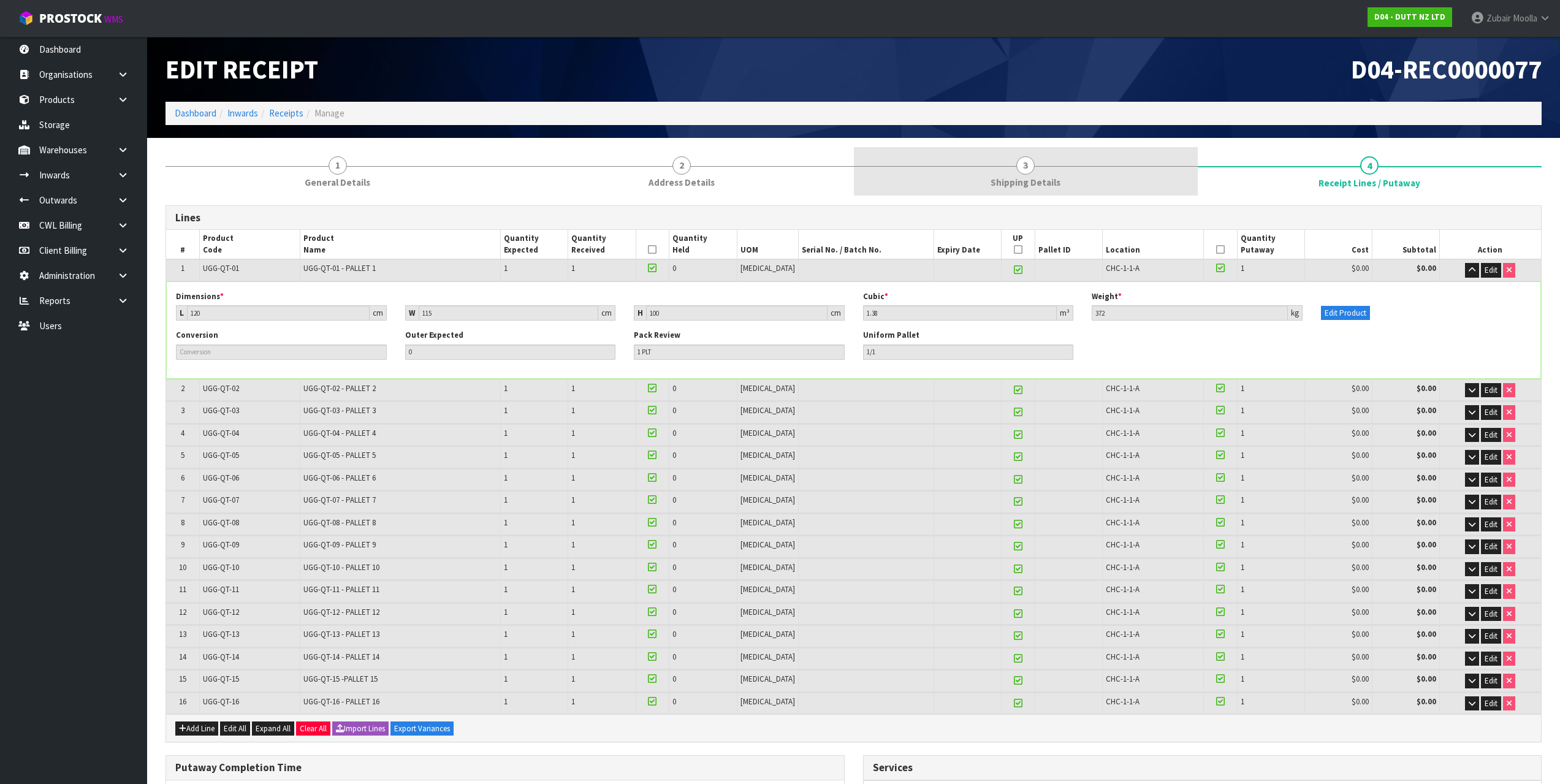
drag, startPoint x: 1186, startPoint y: 355, endPoint x: 859, endPoint y: 185, distance: 368.5
click at [852, 186] on div "1 General Details 2 Address Details 3 Shipping Details 4 Receipt Lines / Putawa…" at bounding box center [853, 723] width 1376 height 1152
drag, startPoint x: 1153, startPoint y: 324, endPoint x: 1105, endPoint y: 319, distance: 48.3
click at [1105, 319] on div "Dimensions * L 120 cm W 115 cm H 100 cm Cubic * 1.38 m³ Weight * 372 kg Edit Pr…" at bounding box center [853, 310] width 1373 height 38
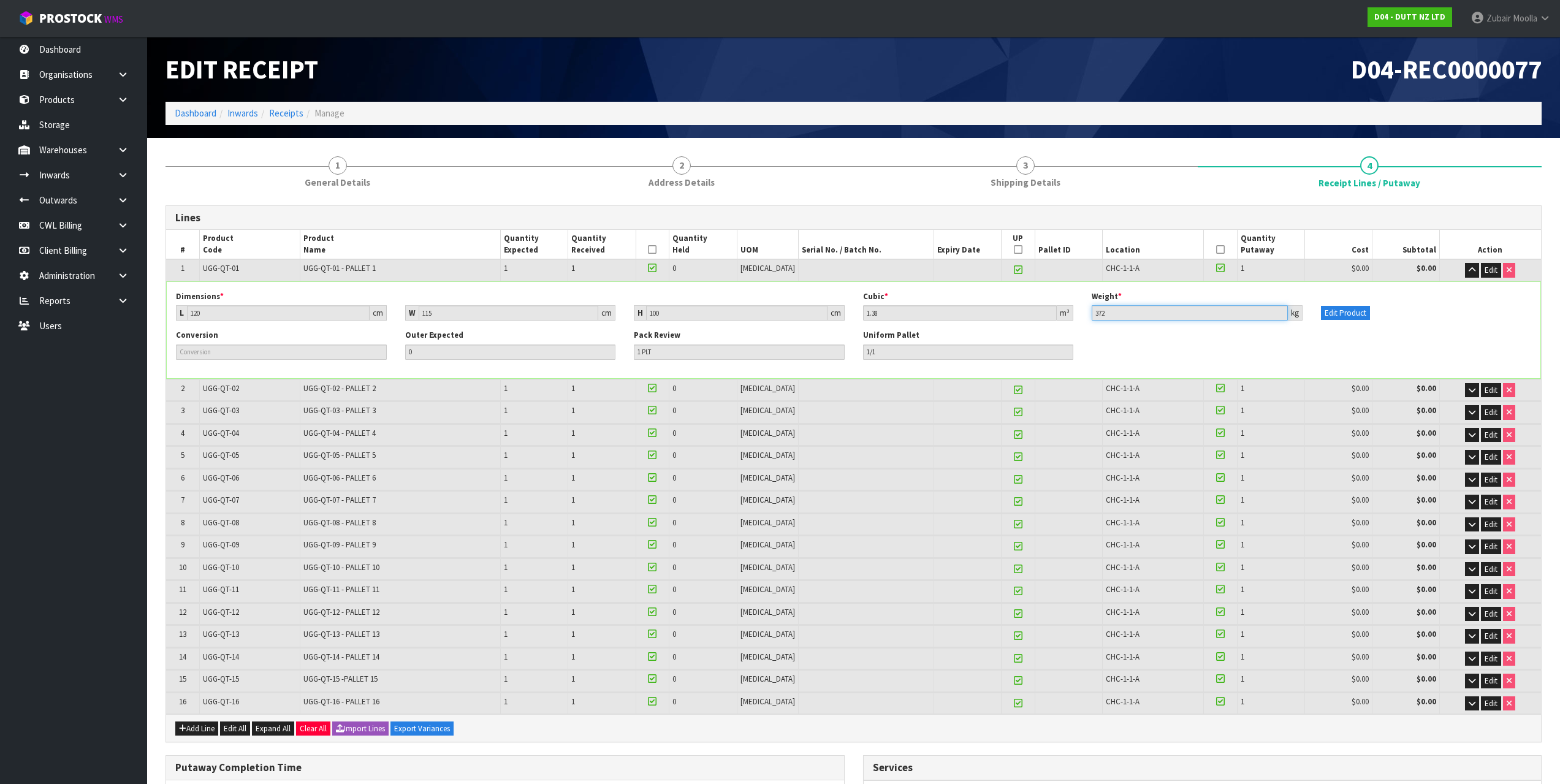
click at [1141, 305] on input "372" at bounding box center [1189, 313] width 196 height 15
drag, startPoint x: 1480, startPoint y: 267, endPoint x: 1477, endPoint y: 273, distance: 6.7
click at [1481, 270] on button "Edit" at bounding box center [1491, 270] width 21 height 14
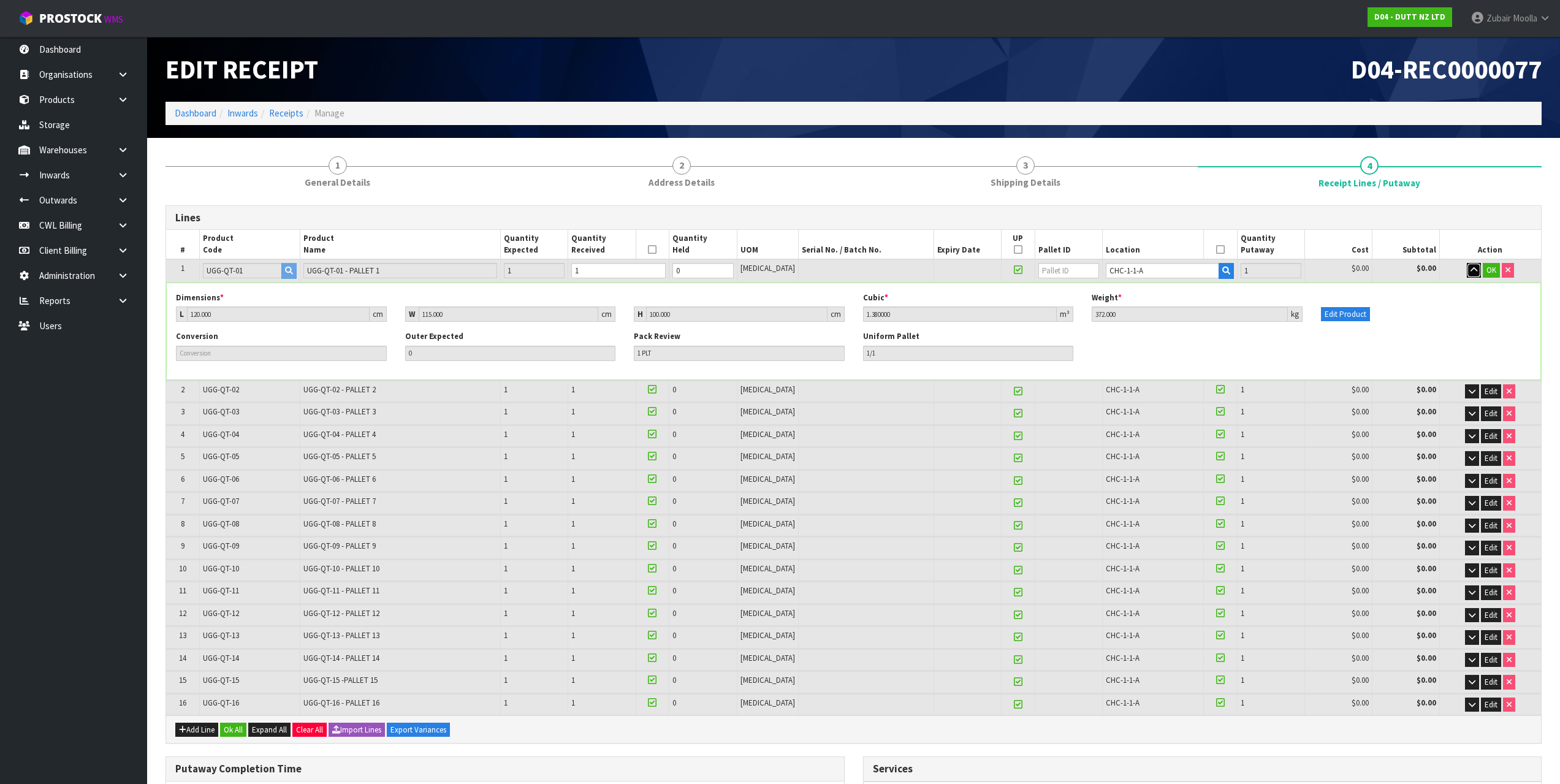
click at [1472, 269] on icon "button" at bounding box center [1474, 270] width 7 height 8
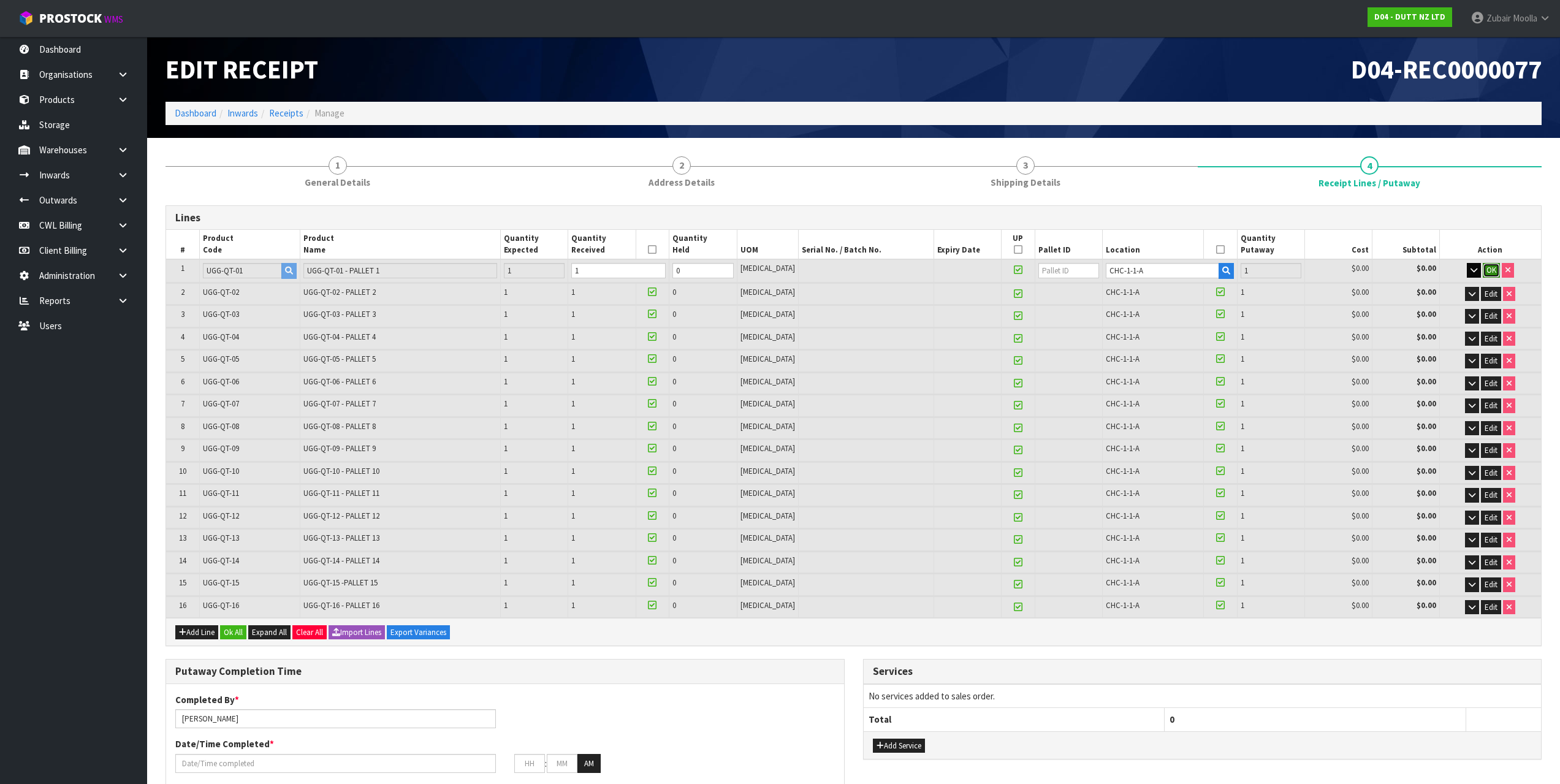
click at [1491, 267] on span "OK" at bounding box center [1491, 270] width 10 height 10
click at [1086, 210] on div "Lines" at bounding box center [853, 218] width 1375 height 25
click at [1098, 112] on ol "Dashboard Inwards Receipts Manage" at bounding box center [853, 113] width 1376 height 23
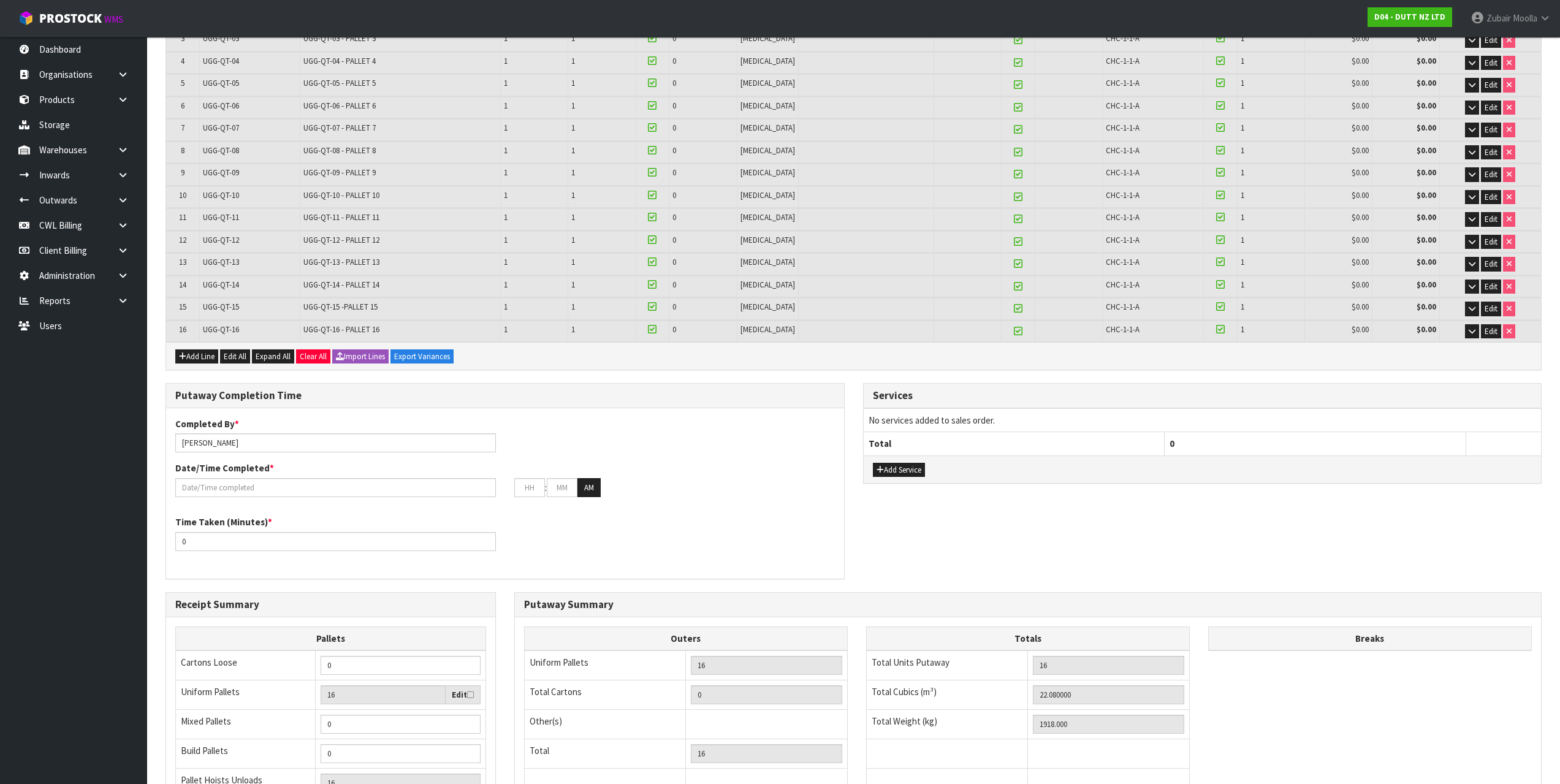
scroll to position [427, 0]
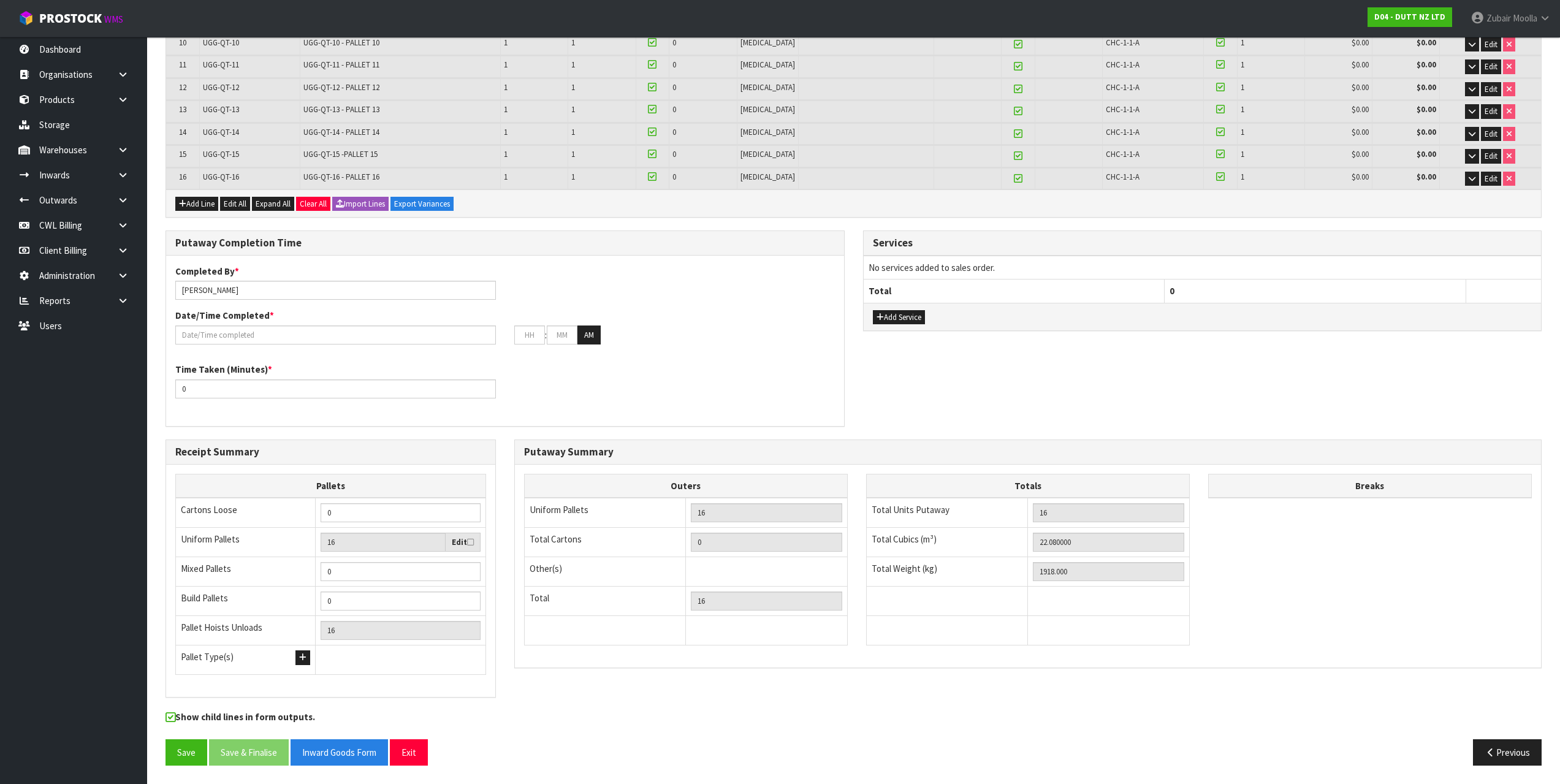
drag, startPoint x: 1123, startPoint y: 68, endPoint x: 1101, endPoint y: 354, distance: 286.8
click at [866, 408] on div "Putaway Completion Time Completed By * [PERSON_NAME] Date/Time Completed * : : …" at bounding box center [853, 335] width 1394 height 209
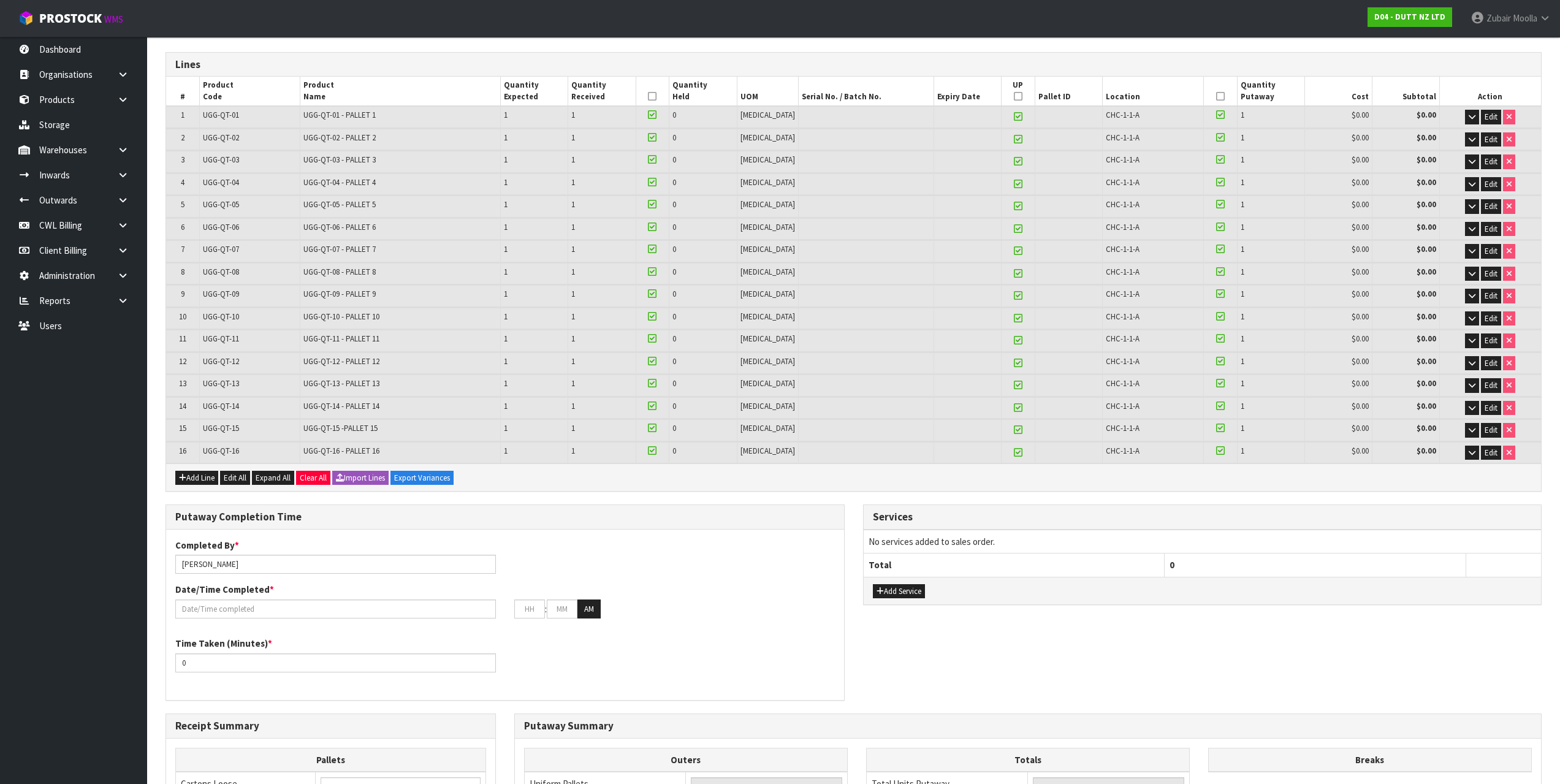
scroll to position [0, 0]
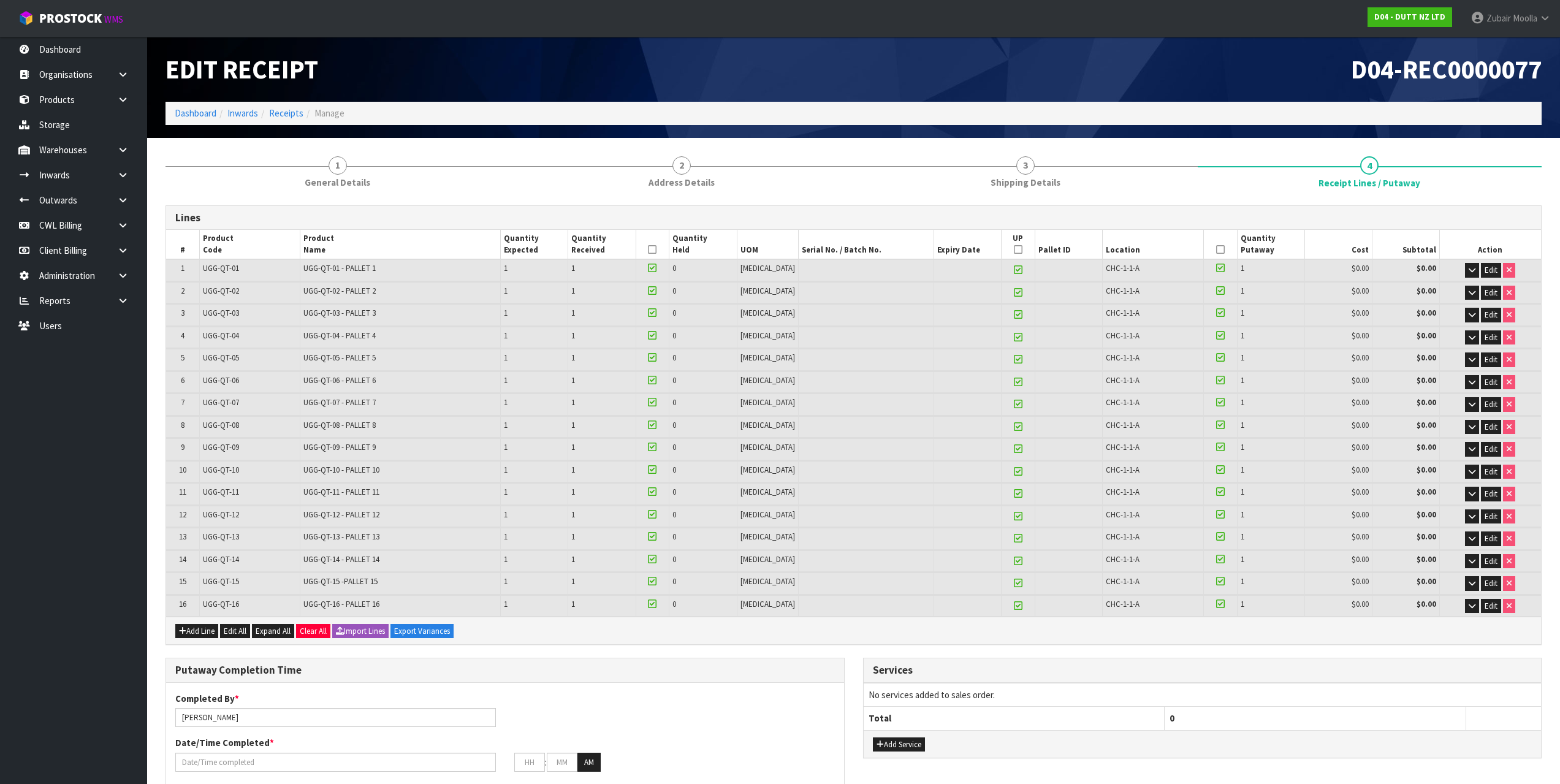
drag, startPoint x: 1065, startPoint y: 367, endPoint x: 913, endPoint y: 322, distance: 158.5
drag, startPoint x: 928, startPoint y: 248, endPoint x: 920, endPoint y: 267, distance: 20.6
click at [934, 248] on th "Expiry Date" at bounding box center [967, 244] width 68 height 29
click at [918, 272] on td at bounding box center [866, 270] width 135 height 21
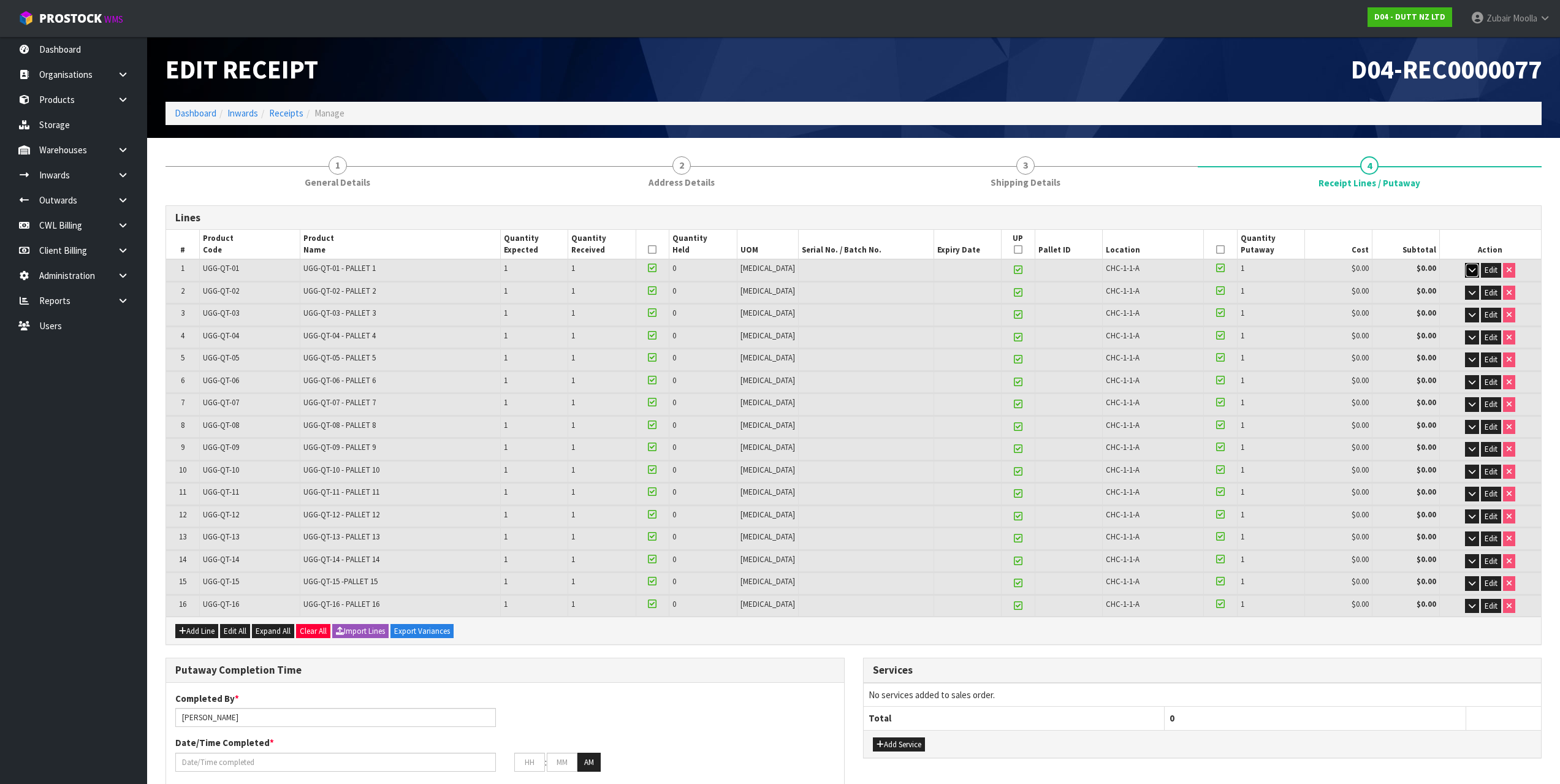
click at [1477, 270] on button "button" at bounding box center [1472, 270] width 14 height 14
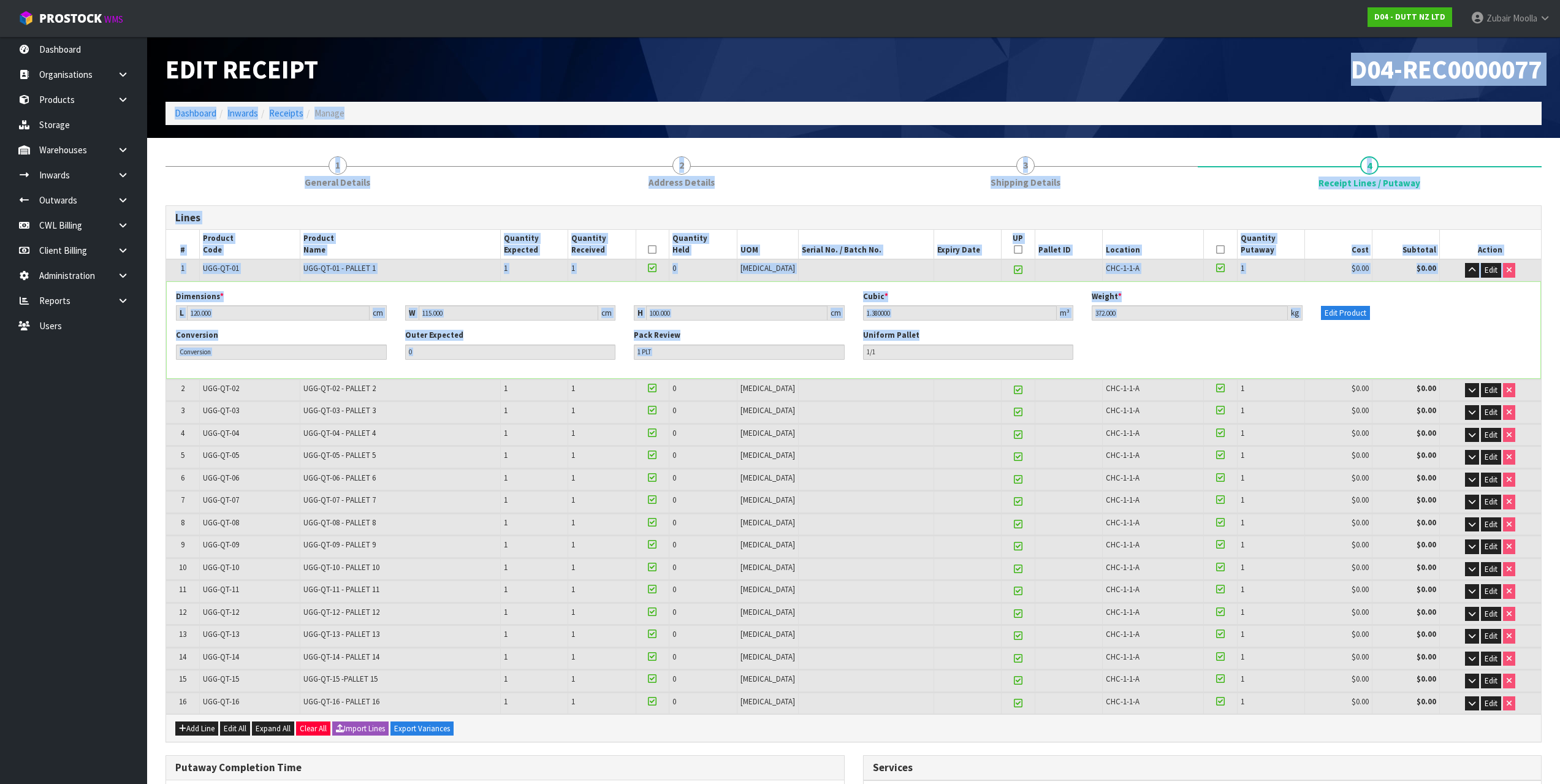
drag, startPoint x: 1012, startPoint y: 49, endPoint x: 1065, endPoint y: 332, distance: 287.9
click at [1065, 332] on div "Edit Receipt D04-REC0000077 Dashboard Inwards Receipts Manage 1 General Details…" at bounding box center [780, 654] width 1560 height 1308
click at [1102, 323] on div "Dimensions * L 120.000 cm W 115.000 cm H 100.000 cm Cubic * 1.380000 m³ Weight …" at bounding box center [853, 310] width 1373 height 38
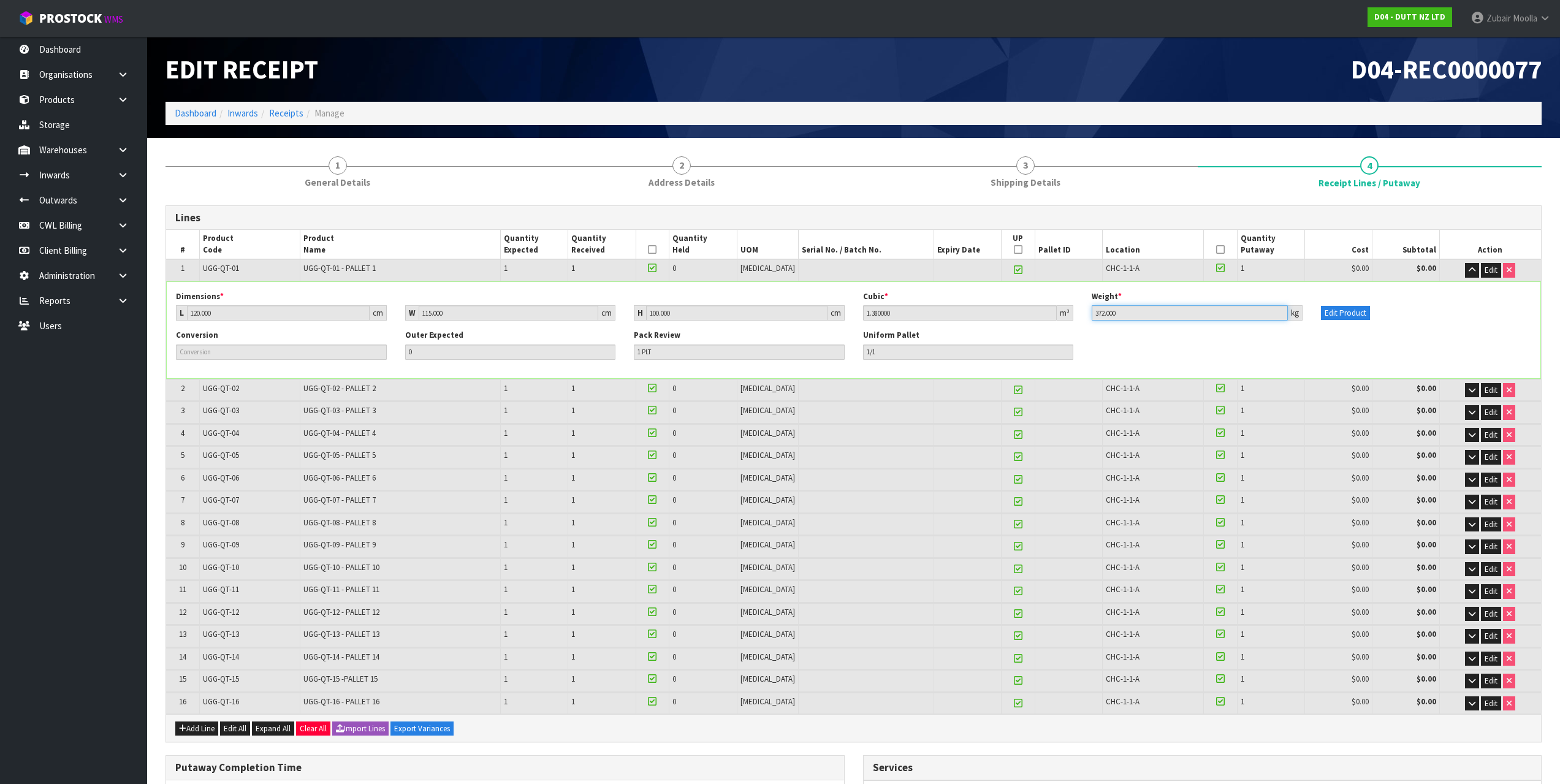
drag, startPoint x: 1092, startPoint y: 314, endPoint x: 1228, endPoint y: 318, distance: 136.1
click at [1228, 318] on input "372.000" at bounding box center [1189, 313] width 196 height 15
drag, startPoint x: 813, startPoint y: 334, endPoint x: 996, endPoint y: 356, distance: 184.3
click at [996, 356] on div "Conversion Outer Expected 0 Pack Review 1 PLT Uniform Pallet 1/1" at bounding box center [853, 349] width 1373 height 38
click at [673, 345] on input "1 PLT" at bounding box center [739, 352] width 211 height 15
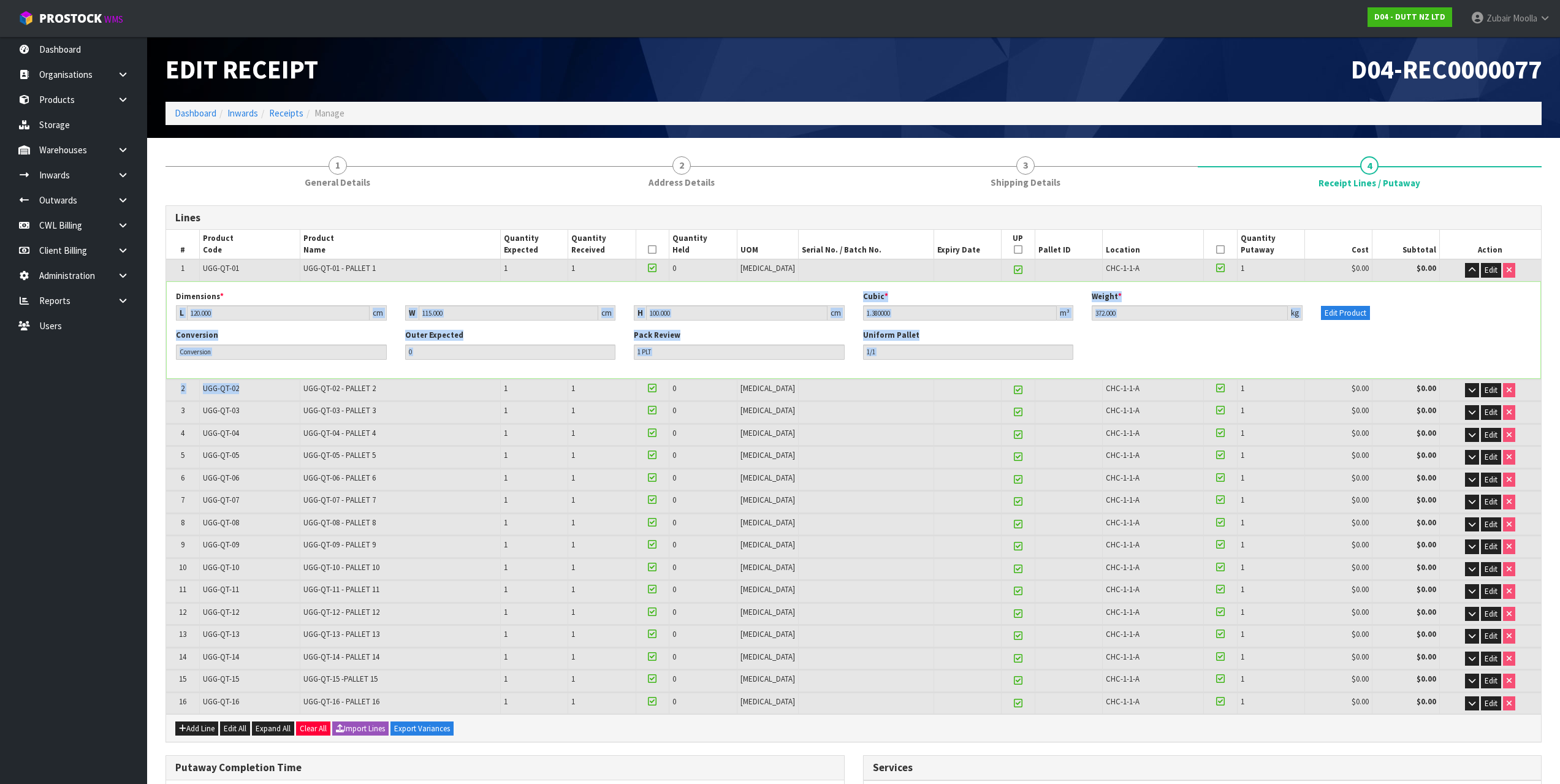
drag, startPoint x: 185, startPoint y: 304, endPoint x: 245, endPoint y: 385, distance: 100.8
click at [245, 385] on table "# Product Code Product Name Quantity Expected Quantity Received Quantity Held U…" at bounding box center [853, 472] width 1375 height 484
click at [1381, 337] on div "Conversion Outer Expected 0 Pack Review 1 PLT Uniform Pallet 1/1" at bounding box center [853, 349] width 1373 height 38
click at [1391, 209] on div "Lines" at bounding box center [853, 218] width 1375 height 25
